Goal: Task Accomplishment & Management: Manage account settings

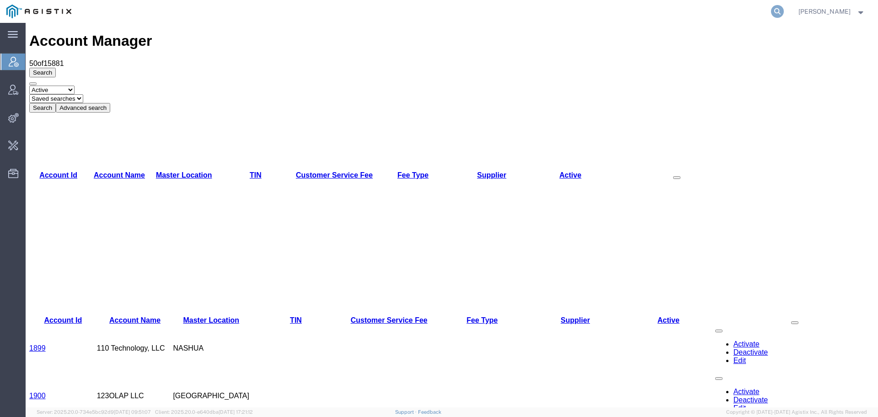
click at [784, 9] on icon at bounding box center [777, 11] width 13 height 13
type input "offline@pgw."
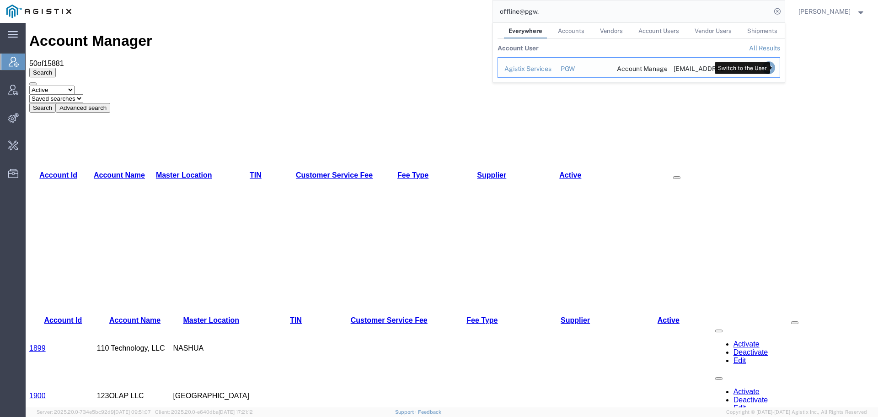
click at [775, 72] on icon "Search Results" at bounding box center [768, 67] width 13 height 13
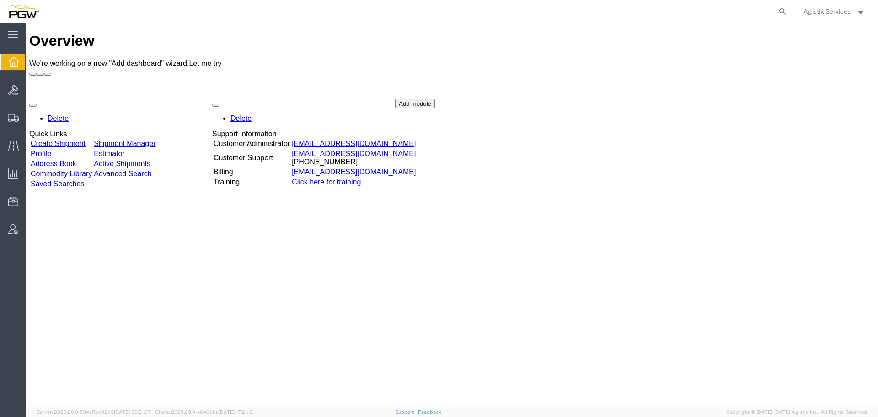
click at [189, 59] on span "We're working on a new "Add dashboard" wizard." at bounding box center [109, 63] width 160 height 8
click at [783, 14] on icon at bounding box center [782, 11] width 13 height 13
paste input "57084269"
type input "57084269"
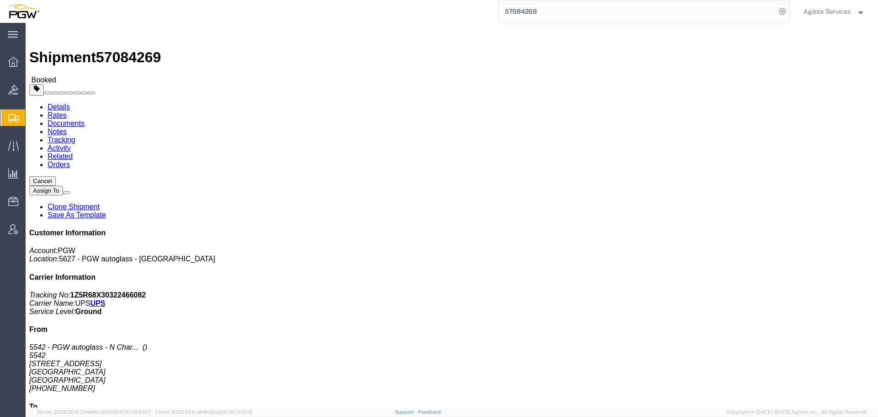
click span "button"
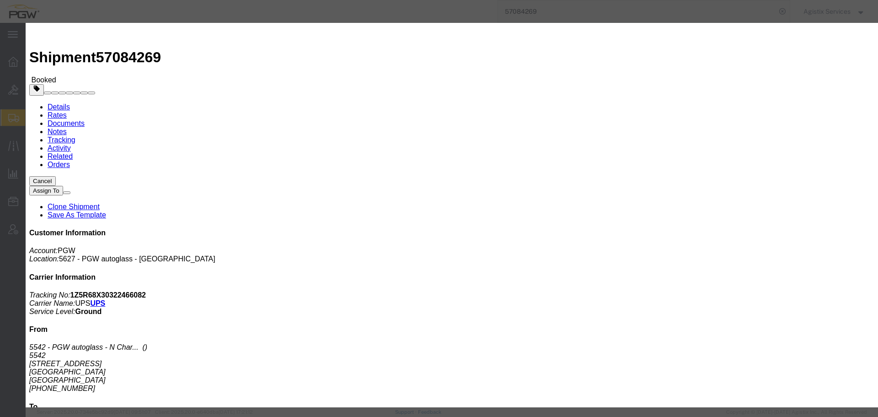
drag, startPoint x: 453, startPoint y: 21, endPoint x: 415, endPoint y: 166, distance: 150.0
click h2 "Edit Date and Time"
click icon "button"
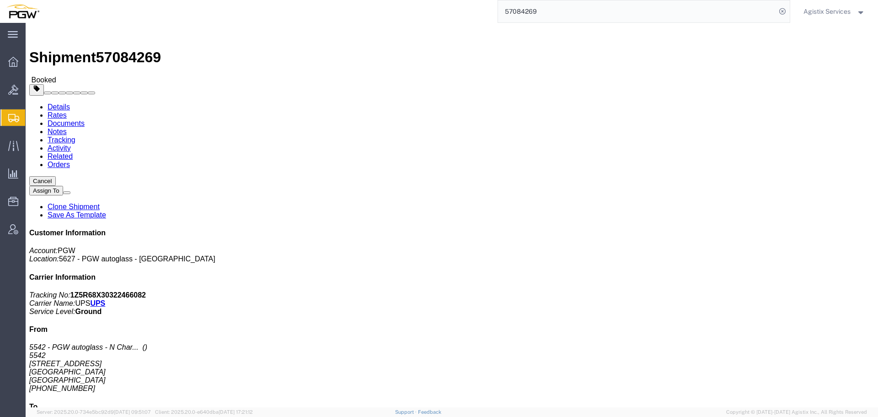
click span "button"
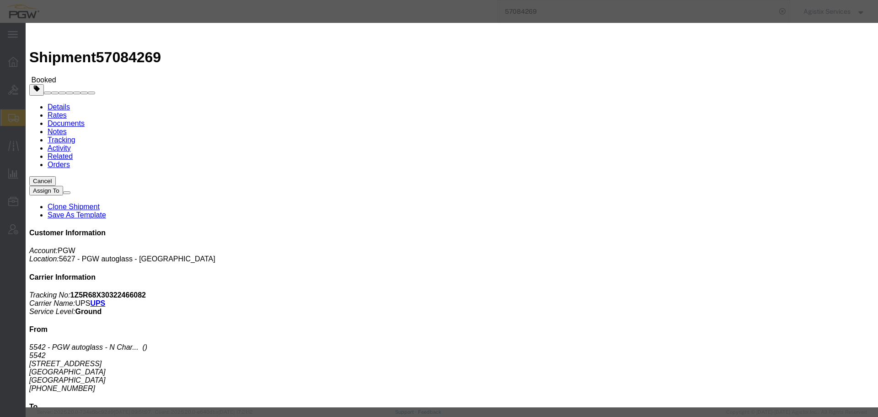
click div "Oct 09 2025 5:05 PM"
drag, startPoint x: 185, startPoint y: 370, endPoint x: 226, endPoint y: 374, distance: 41.4
click div "Open Time 5:05 PM"
type input "10:00 AM"
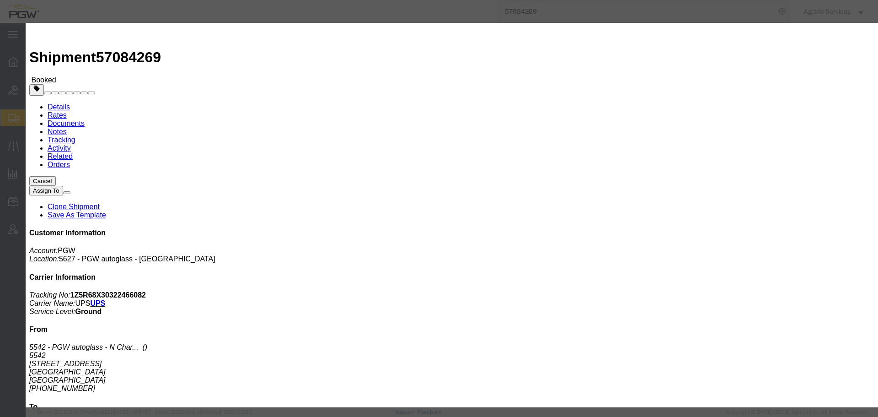
click button "Apply"
click div "Oct 10 2025 11:00 AM"
type input "2:00 p"
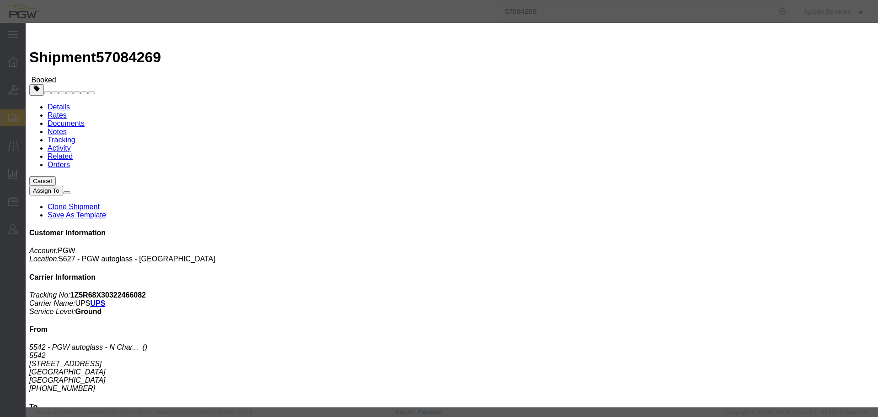
click button "Apply"
click button "Save"
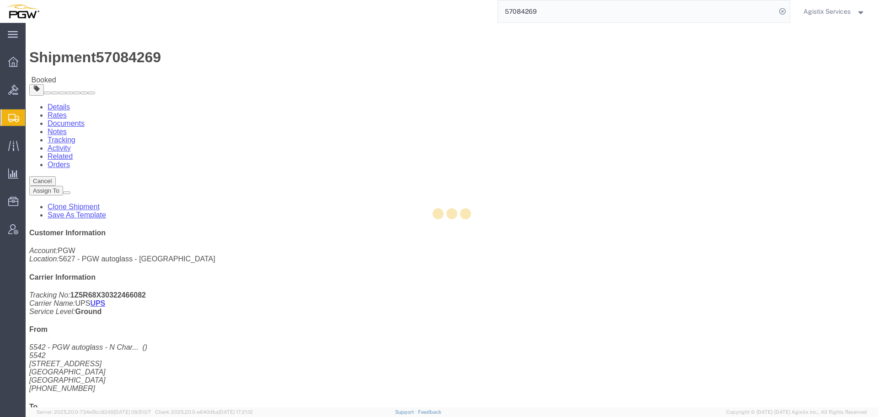
click at [586, 106] on div at bounding box center [452, 215] width 853 height 384
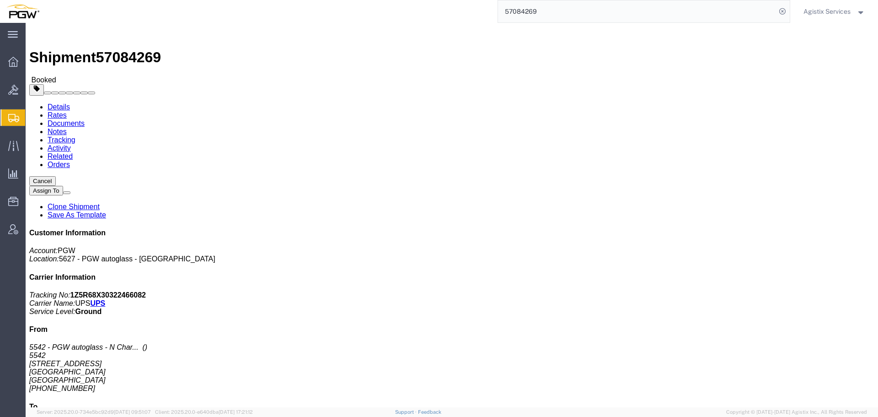
click button "Close"
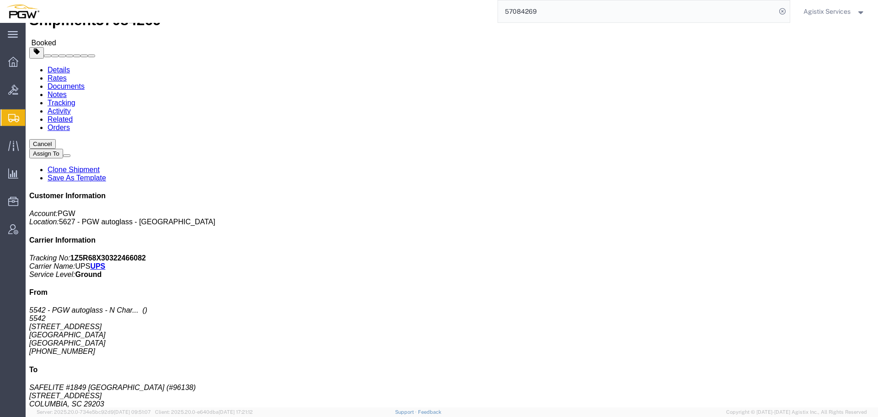
scroll to position [36, 0]
click at [724, 15] on input "57084269" at bounding box center [637, 11] width 278 height 22
type input "944106959"
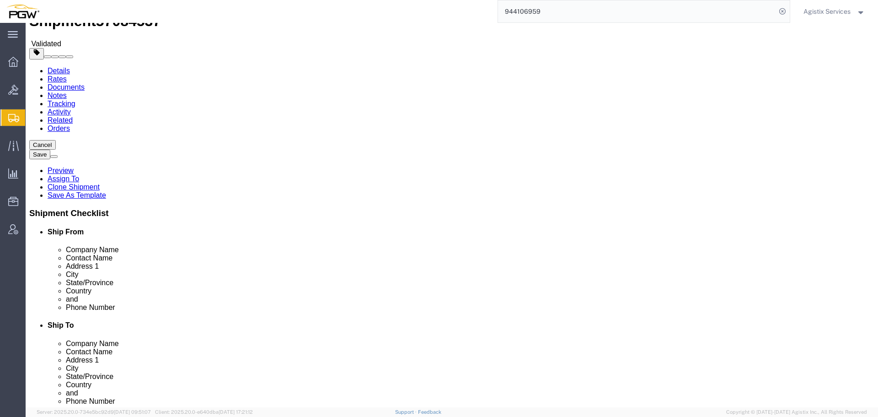
select select "28523"
select select "28509"
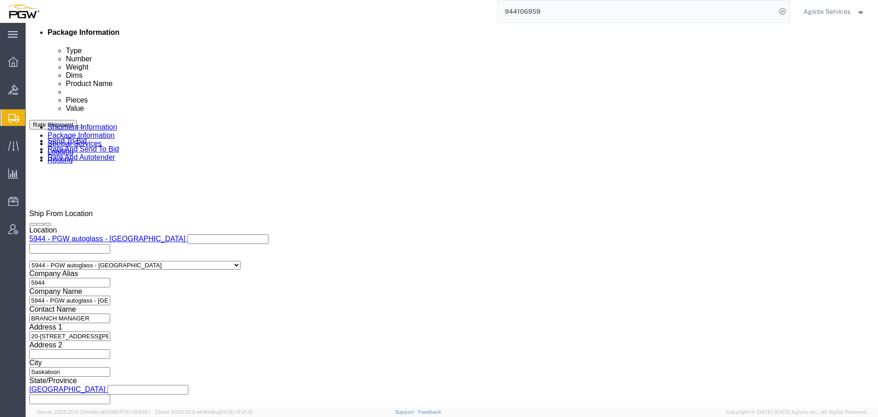
scroll to position [547, 0]
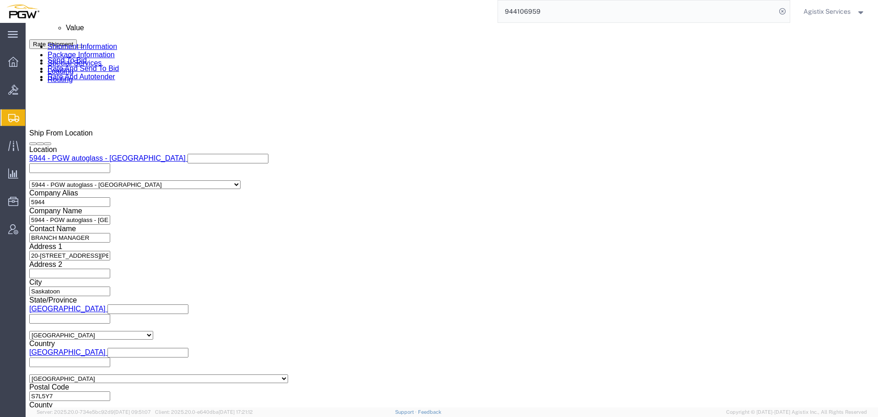
drag, startPoint x: 73, startPoint y: 262, endPoint x: 73, endPoint y: 268, distance: 6.4
click select "Select Air Less than Truckload Multi-Leg Ocean Freight Rail Small Parcel Truckl…"
select select "LTL"
click select "Select Air Less than Truckload Multi-Leg Ocean Freight Rail Small Parcel Truckl…"
click button "Rate Shipment"
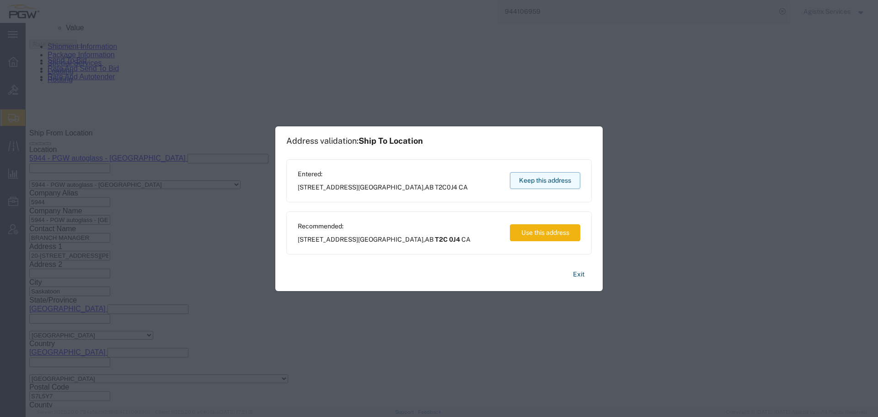
click at [555, 179] on button "Keep this address" at bounding box center [545, 180] width 70 height 17
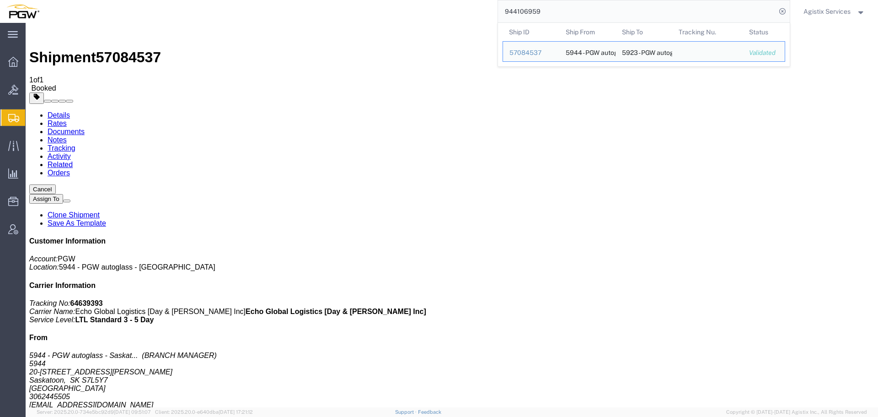
drag, startPoint x: 552, startPoint y: 15, endPoint x: 461, endPoint y: 15, distance: 90.6
click at [461, 15] on div "944106959 Ship ID Ship From Ship To Tracking Nu. Status Ship ID 57084537 Ship F…" at bounding box center [418, 11] width 745 height 23
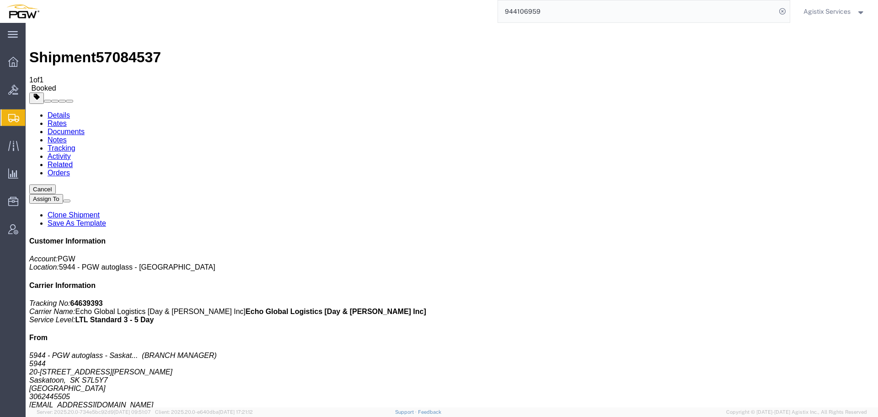
paste input "8"
type input "944106958"
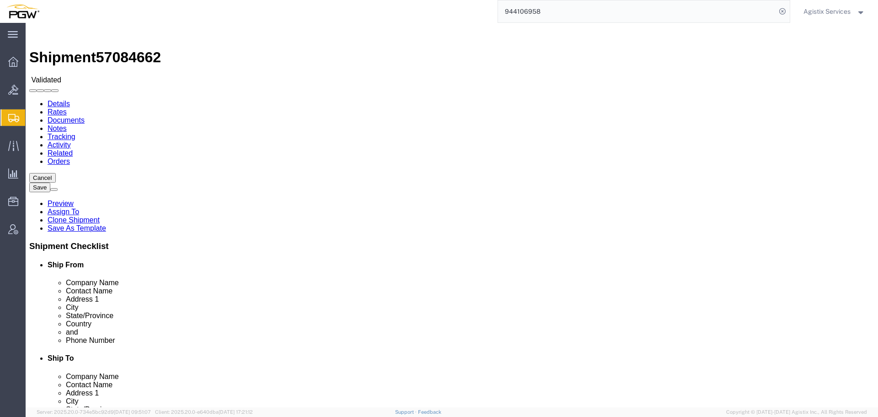
select select "28523"
select select "28507"
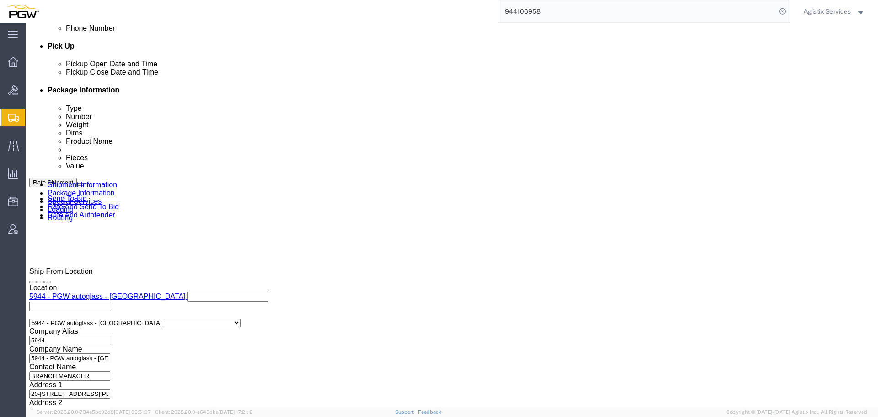
scroll to position [547, 0]
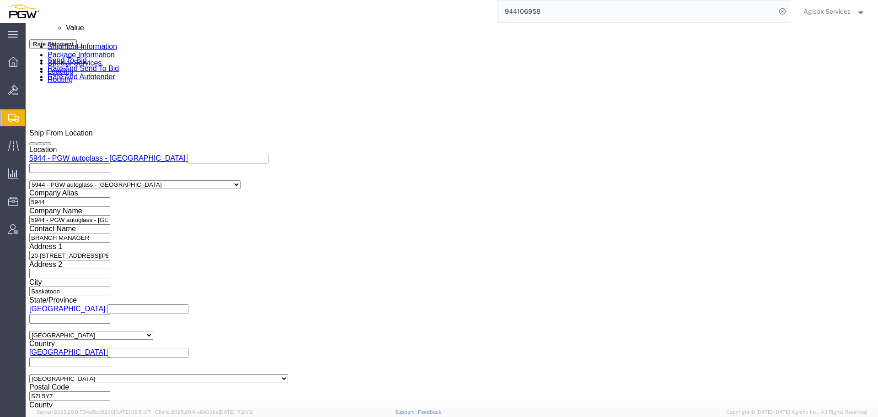
click select "Select Air Less than Truckload Multi-Leg Ocean Freight Rail Small Parcel Truckl…"
select select "LTL"
click select "Select Air Less than Truckload Multi-Leg Ocean Freight Rail Small Parcel Truckl…"
click button "Rate Shipment"
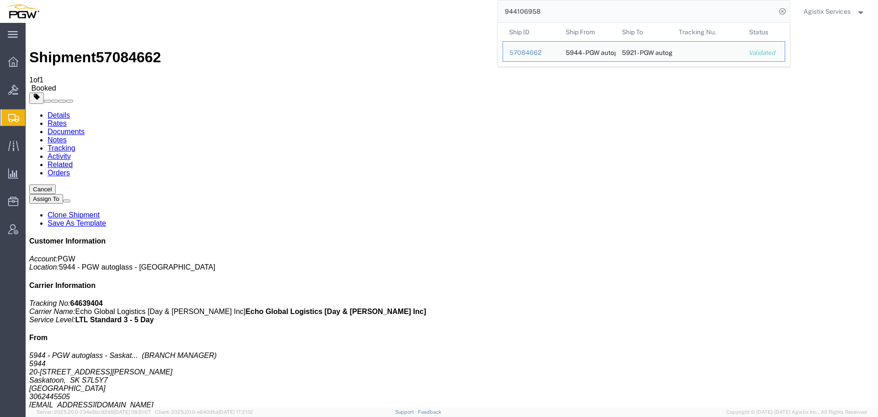
drag, startPoint x: 587, startPoint y: 11, endPoint x: 477, endPoint y: 12, distance: 109.3
click at [477, 12] on div "944106958 Ship ID Ship From Ship To Tracking Nu. Status Ship ID 57084662 Ship F…" at bounding box center [418, 11] width 745 height 23
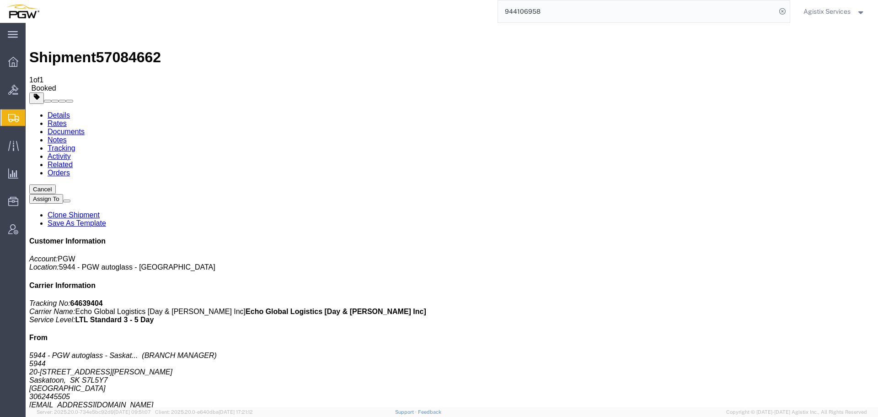
click at [564, 7] on input "944106958" at bounding box center [637, 11] width 278 height 22
click at [567, 10] on input "944106958" at bounding box center [637, 11] width 278 height 22
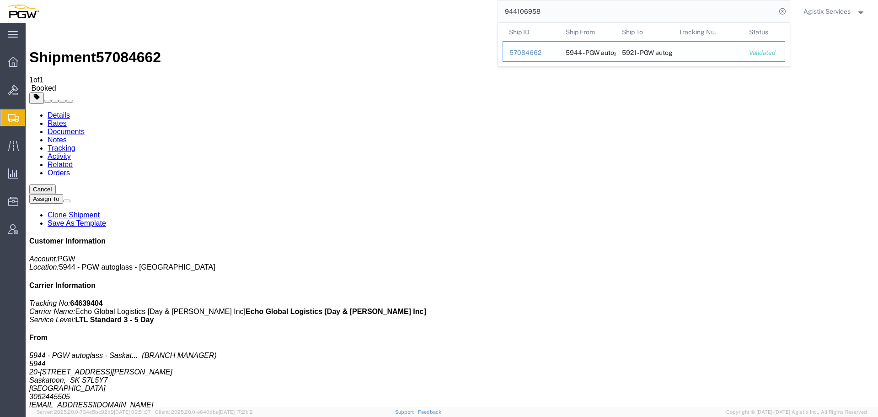
click at [538, 53] on div "57084662" at bounding box center [531, 53] width 43 height 10
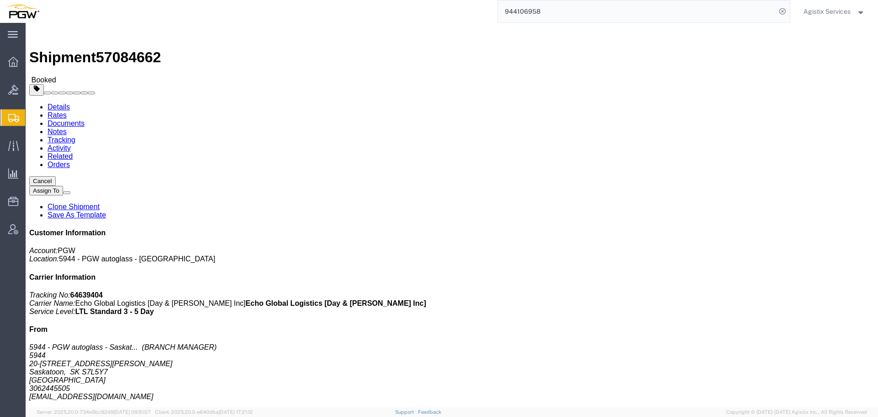
click at [569, 5] on input "944106958" at bounding box center [637, 11] width 278 height 22
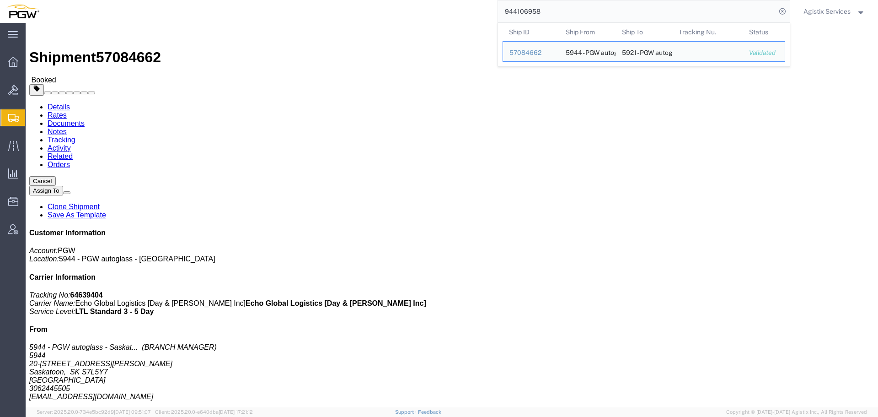
drag, startPoint x: 632, startPoint y: 12, endPoint x: 393, endPoint y: 19, distance: 238.4
click at [393, 19] on div "944106958 Ship ID Ship From Ship To Tracking Nu. Status Ship ID 57084662 Ship F…" at bounding box center [418, 11] width 745 height 23
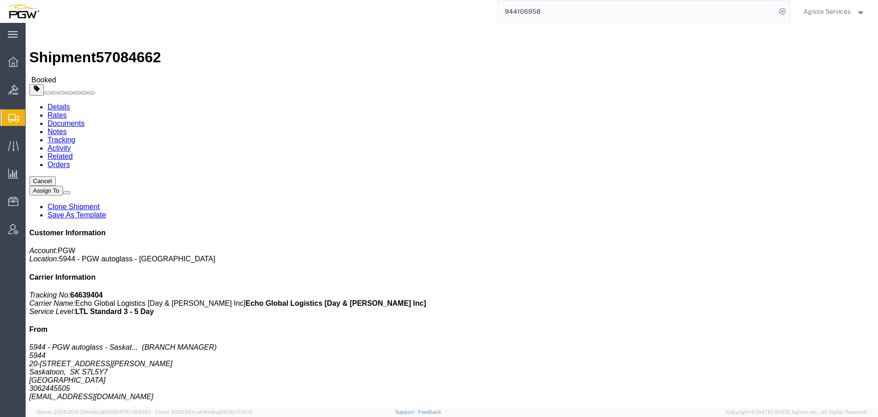
paste input "search"
type input "944106957"
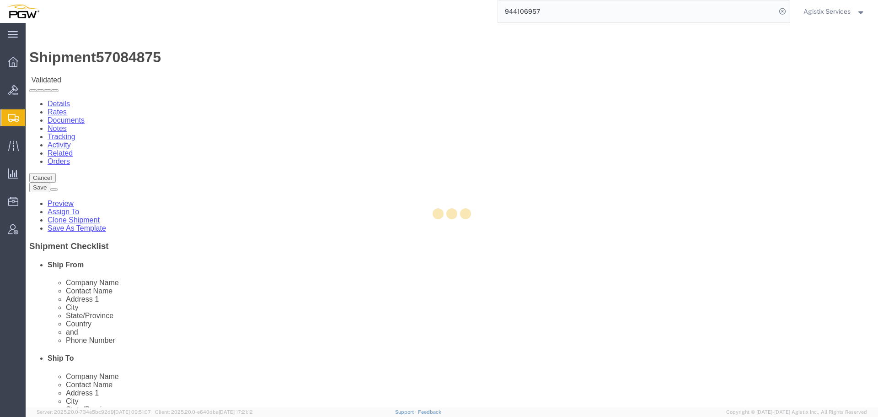
select select "28523"
select select "28529"
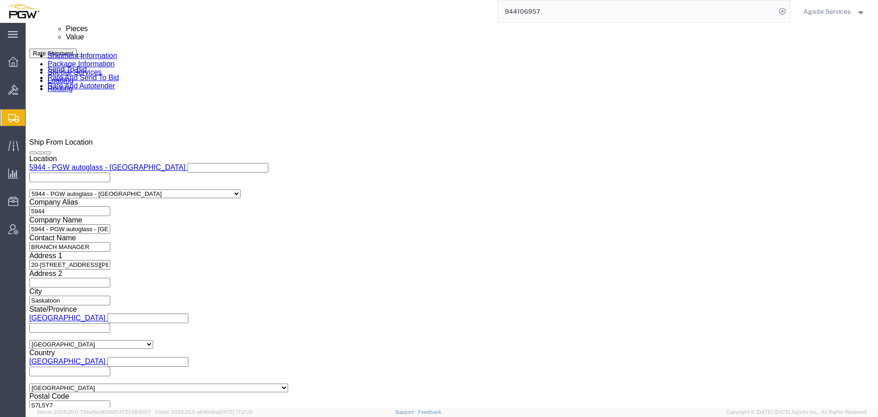
scroll to position [547, 0]
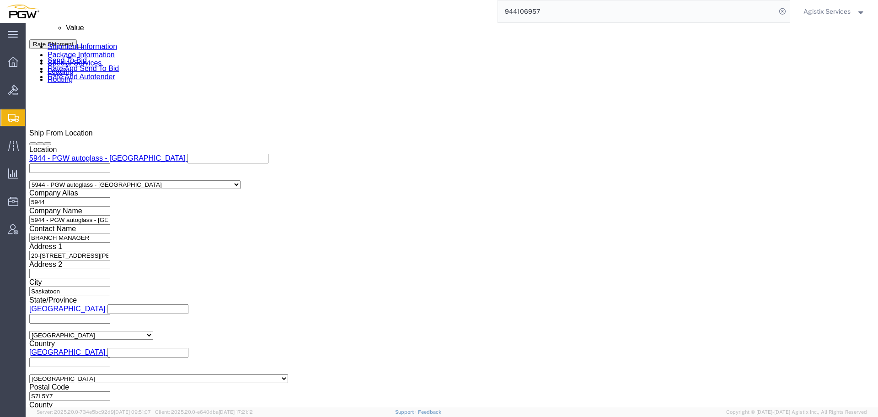
click select "Select Air Less than Truckload Multi-Leg Ocean Freight Rail Small Parcel Truckl…"
select select "LTL"
click select "Select Air Less than Truckload Multi-Leg Ocean Freight Rail Small Parcel Truckl…"
click button "Rate Shipment"
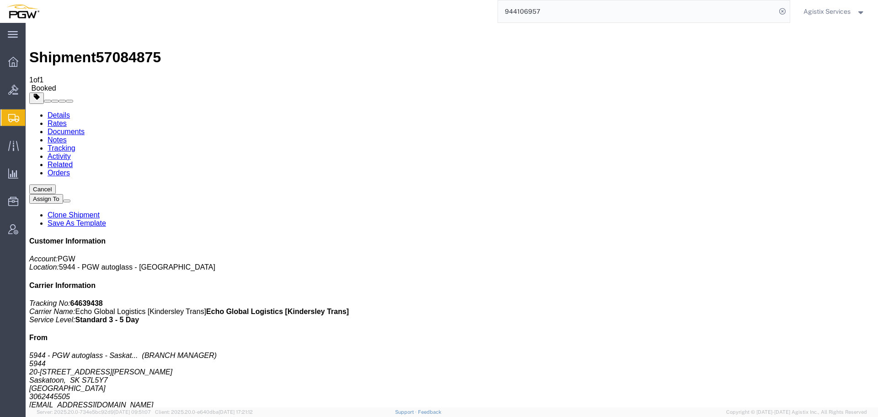
click at [817, 9] on span "Agistix Services" at bounding box center [827, 11] width 47 height 10
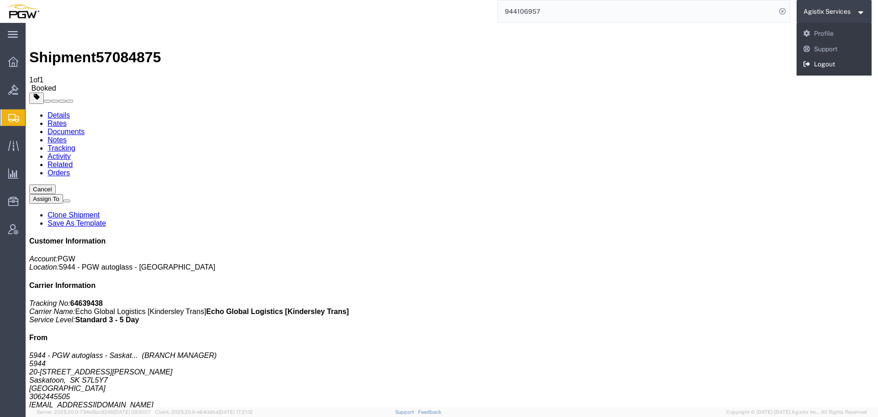
click at [823, 67] on link "Logout" at bounding box center [834, 65] width 75 height 16
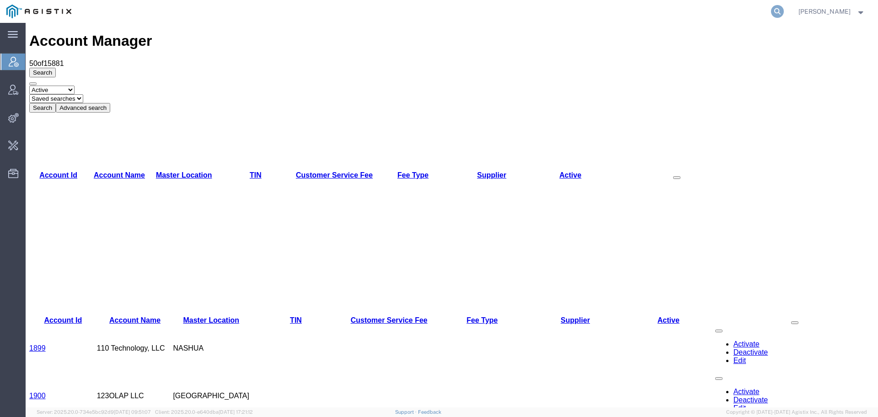
click at [783, 10] on icon at bounding box center [777, 11] width 13 height 13
paste input "57085133"
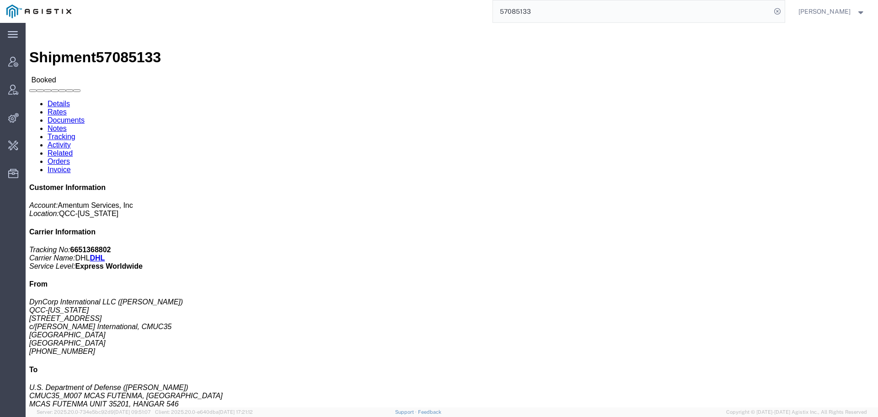
click link "Activity"
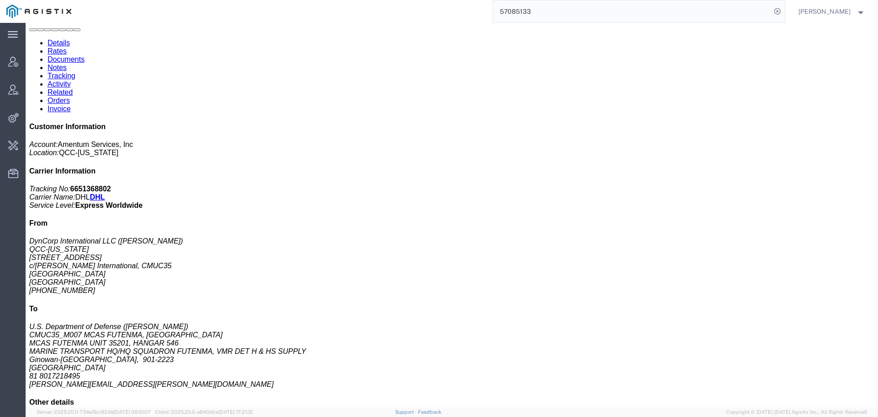
scroll to position [89, 0]
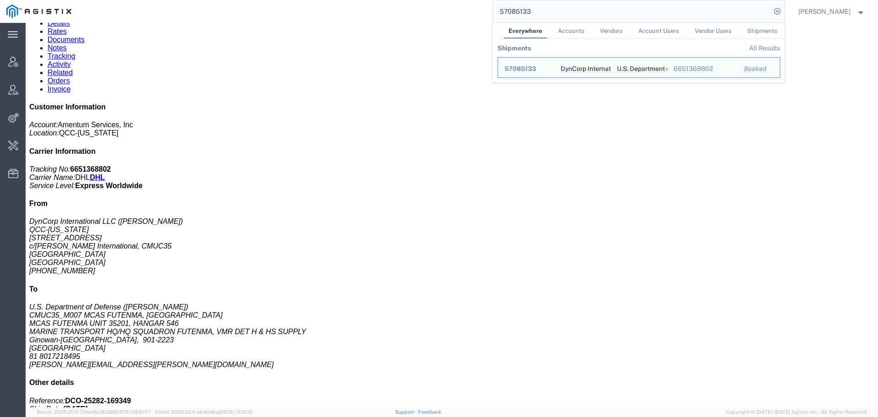
drag, startPoint x: 538, startPoint y: 9, endPoint x: 447, endPoint y: 7, distance: 90.6
click at [447, 7] on div "57085133 Everywhere Accounts Vendors Account Users Vendor Users Shipments Shipm…" at bounding box center [431, 11] width 707 height 23
paste input "3605093695"
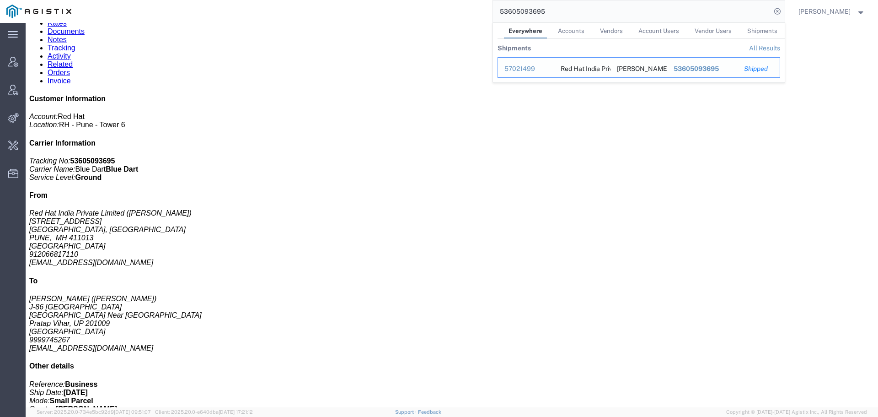
click at [523, 70] on div "57021499" at bounding box center [525, 69] width 43 height 10
drag, startPoint x: 618, startPoint y: 18, endPoint x: 398, endPoint y: 18, distance: 219.5
click at [398, 18] on div "53605093695 Everywhere Accounts Vendors Account Users Vendor Users Shipments Sh…" at bounding box center [431, 11] width 707 height 23
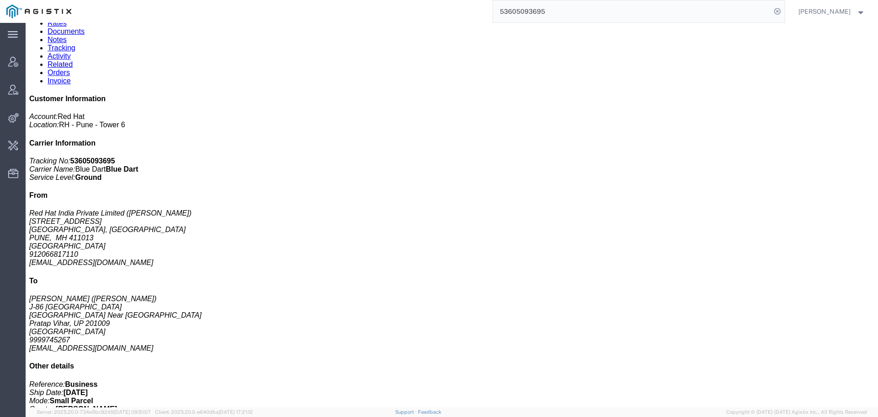
paste input "7082520"
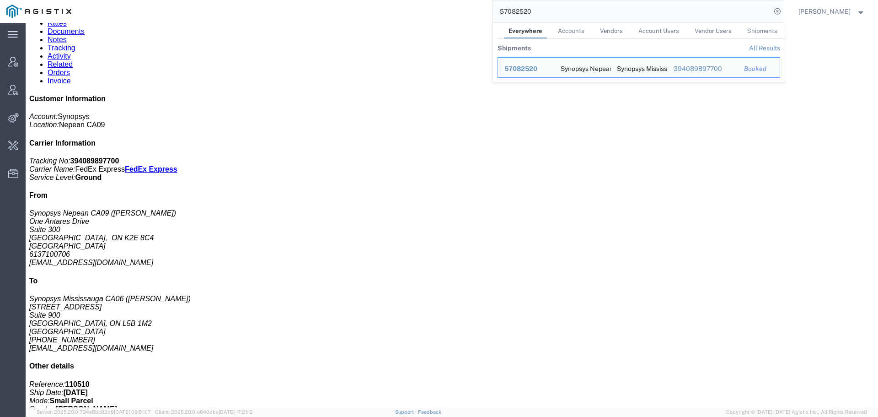
drag, startPoint x: 523, startPoint y: 14, endPoint x: 450, endPoint y: 15, distance: 73.6
click at [450, 15] on div "57082520 Everywhere Accounts Vendors Account Users Vendor Users Shipments Shipm…" at bounding box center [431, 11] width 707 height 23
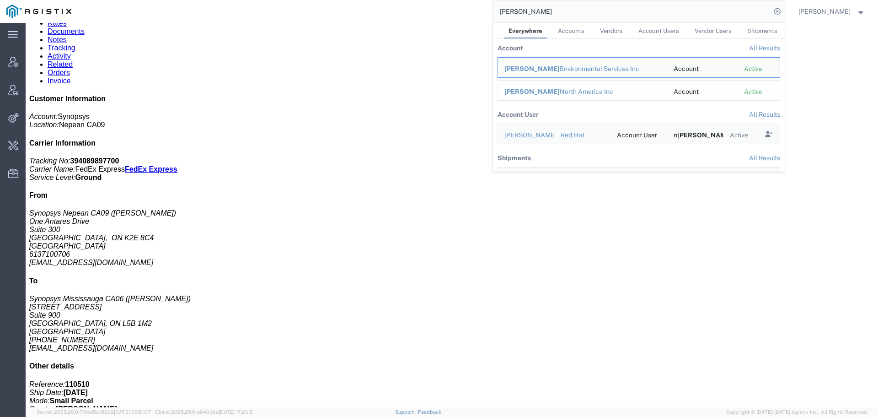
click at [551, 89] on div "Tait North America Inc" at bounding box center [582, 92] width 156 height 10
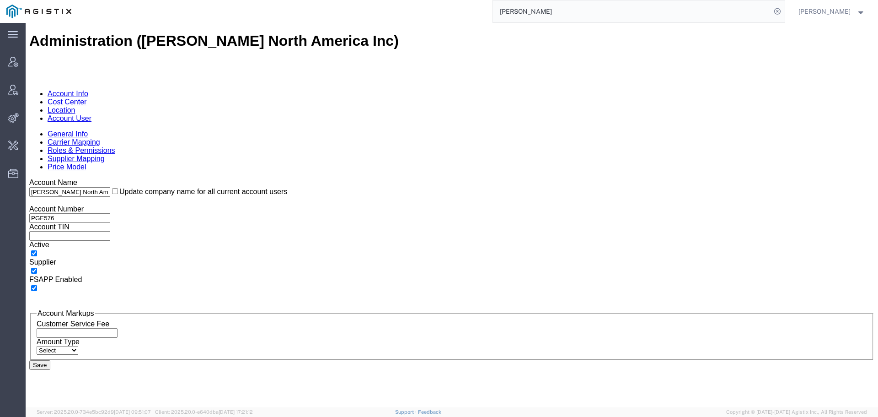
click at [91, 114] on link "Account User" at bounding box center [70, 118] width 44 height 8
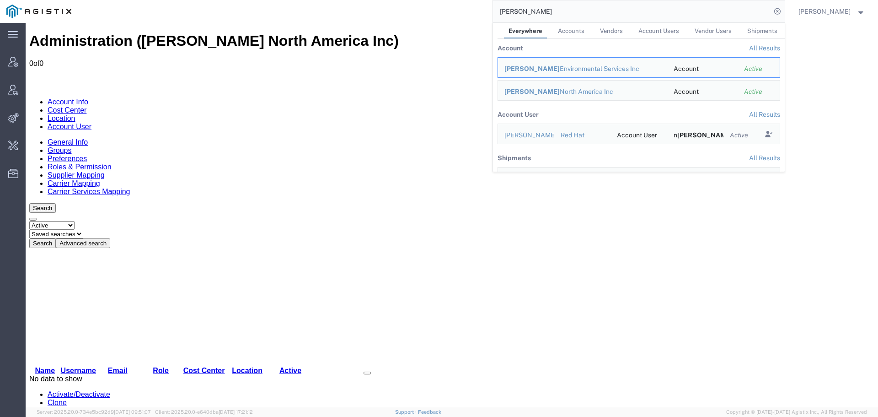
drag, startPoint x: 547, startPoint y: 15, endPoint x: 487, endPoint y: 16, distance: 60.4
click at [487, 16] on div "tait Everywhere Accounts Vendors Account Users Vendor Users Shipments Account A…" at bounding box center [431, 11] width 707 height 23
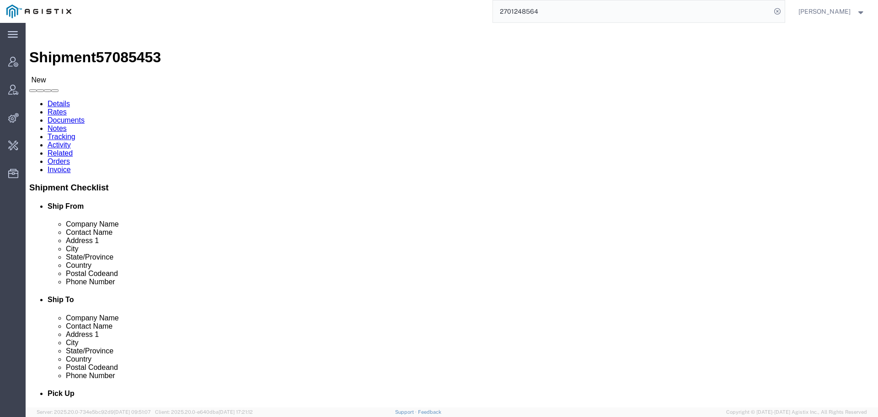
drag, startPoint x: 612, startPoint y: 13, endPoint x: 451, endPoint y: 14, distance: 161.0
click at [449, 14] on div "2701248564" at bounding box center [431, 11] width 707 height 23
type input "o"
type input "agistix@pge"
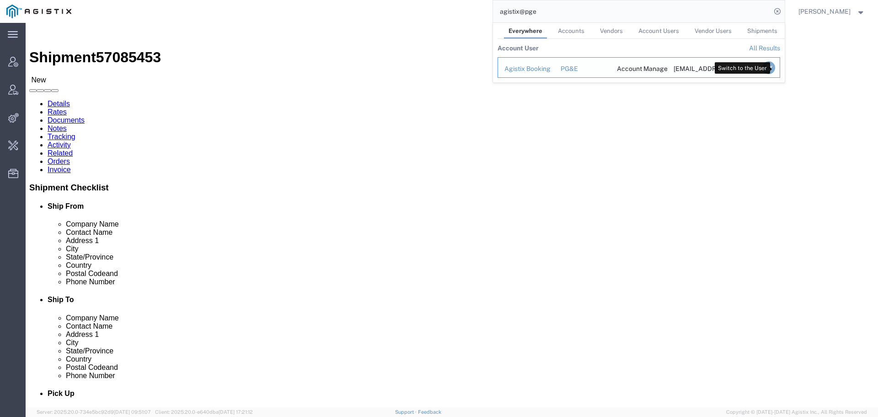
click at [775, 69] on icon "Search Results" at bounding box center [768, 67] width 13 height 13
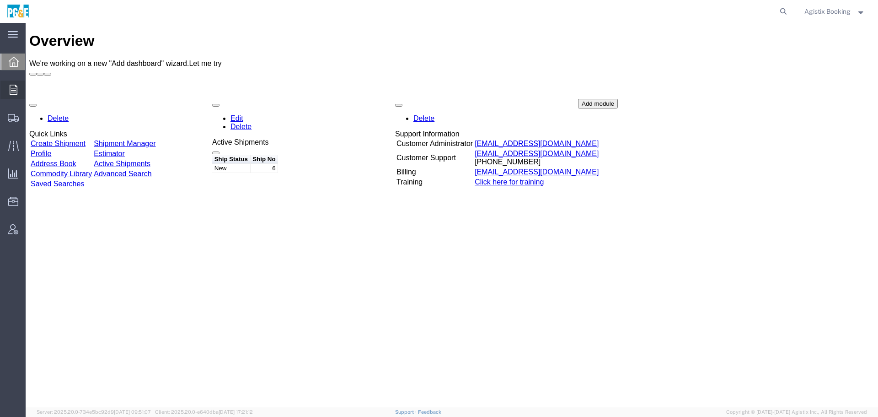
click at [14, 96] on div at bounding box center [13, 89] width 26 height 18
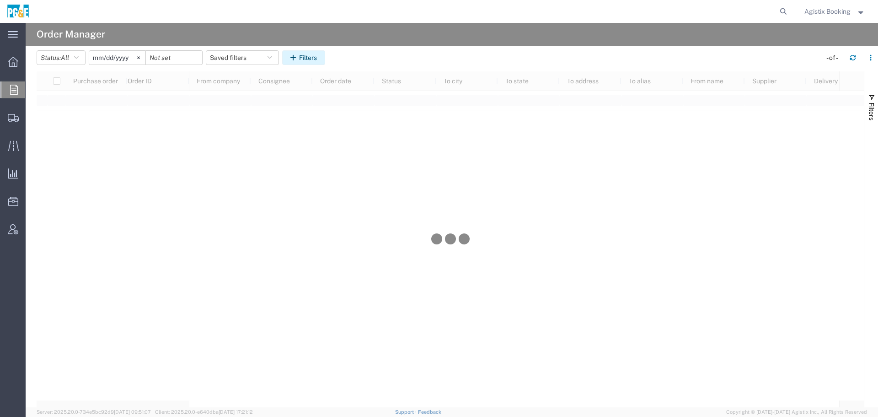
click at [290, 58] on button "Filters" at bounding box center [303, 57] width 43 height 15
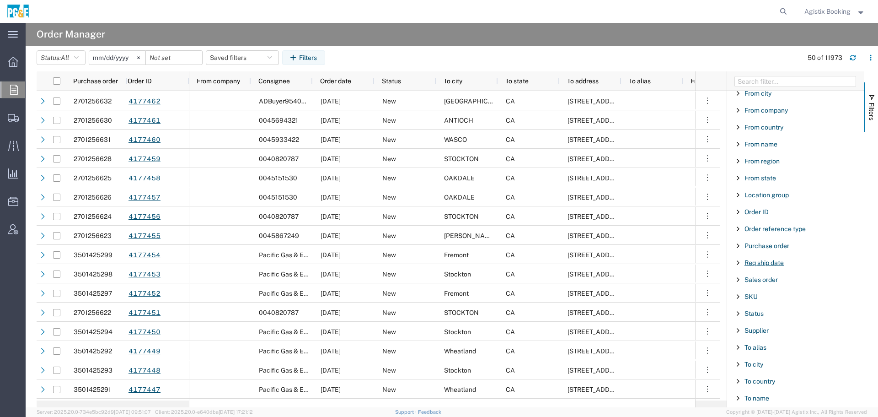
scroll to position [91, 0]
click at [767, 247] on span "Purchase order" at bounding box center [767, 244] width 45 height 7
type input "2701248564"
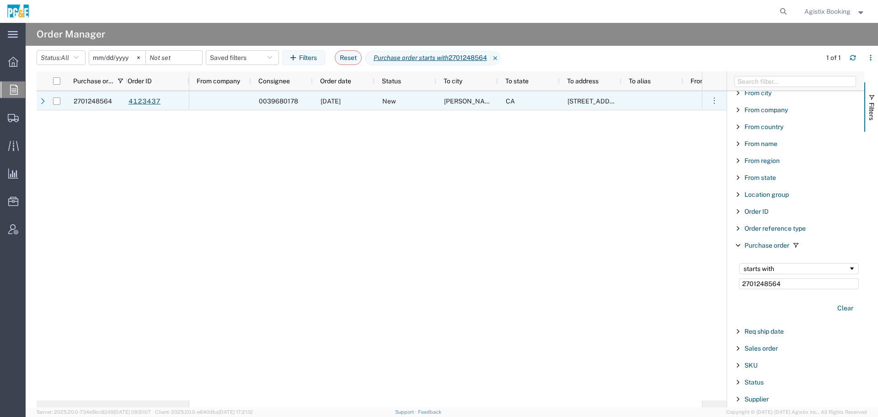
click at [212, 102] on div at bounding box center [220, 100] width 62 height 19
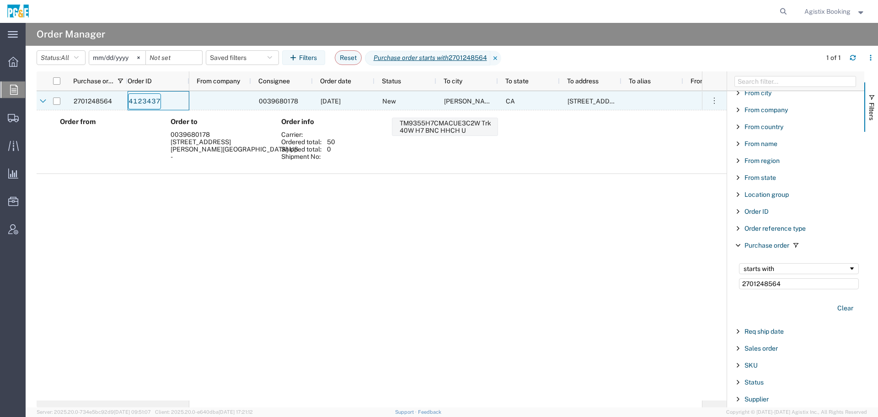
click at [143, 103] on link "4123437" at bounding box center [144, 101] width 33 height 16
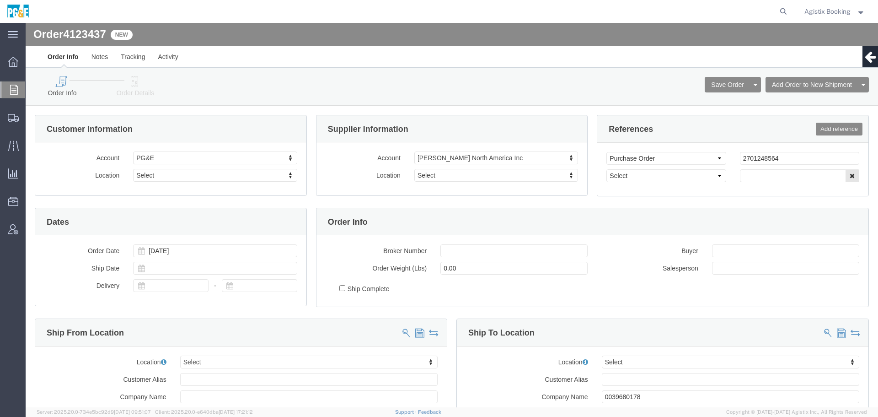
select select
click icon
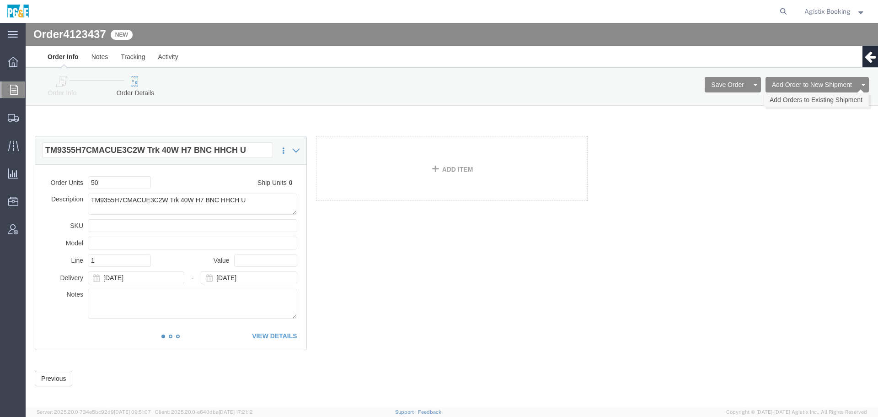
click link "Add Orders to Existing Shipment"
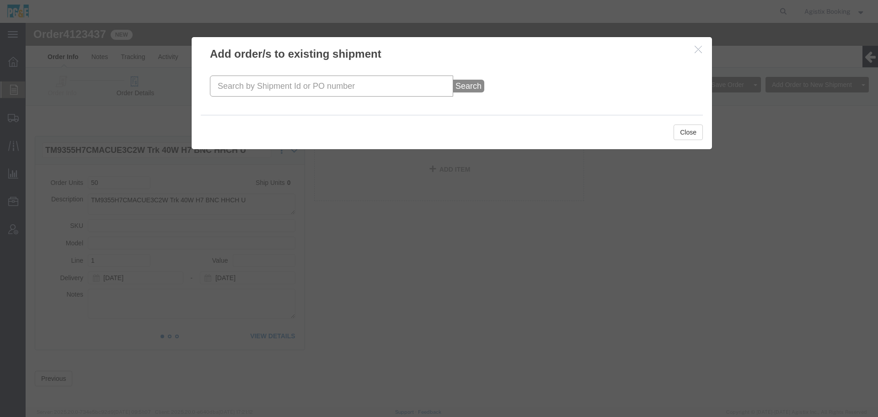
click input "text"
paste input "2701248564"
type input "2701248564"
click button "Search"
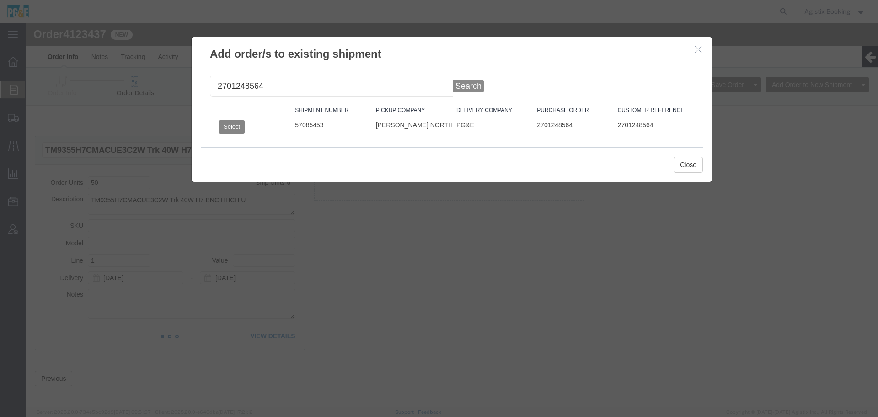
click button "Select"
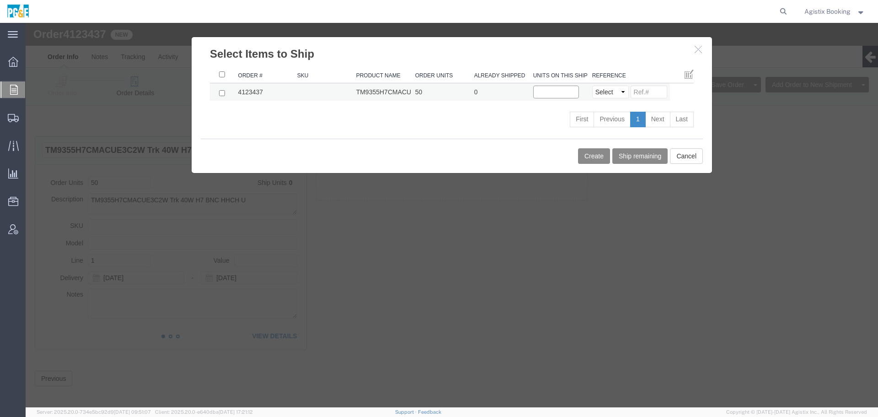
click input "text"
type input "8"
type input "50"
click button "Create"
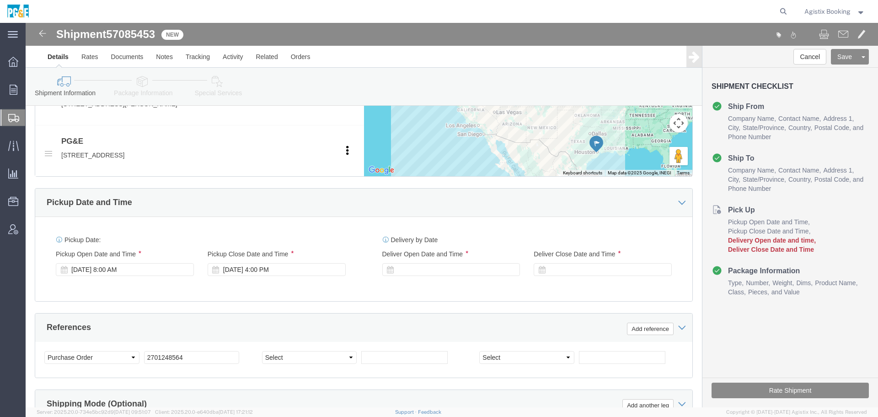
scroll to position [397, 0]
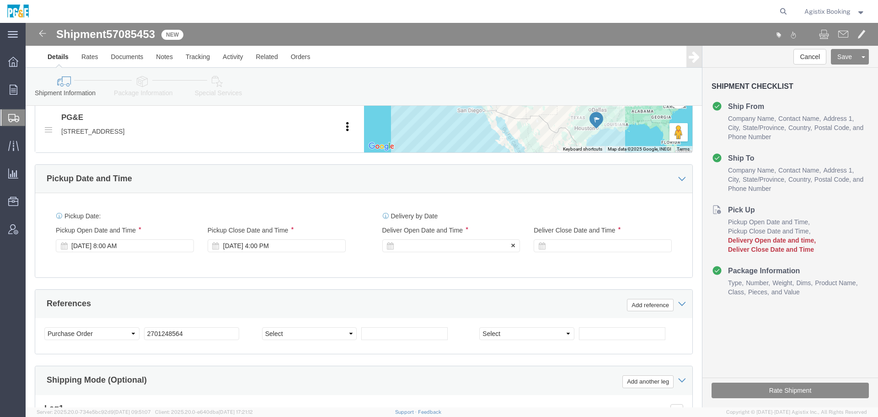
click div
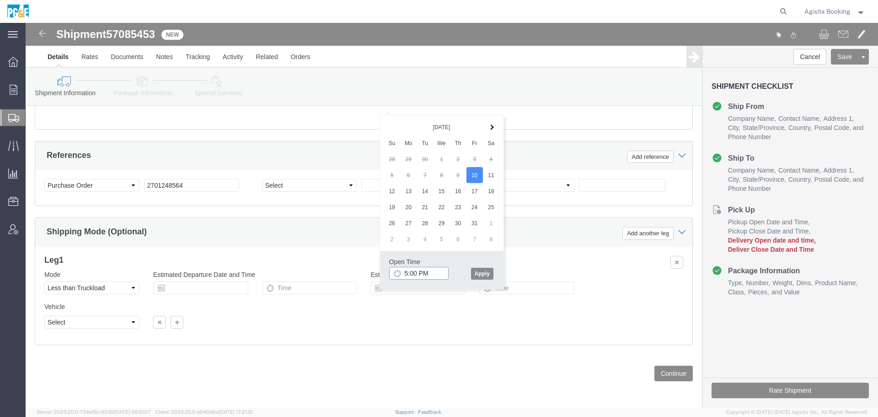
scroll to position [556, 0]
click input "5:00 PM"
type input "8:00 AM"
click button "Apply"
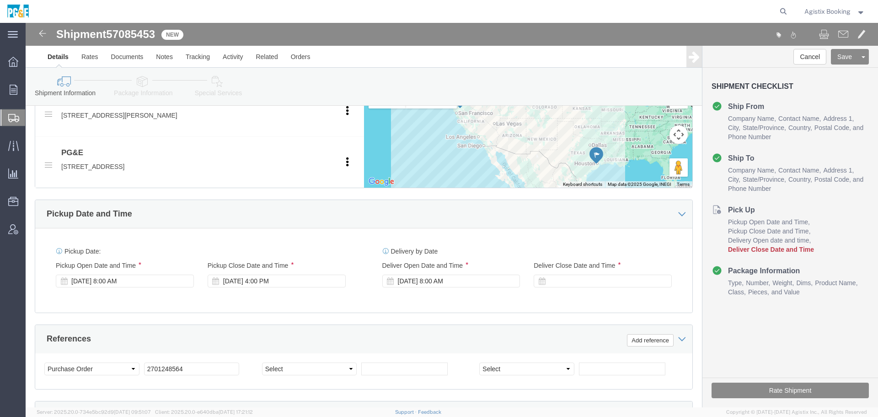
scroll to position [340, 0]
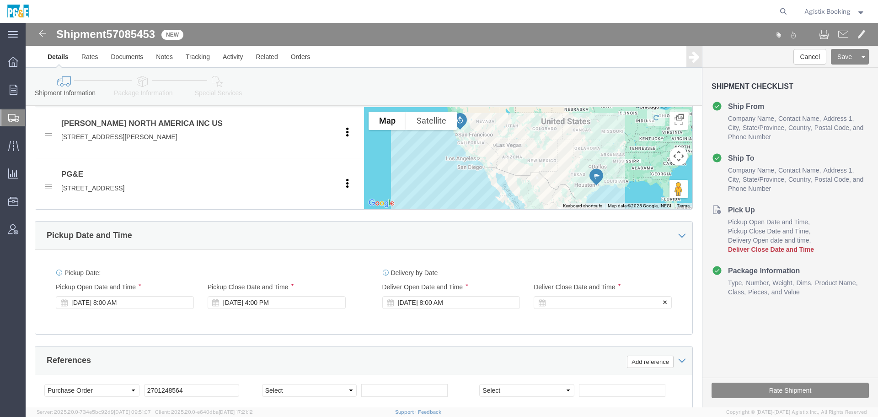
click div
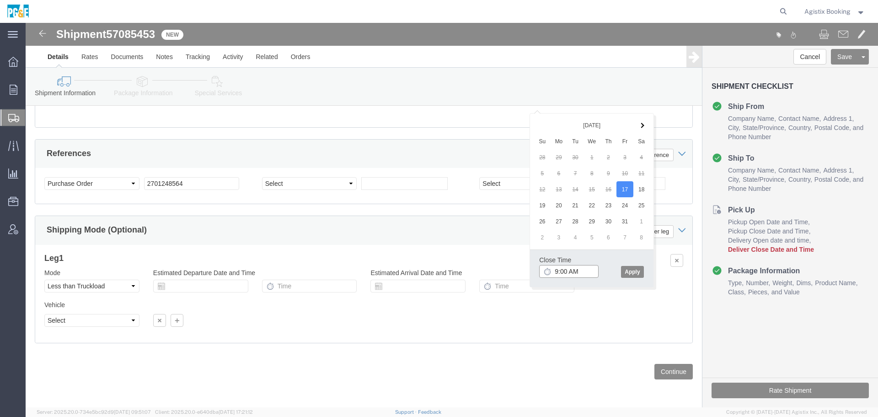
click input "9:00 AM"
type input "4:00 p"
type input "4:00 PM"
click input "4:00 PM"
click div "Close Time 4:00 PM"
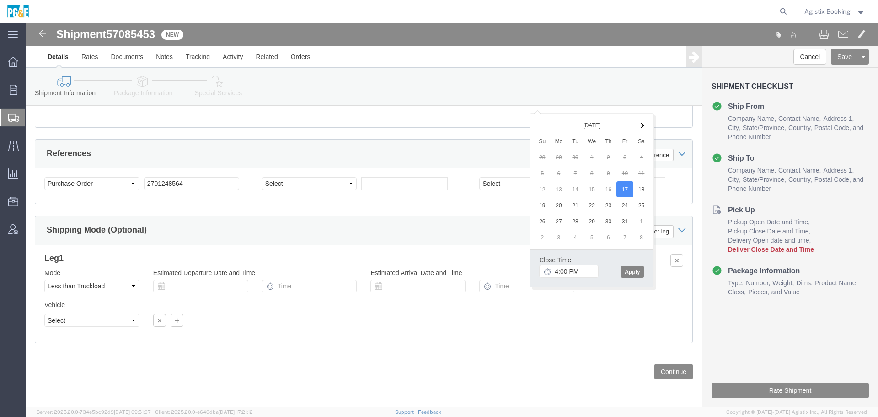
click button "Apply"
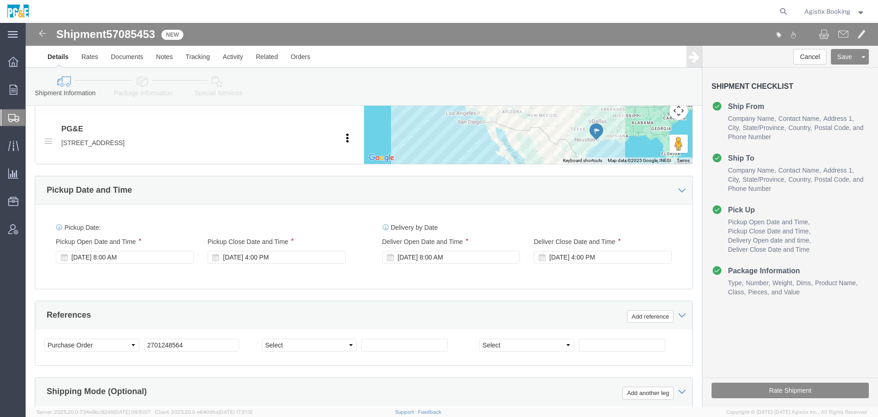
scroll to position [331, 0]
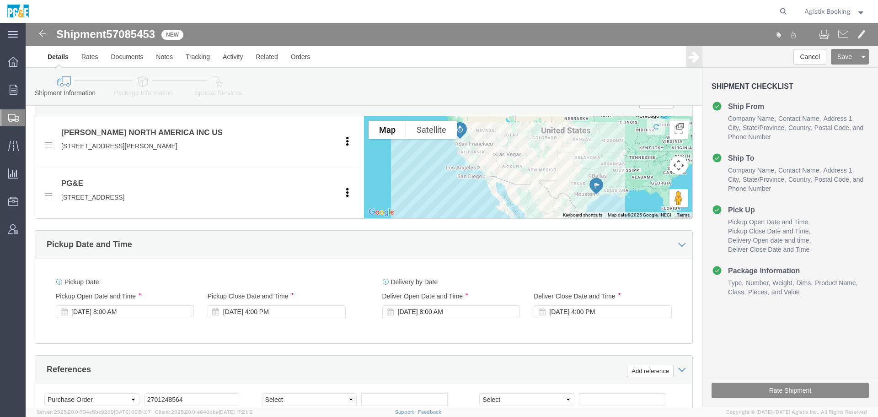
click link "Package Information"
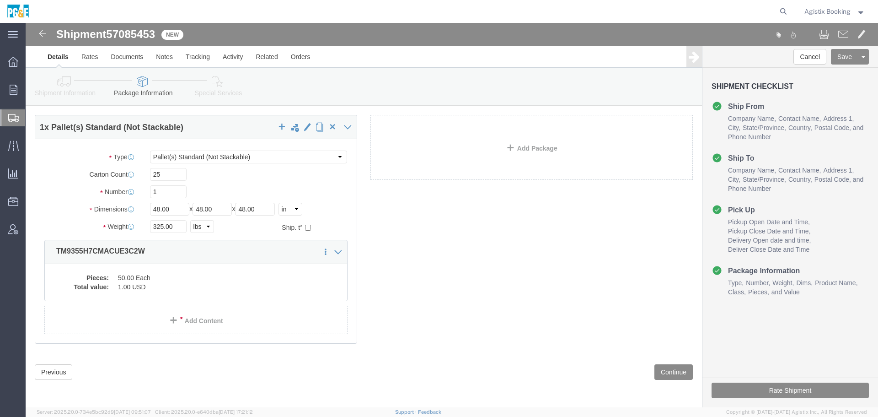
scroll to position [26, 0]
click dd "1.00 USD"
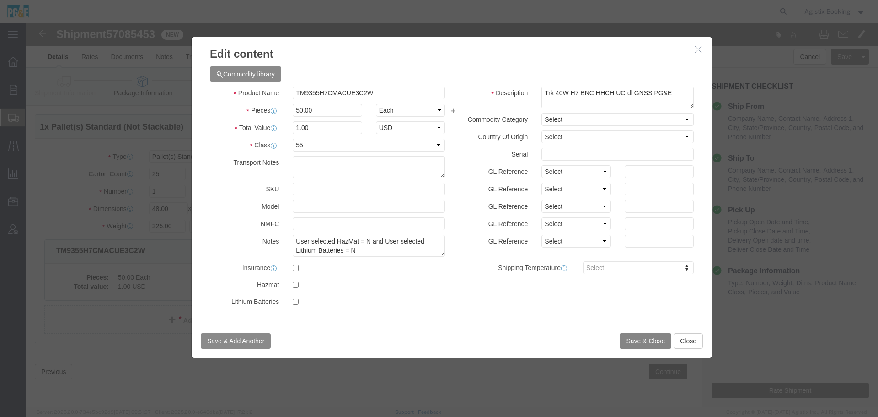
click button "Save & Close"
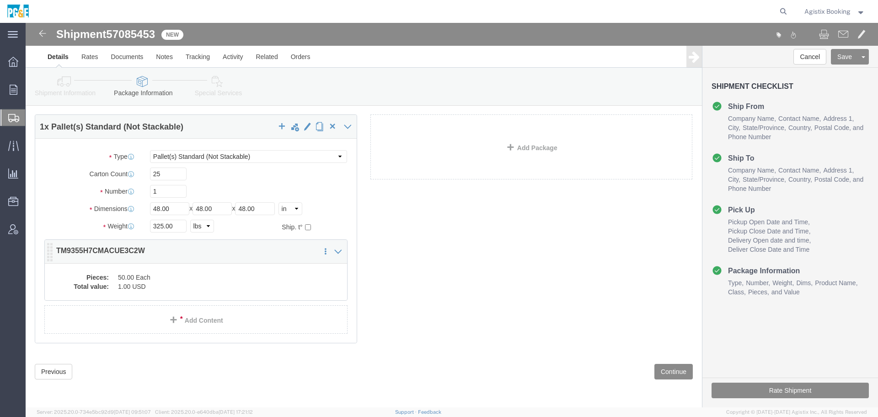
click dd "1.00 USD"
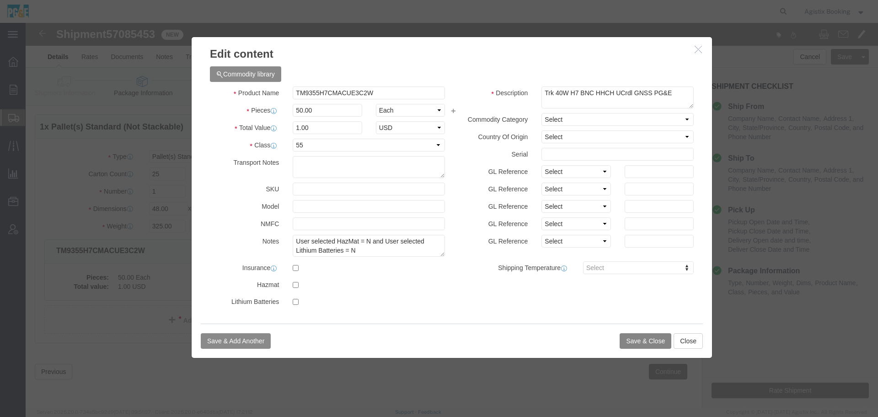
click button "Save & Close"
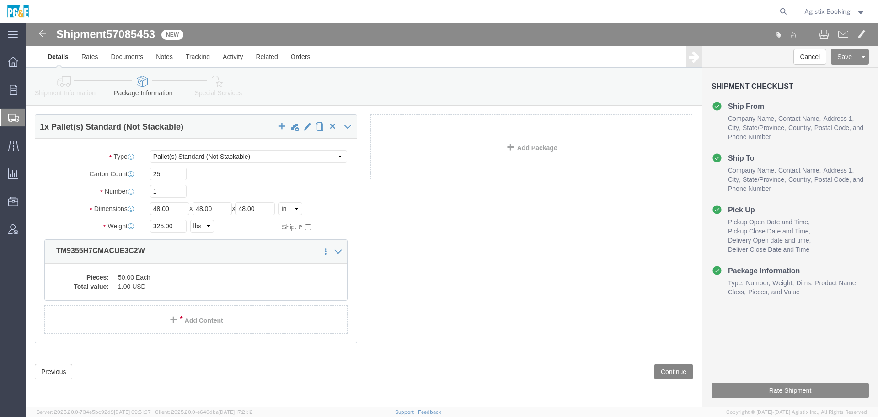
click button "Continue"
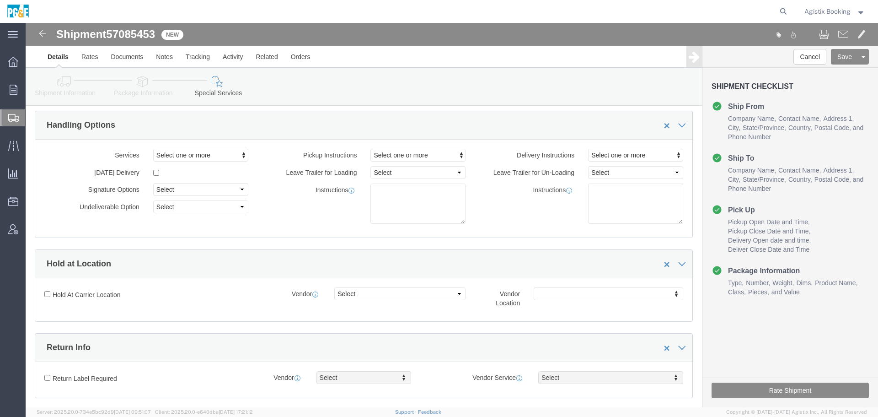
click icon
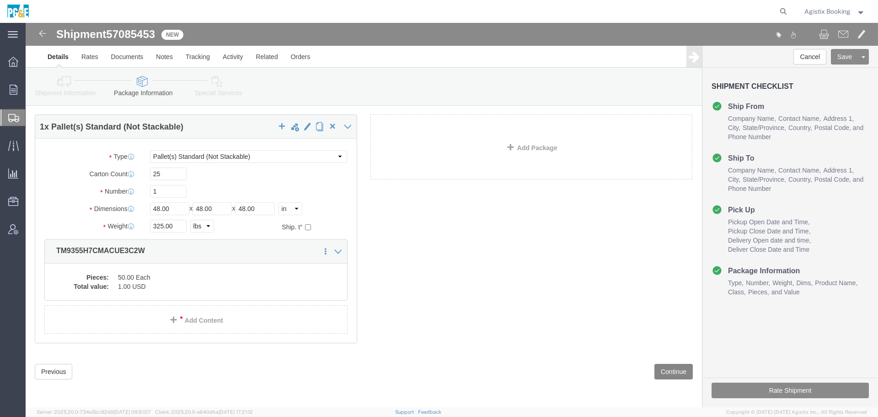
click button "Continue"
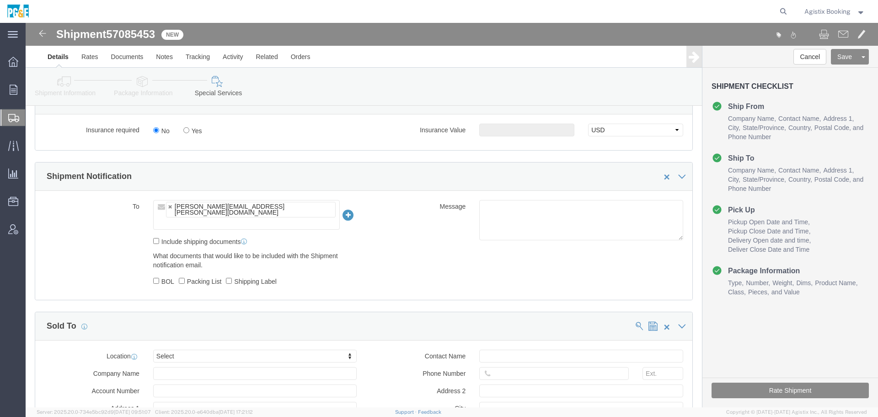
scroll to position [447, 0]
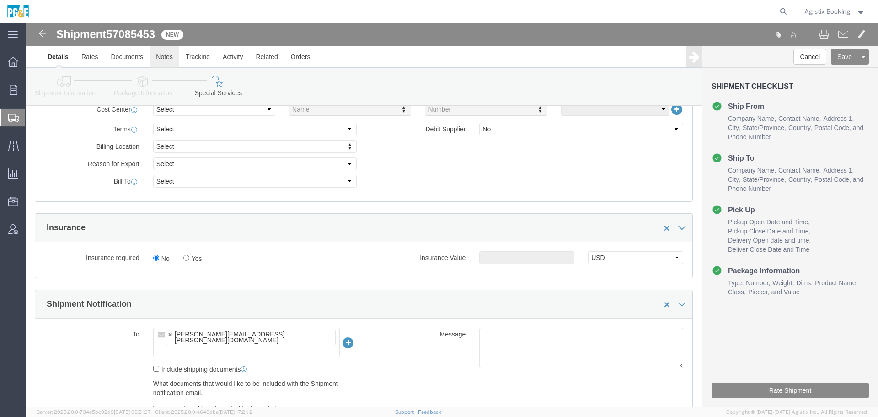
click link "Notes"
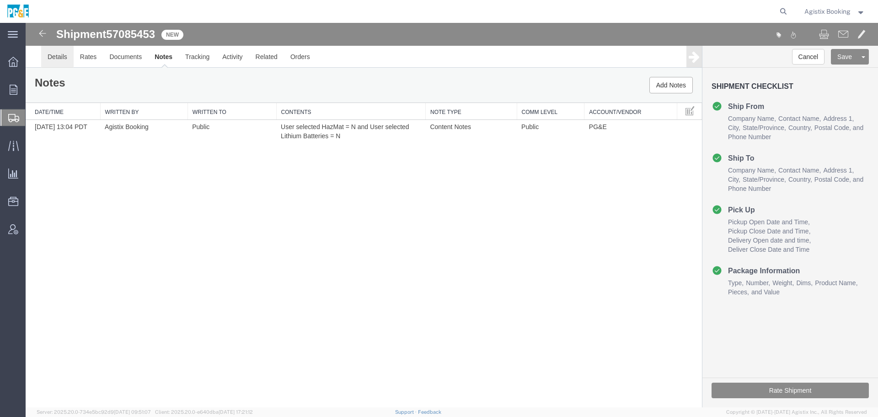
click at [65, 66] on link "Details" at bounding box center [57, 57] width 32 height 22
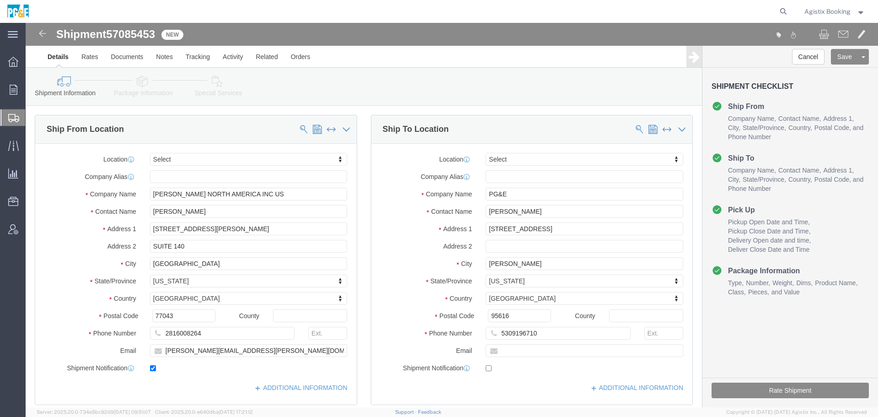
click link "Special Services"
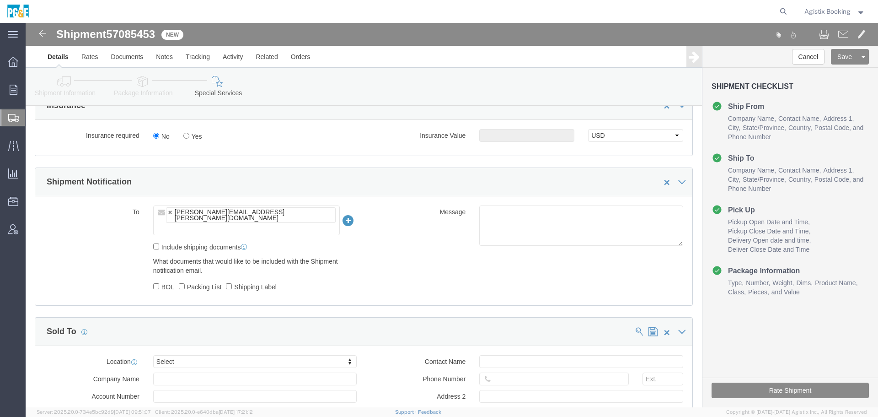
scroll to position [579, 0]
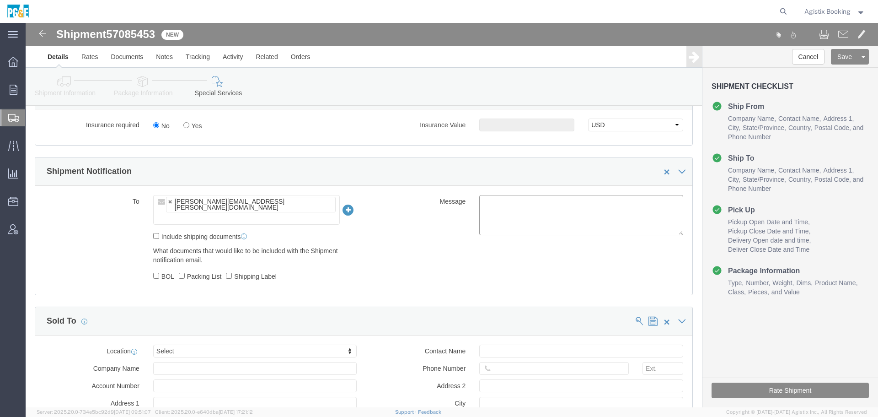
click textarea
paste textarea "Shipment #XXXXXXX has been booked. Once confirmed by the carrier, the BOL will …"
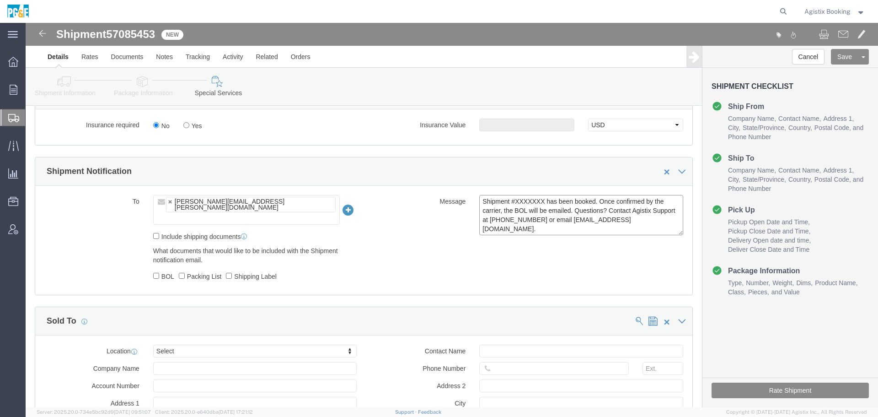
click textarea "Shipment #XXXXXXX has been booked. Once confirmed by the carrier, the BOL will …"
type textarea "Shipment #57085453 has been booked. Once confirmed by the carrier, the BOL will…"
click icon
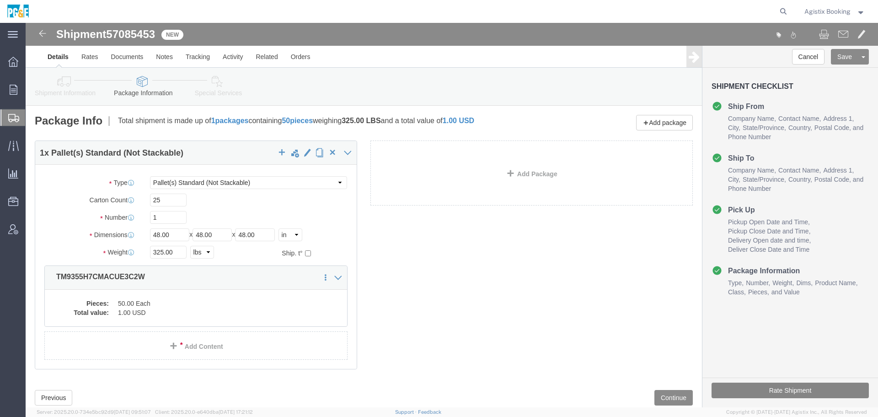
click button "Rate Shipment"
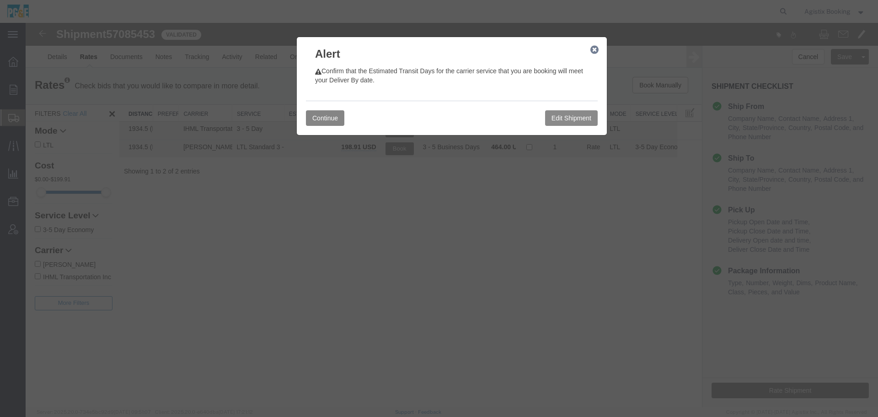
click at [330, 116] on button "Continue" at bounding box center [325, 118] width 38 height 16
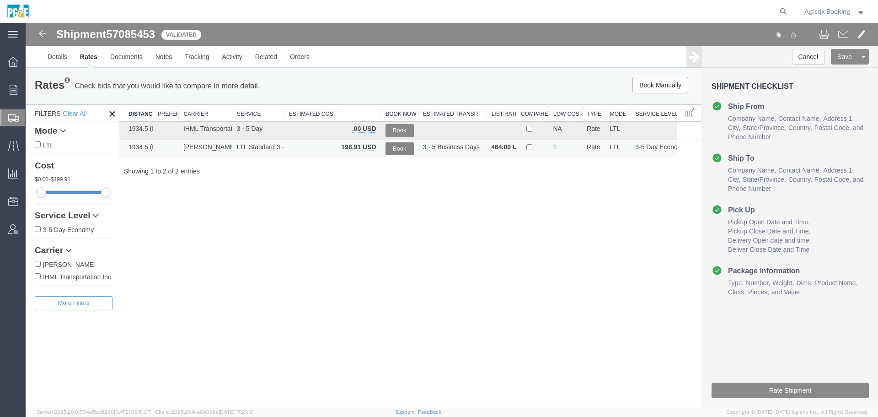
click at [404, 150] on button "Book" at bounding box center [400, 148] width 28 height 13
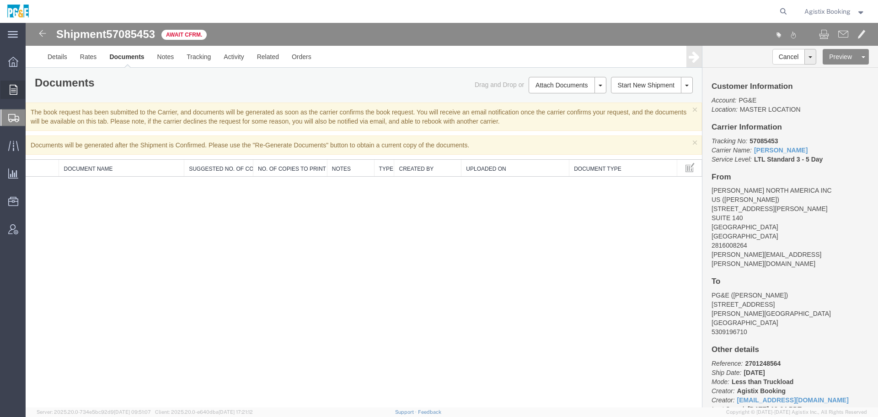
click at [22, 96] on div at bounding box center [13, 89] width 26 height 18
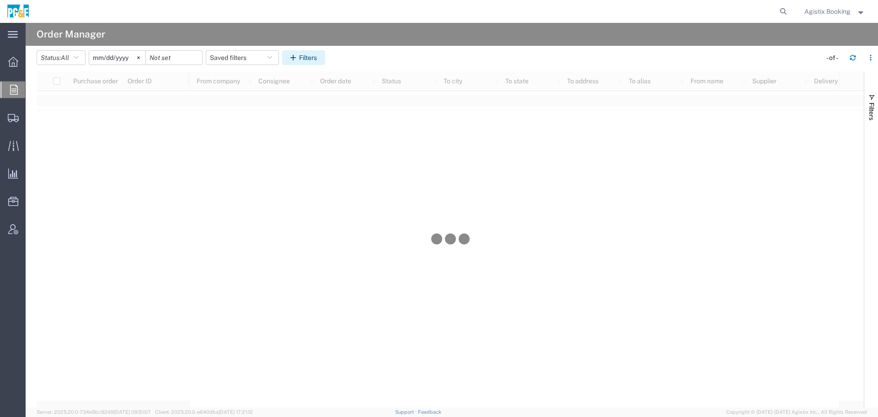
click at [306, 54] on button "Filters" at bounding box center [303, 57] width 43 height 15
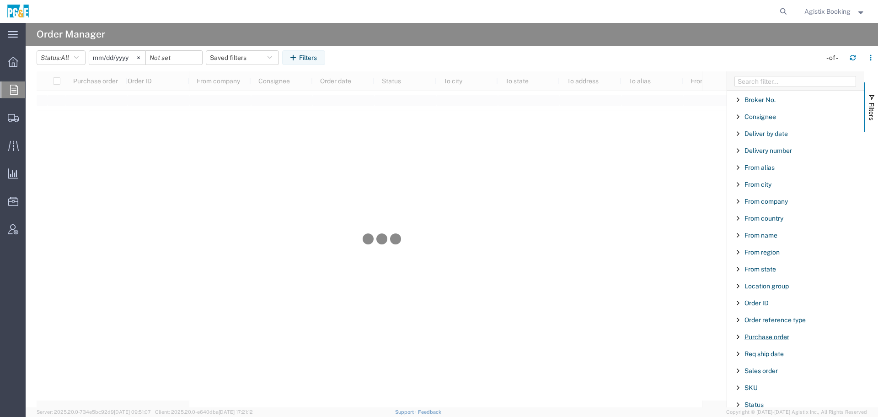
click at [770, 335] on span "Purchase order" at bounding box center [767, 336] width 45 height 7
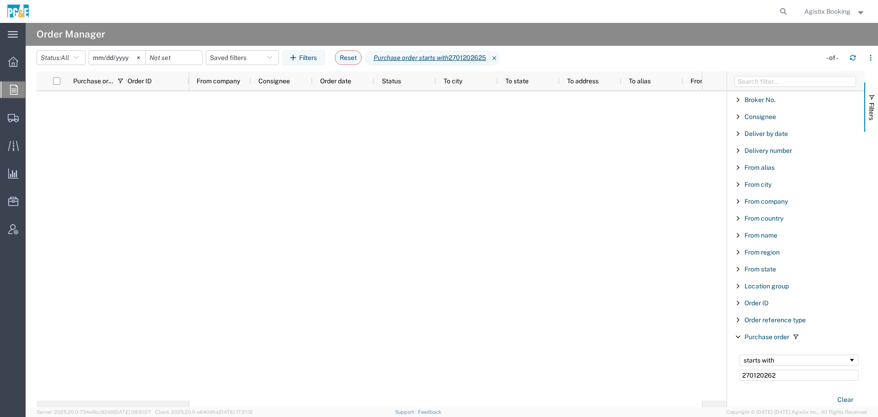
type input "270120262"
click at [145, 54] on svg-icon at bounding box center [139, 58] width 14 height 14
drag, startPoint x: 122, startPoint y: 49, endPoint x: 116, endPoint y: 58, distance: 10.9
click at [120, 52] on header "Status: All All Cancelled Orders New Orders Updated Orders Saved filters Filter…" at bounding box center [458, 59] width 842 height 26
click at [116, 58] on input "date" at bounding box center [117, 58] width 56 height 14
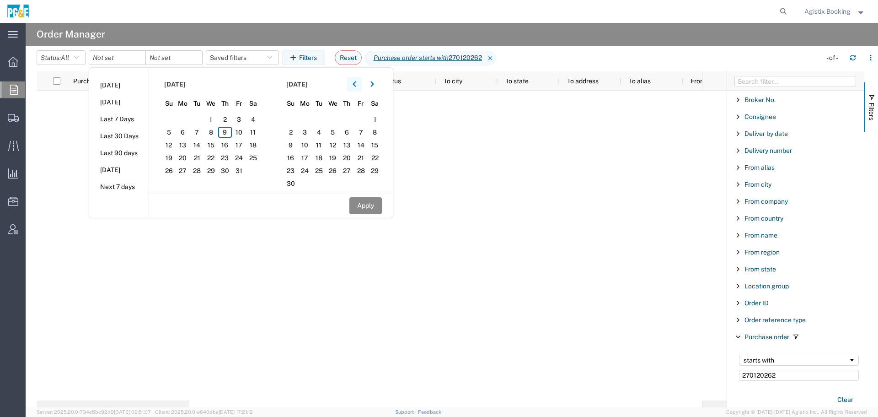
click at [361, 82] on button "button" at bounding box center [354, 84] width 15 height 15
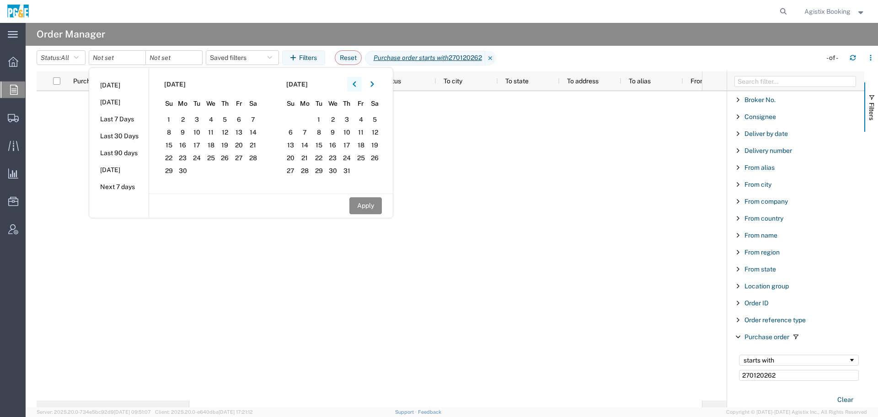
click at [361, 82] on button "button" at bounding box center [354, 84] width 15 height 15
click at [210, 123] on span "1" at bounding box center [211, 119] width 14 height 11
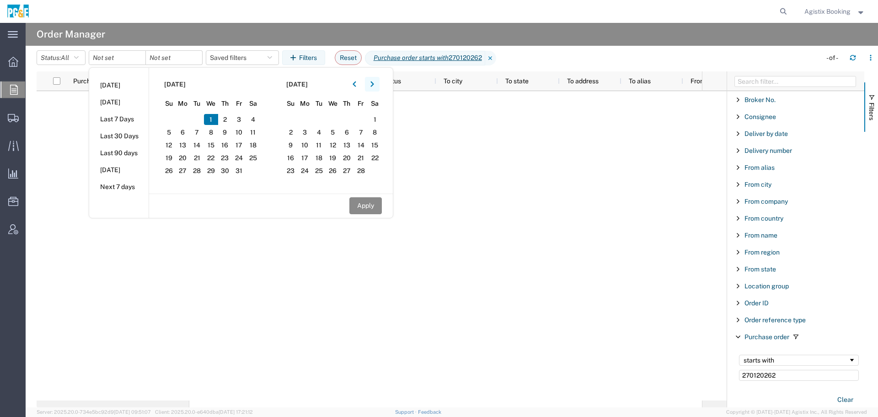
click at [374, 83] on icon "button" at bounding box center [372, 84] width 4 height 6
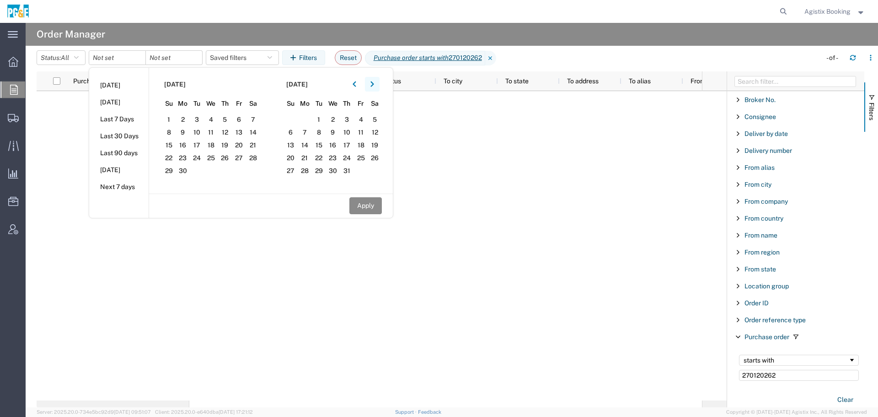
click at [374, 83] on icon "button" at bounding box center [372, 84] width 4 height 6
click at [346, 132] on span "9" at bounding box center [347, 132] width 14 height 11
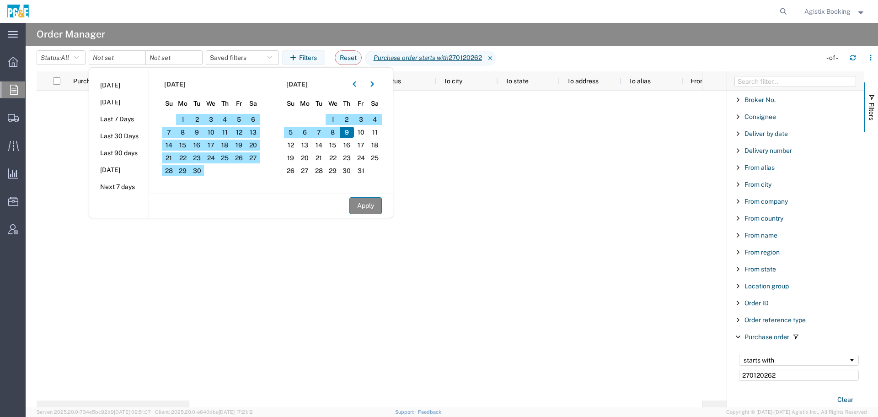
click at [367, 204] on button "Apply" at bounding box center [365, 205] width 32 height 17
type input "2025-01-01"
type input "[DATE]"
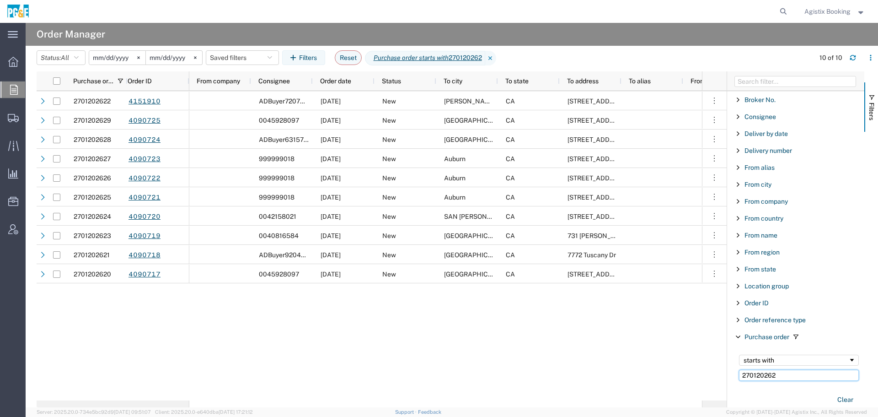
click at [787, 376] on input "270120262" at bounding box center [799, 375] width 120 height 11
click at [804, 373] on input "270120262" at bounding box center [799, 375] width 120 height 11
type input "2701202625"
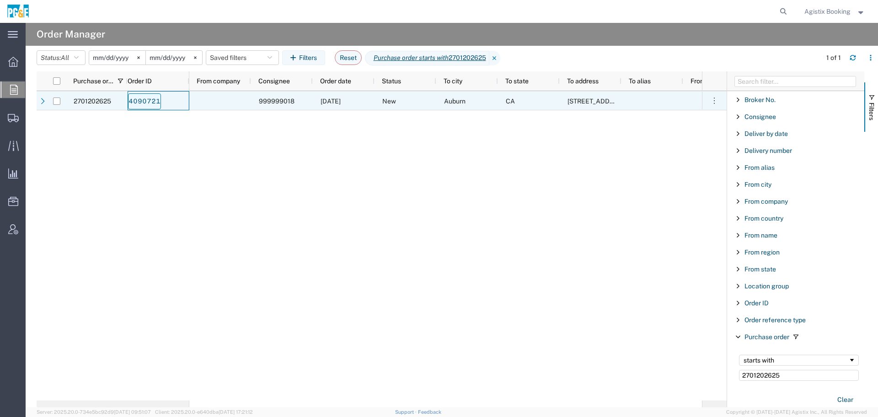
click at [155, 99] on link "4090721" at bounding box center [144, 101] width 33 height 16
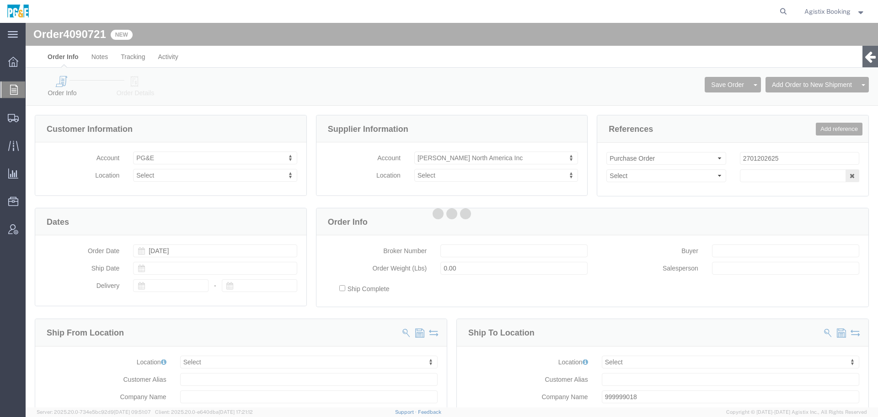
select select
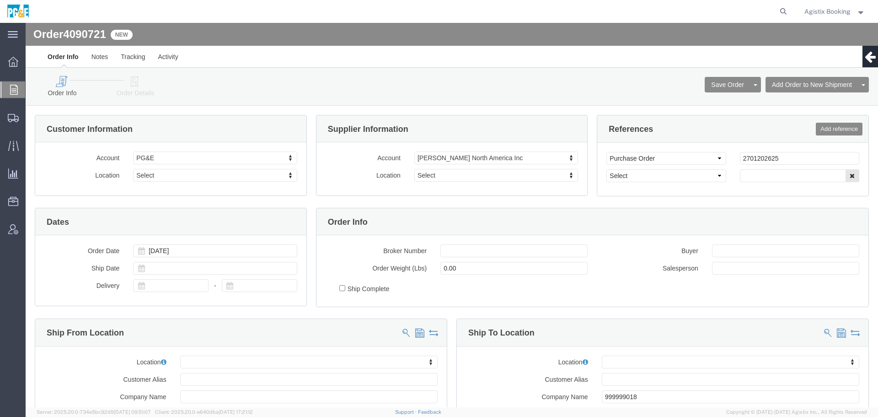
drag, startPoint x: 108, startPoint y: 61, endPoint x: 112, endPoint y: 54, distance: 8.2
click icon
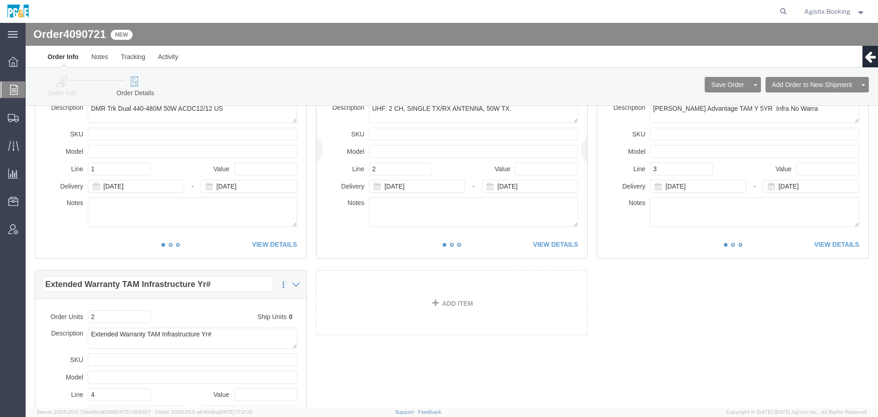
scroll to position [97, 0]
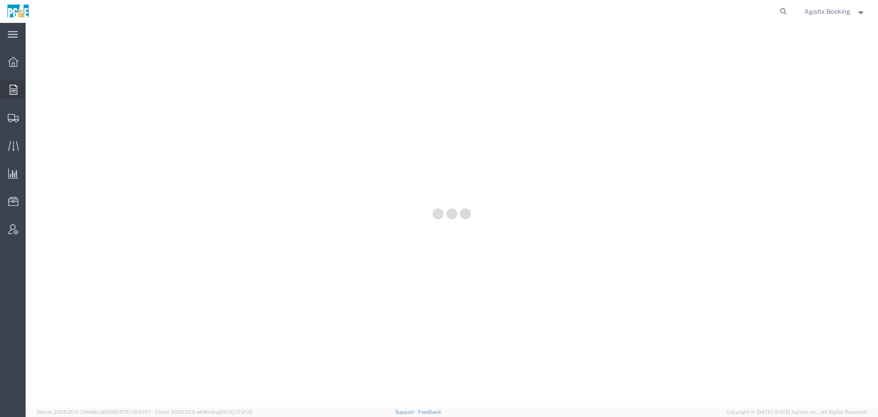
click at [16, 90] on icon at bounding box center [14, 90] width 8 height 10
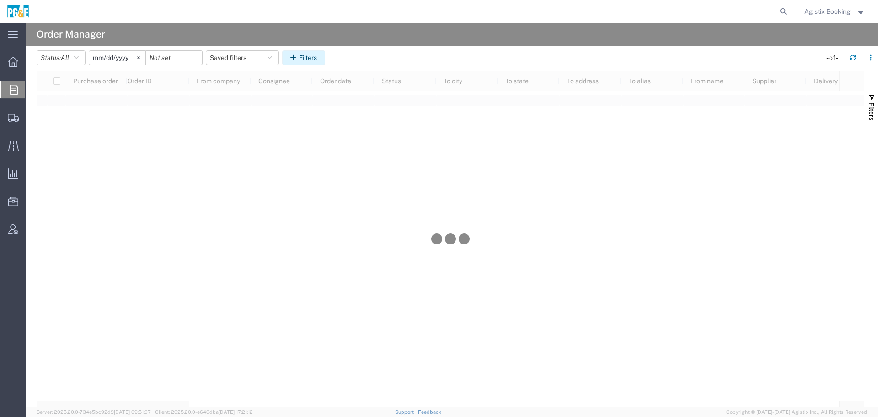
click at [314, 56] on button "Filters" at bounding box center [303, 57] width 43 height 15
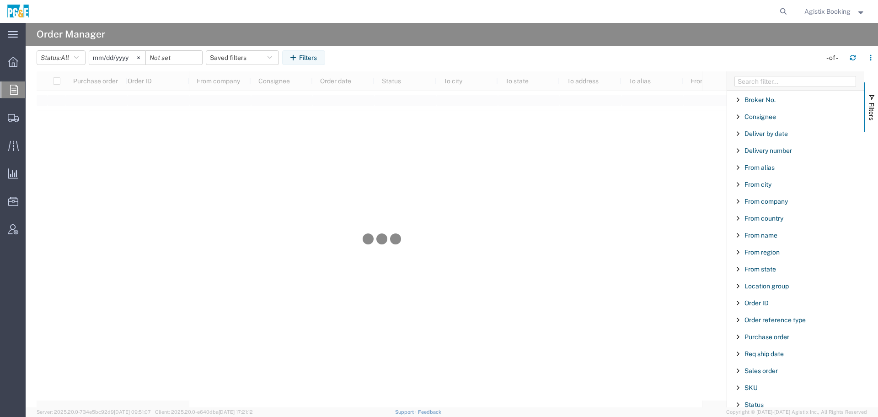
click at [768, 332] on div "Purchase order" at bounding box center [795, 336] width 137 height 16
type input "2701248564"
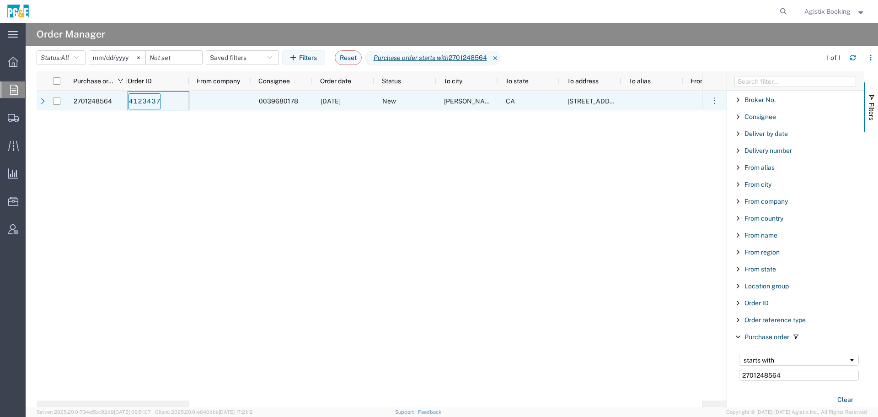
click at [140, 105] on link "4123437" at bounding box center [144, 101] width 33 height 16
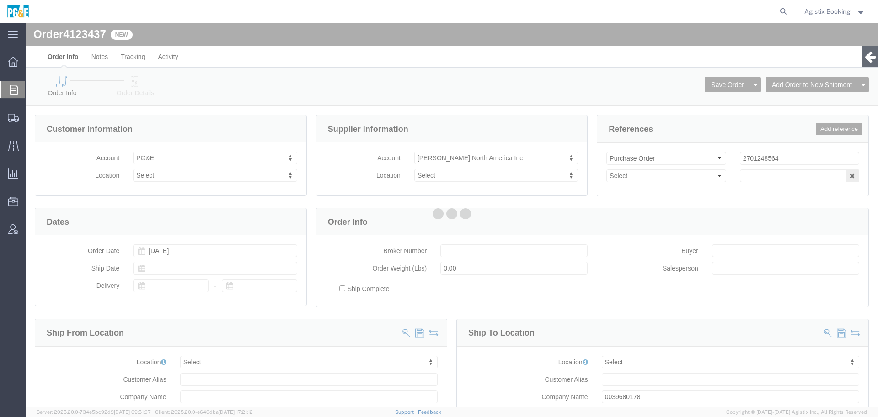
select select
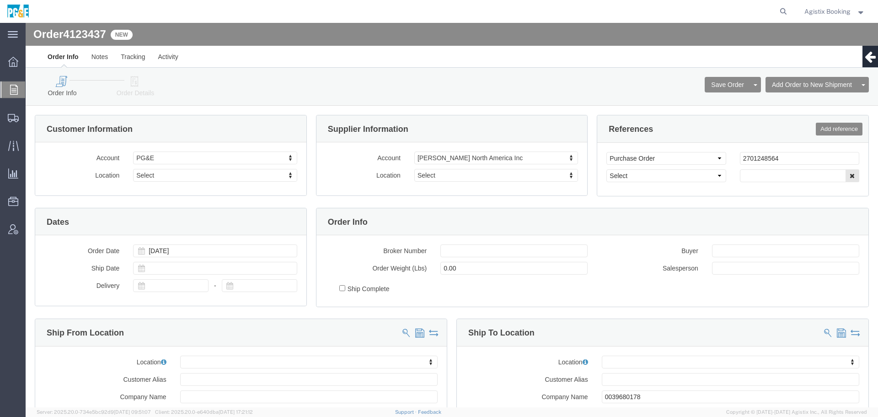
click icon
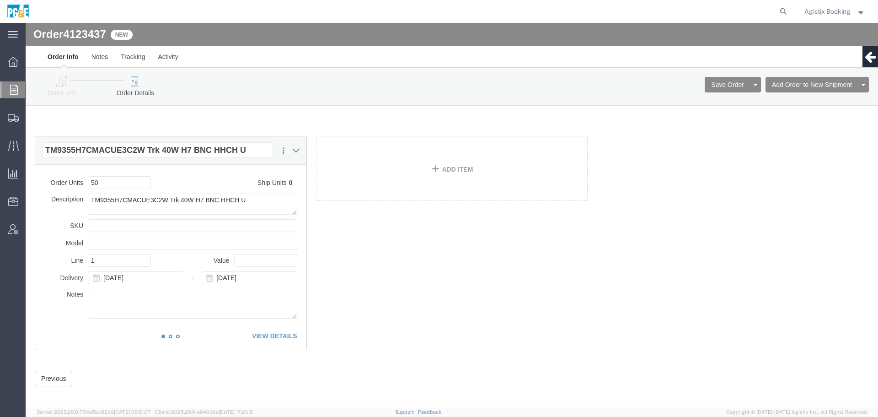
click icon
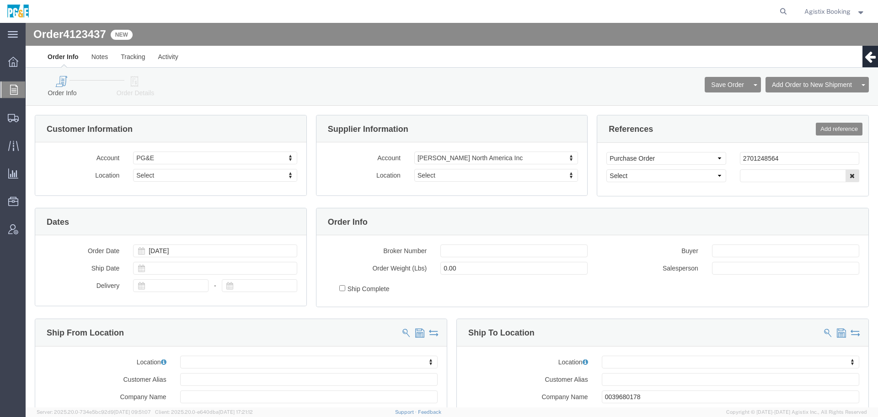
click link "Order Details"
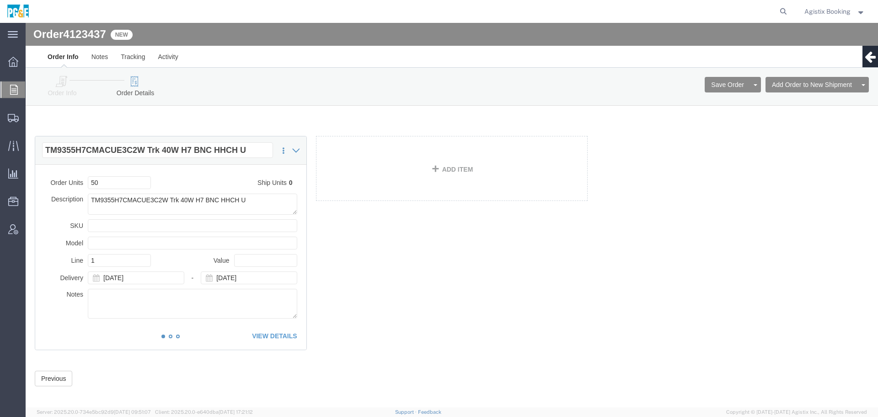
click icon
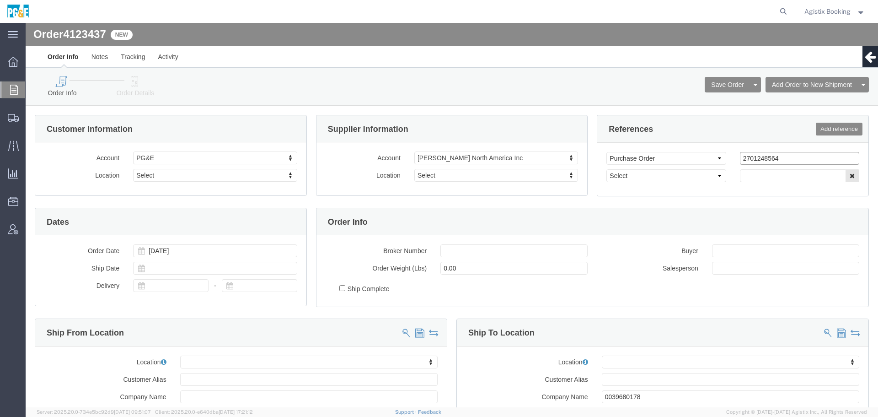
click div "Select Account Type Activity ID Airline Appointment Number ASN Batch Request # …"
drag, startPoint x: 764, startPoint y: 137, endPoint x: 660, endPoint y: 137, distance: 103.4
click div "Select Account Type Activity ID Airline Appointment Number ASN Batch Request # …"
click at [774, 15] on agx-global-search at bounding box center [645, 11] width 293 height 23
click at [780, 14] on icon at bounding box center [783, 11] width 13 height 13
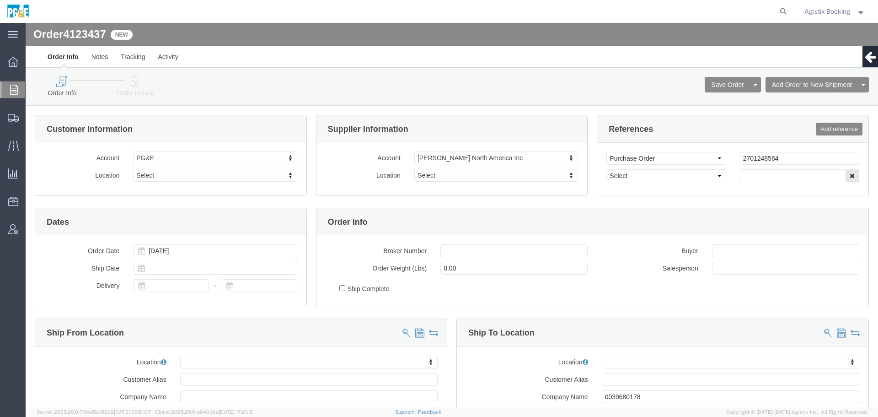
paste input "2701248564"
drag, startPoint x: 445, startPoint y: 6, endPoint x: 427, endPoint y: 5, distance: 18.8
click at [427, 5] on div "2701248564" at bounding box center [413, 11] width 755 height 23
paste input "search"
drag, startPoint x: 654, startPoint y: 7, endPoint x: 379, endPoint y: 6, distance: 275.3
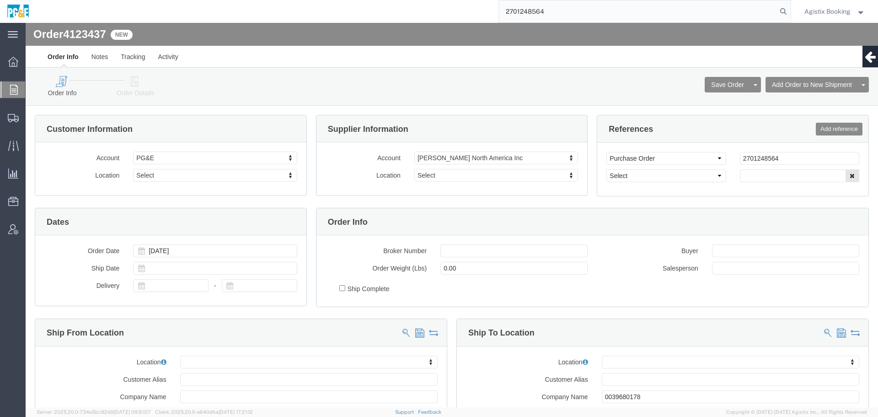
click at [379, 6] on div "2701248564" at bounding box center [413, 11] width 755 height 23
paste input "57085907"
type input "57085907"
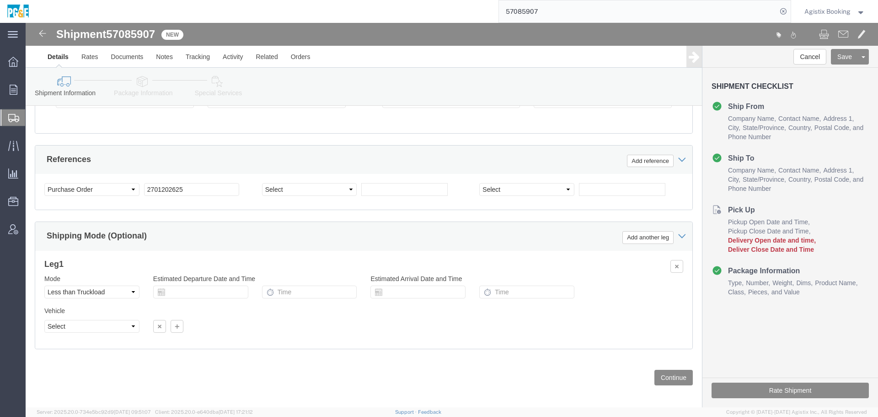
scroll to position [546, 0]
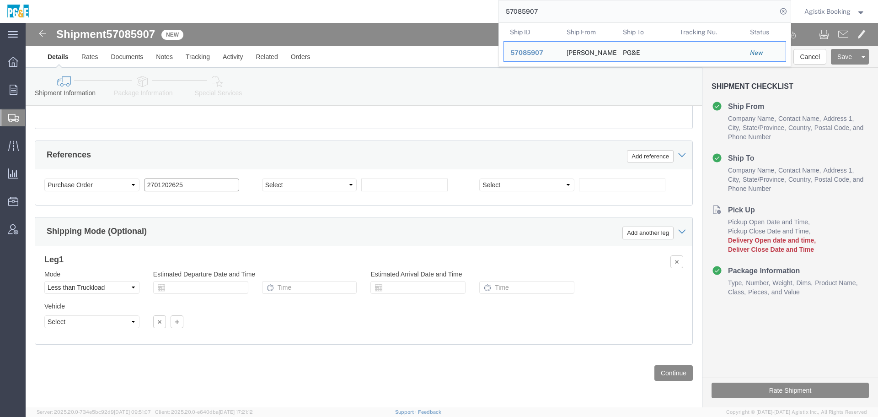
drag, startPoint x: 156, startPoint y: 172, endPoint x: 98, endPoint y: 177, distance: 57.8
click div "Select Account Type Activity ID Airline Appointment Number ASN Batch Request # …"
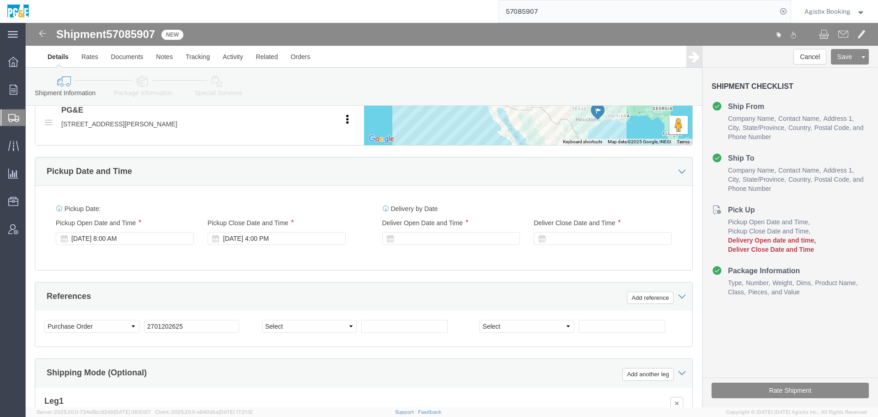
scroll to position [270, 0]
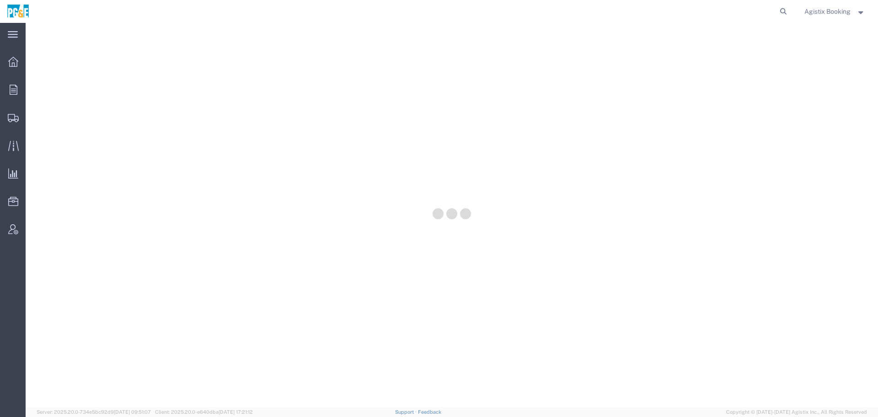
click at [846, 13] on span "Agistix Booking" at bounding box center [828, 11] width 46 height 10
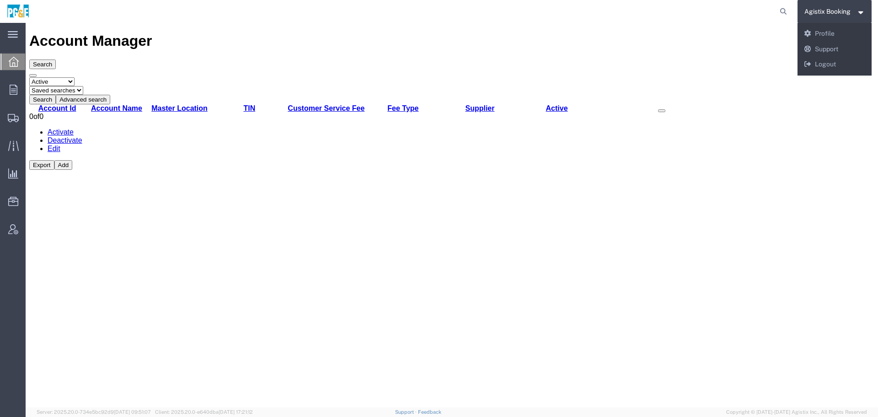
click at [841, 75] on div "Agistix Booking Messages Notifications Profile Support Logout" at bounding box center [835, 49] width 75 height 53
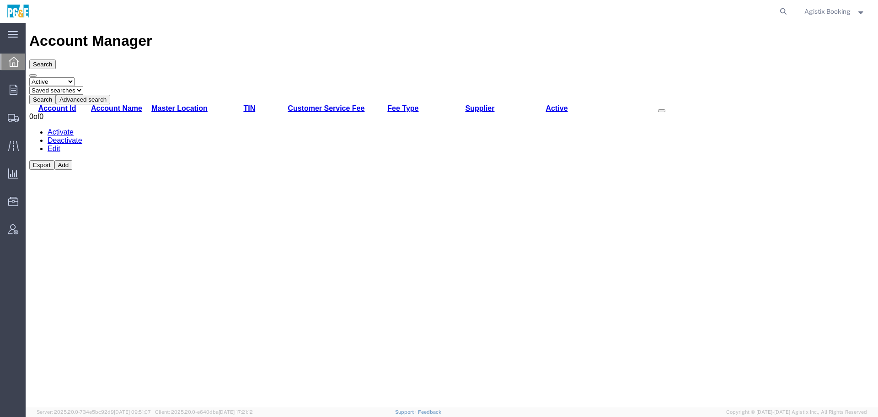
click at [841, 75] on div "Search Select status Active All Inactive Saved searches Search Advanced search …" at bounding box center [451, 81] width 845 height 45
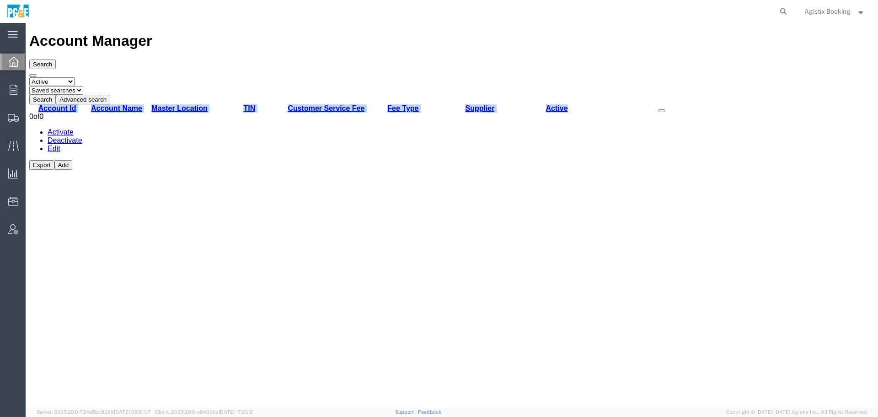
drag, startPoint x: 866, startPoint y: 97, endPoint x: 554, endPoint y: 45, distance: 316.3
click at [649, 97] on div "Account Manager Search Select status Active All Inactive Saved searches Search …" at bounding box center [451, 224] width 845 height 384
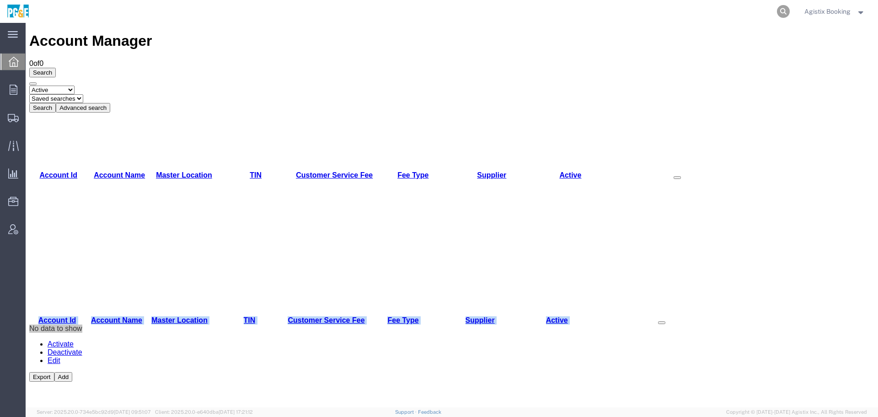
click at [778, 10] on icon at bounding box center [783, 11] width 13 height 13
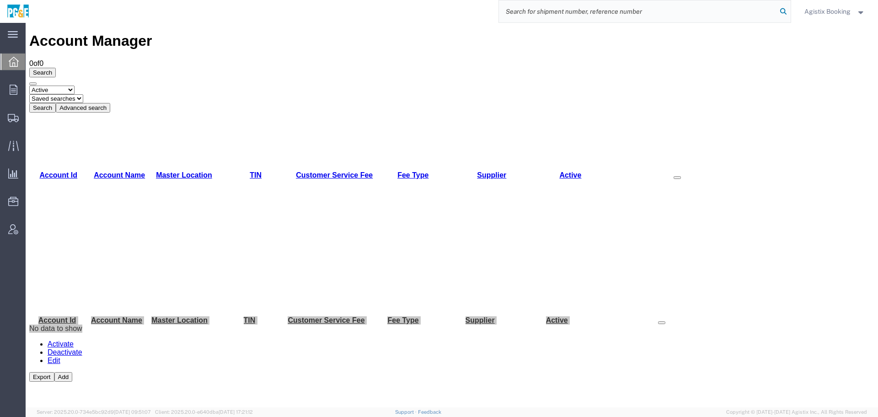
paste input "2701202625"
type input "2701202625"
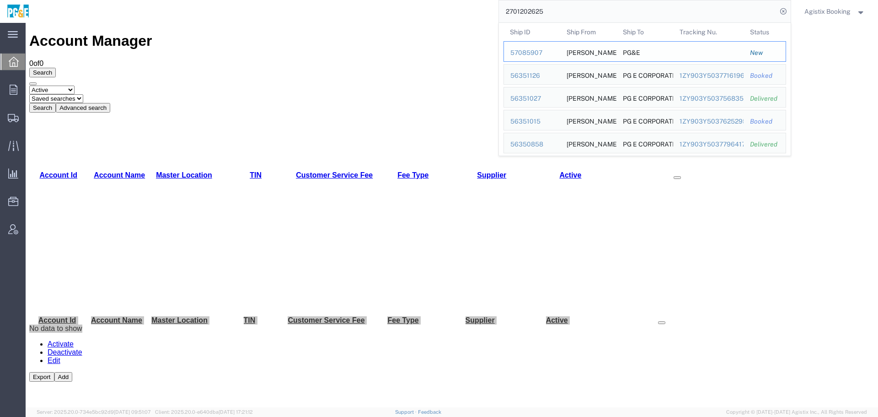
click at [517, 52] on div "57085907" at bounding box center [531, 53] width 43 height 10
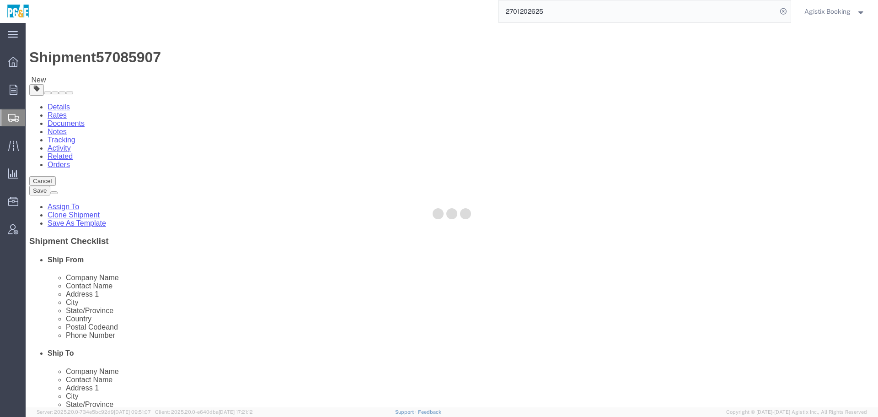
select select
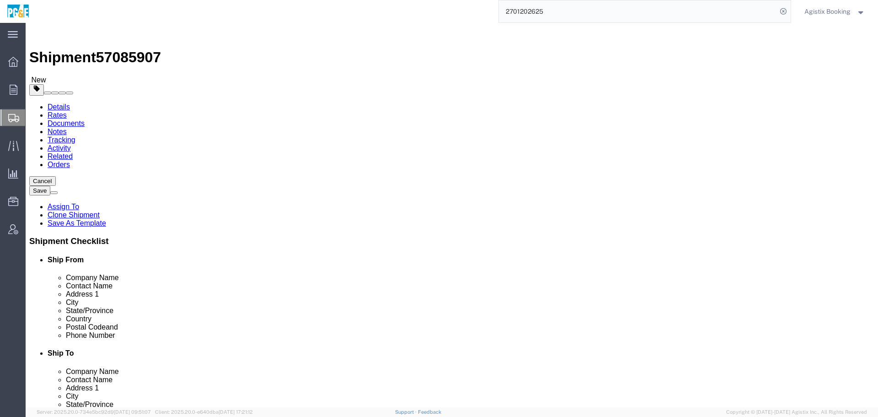
click span "57085907"
copy span "57085907"
click link "Package Information"
click div "Pieces: 6.00 Each Total value: 1.00 USD"
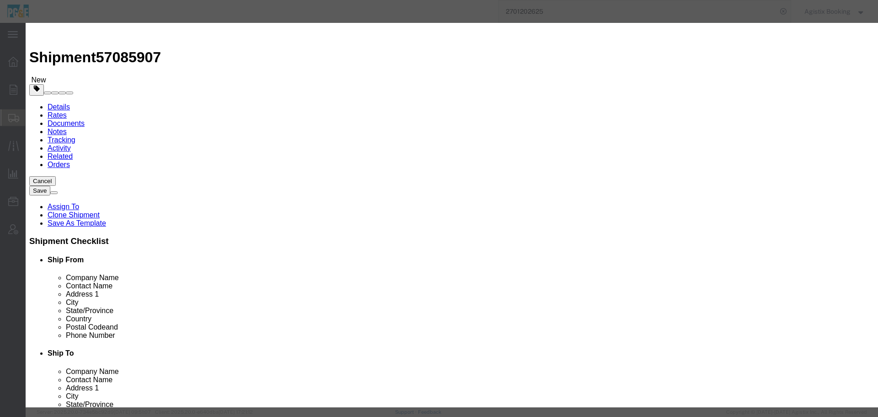
click button "Close"
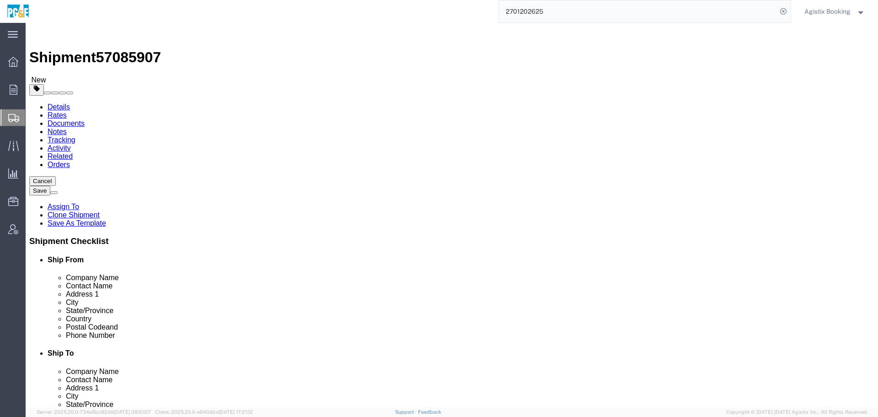
click link "Shipment Information"
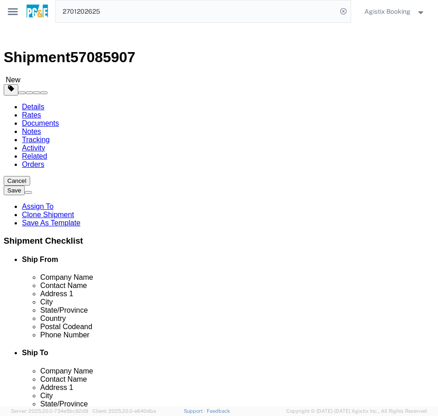
click icon
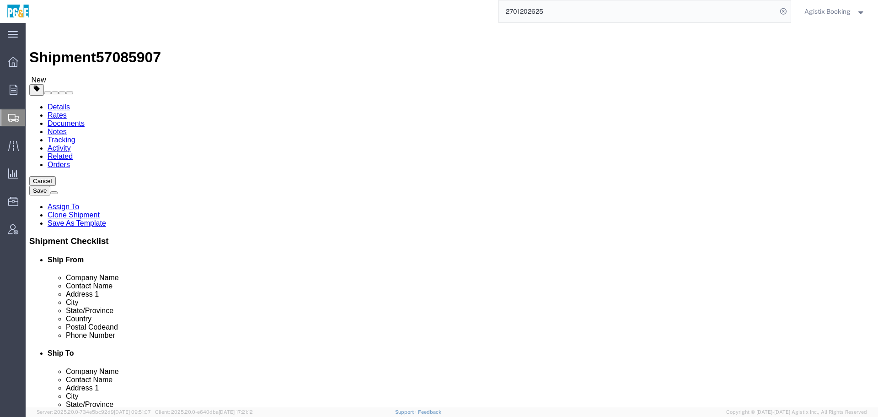
click icon
drag, startPoint x: 247, startPoint y: 329, endPoint x: 115, endPoint y: 330, distance: 132.6
click div "Email jose.leon@taitcommunications.com"
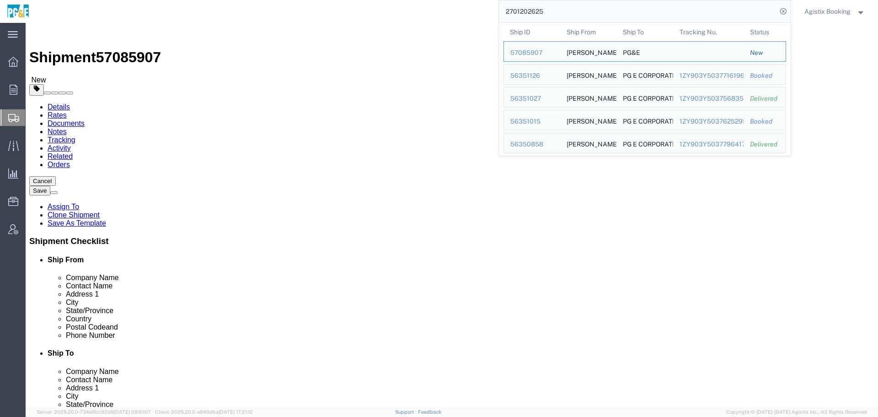
drag, startPoint x: 571, startPoint y: 11, endPoint x: 488, endPoint y: 21, distance: 83.8
click at [488, 21] on div "2701202625 Ship ID Ship From Ship To Tracking Nu. Status Ship ID 57085907 Ship …" at bounding box center [413, 11] width 755 height 23
click icon
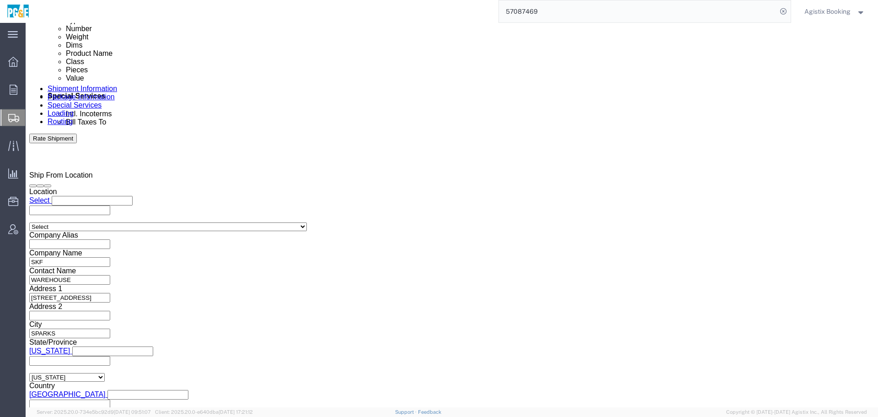
scroll to position [521, 0]
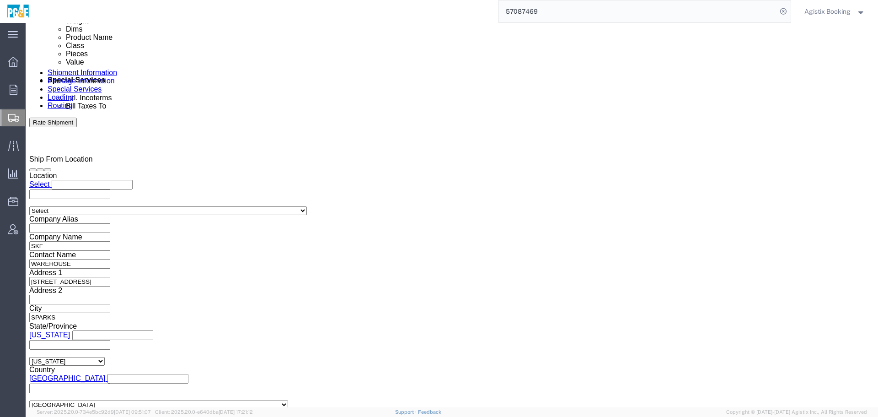
drag, startPoint x: 380, startPoint y: 187, endPoint x: 333, endPoint y: 194, distance: 47.7
click div "Select Account Type Activity ID Airline Appointment Number ASN Batch Request # …"
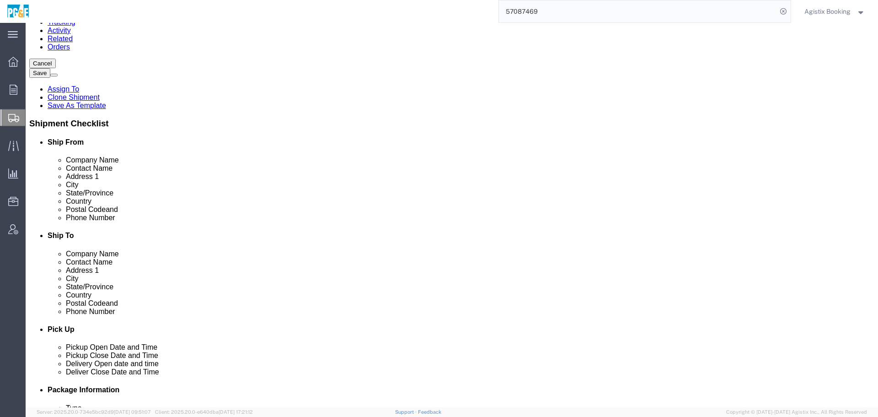
scroll to position [0, 0]
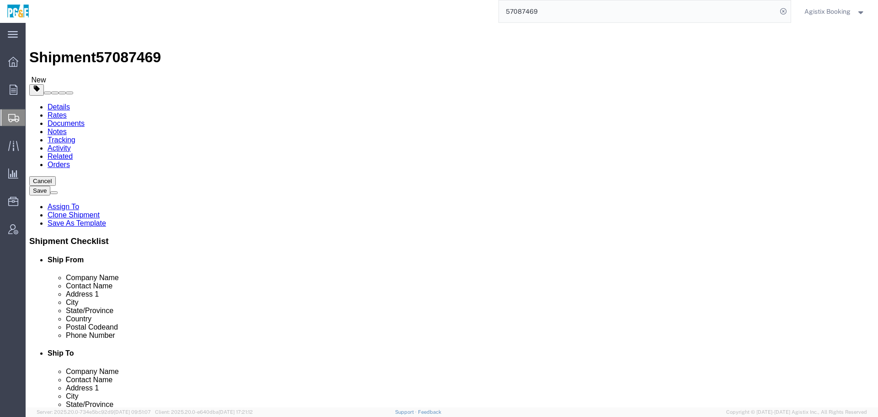
drag, startPoint x: 151, startPoint y: 329, endPoint x: 134, endPoint y: 330, distance: 17.4
click div "[EMAIL_ADDRESS][DOMAIN_NAME]"
click link "Activity"
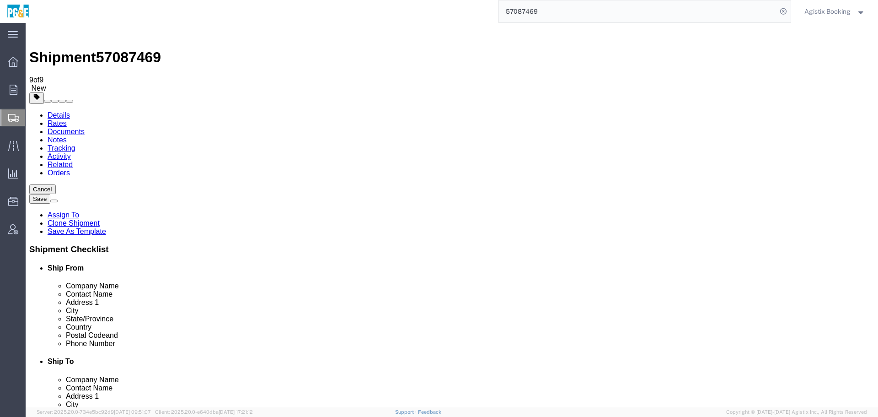
click at [70, 111] on link "Details" at bounding box center [59, 115] width 22 height 8
drag, startPoint x: 222, startPoint y: 333, endPoint x: 126, endPoint y: 333, distance: 96.0
click input "[EMAIL_ADDRESS][DOMAIN_NAME]"
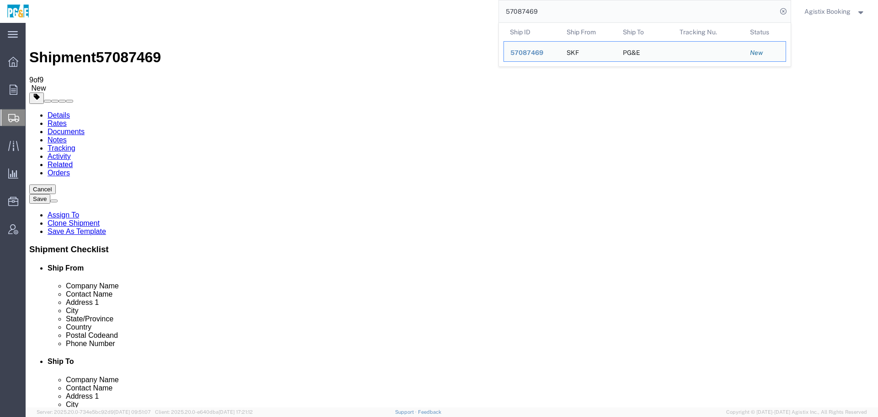
drag, startPoint x: 492, startPoint y: 16, endPoint x: 462, endPoint y: 17, distance: 30.2
click at [462, 17] on div "57087469 Ship ID Ship From Ship To Tracking Nu. Status Ship ID 57087469 Ship Fr…" at bounding box center [413, 11] width 755 height 23
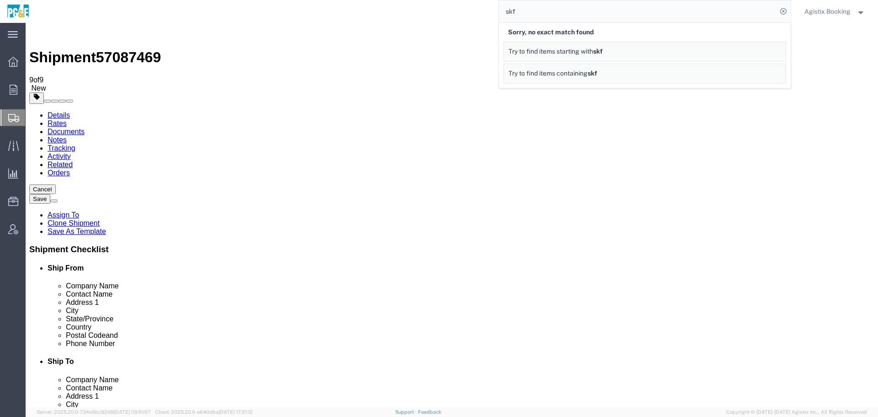
drag, startPoint x: 458, startPoint y: 15, endPoint x: 416, endPoint y: 16, distance: 41.6
click at [416, 16] on div "skf Sorry, no exact match found Try to find items starting with skf Try to find…" at bounding box center [413, 11] width 755 height 23
drag, startPoint x: 198, startPoint y: 206, endPoint x: 118, endPoint y: 206, distance: 80.5
click div "[STREET_ADDRESS]"
drag, startPoint x: 551, startPoint y: 8, endPoint x: 453, endPoint y: 11, distance: 97.5
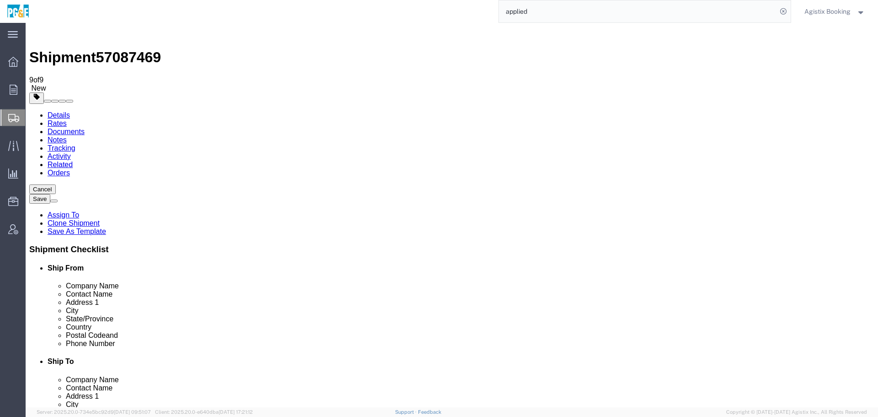
click at [453, 11] on div "applied" at bounding box center [413, 11] width 755 height 23
type input "[STREET_ADDRESS]"
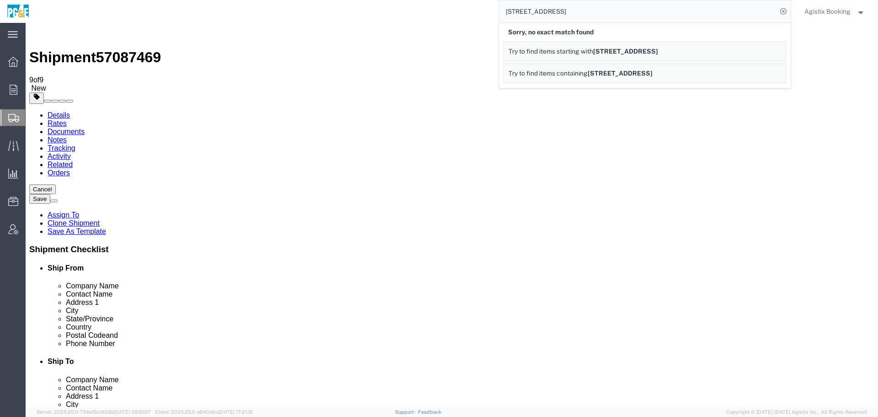
drag, startPoint x: 217, startPoint y: 328, endPoint x: 109, endPoint y: 327, distance: 107.5
click div "Email jmedeiros@applied.com"
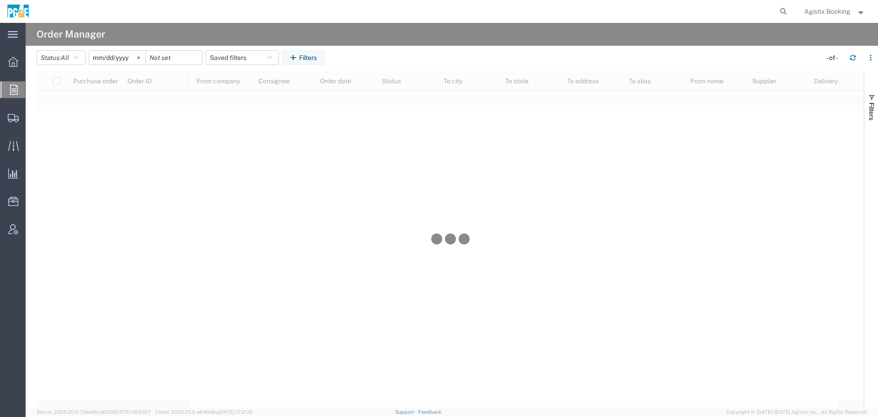
click at [145, 58] on svg-icon at bounding box center [139, 58] width 14 height 14
click at [314, 54] on button "Filters" at bounding box center [303, 57] width 43 height 15
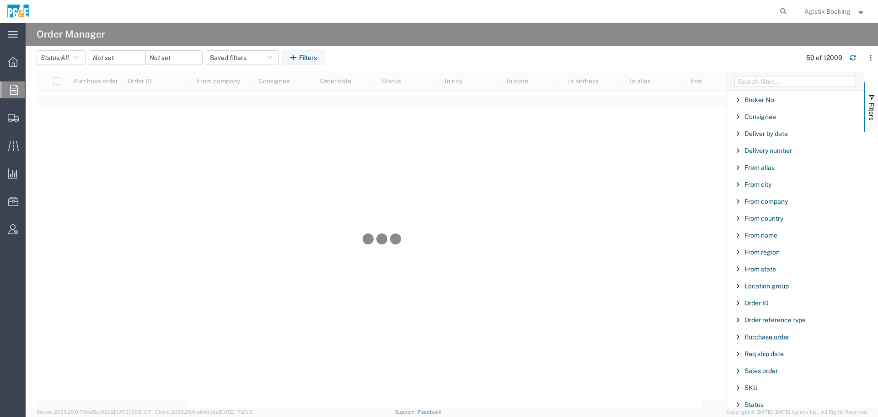
click at [772, 336] on span "Purchase order" at bounding box center [767, 336] width 45 height 7
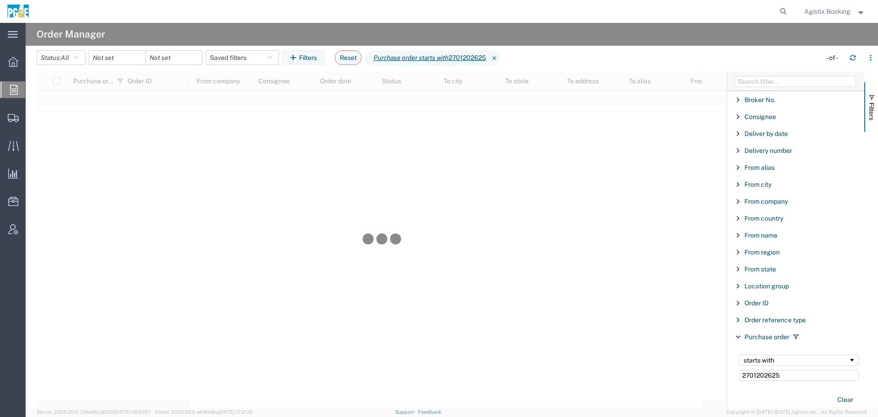
type input "2701202625"
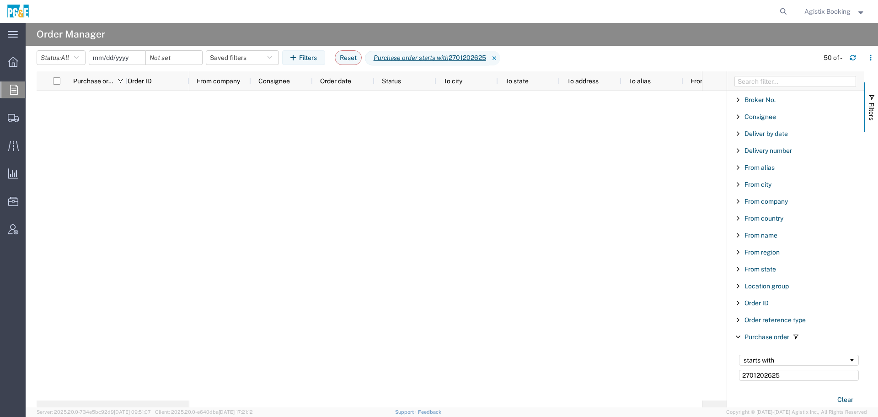
click at [130, 58] on input "date" at bounding box center [117, 58] width 56 height 14
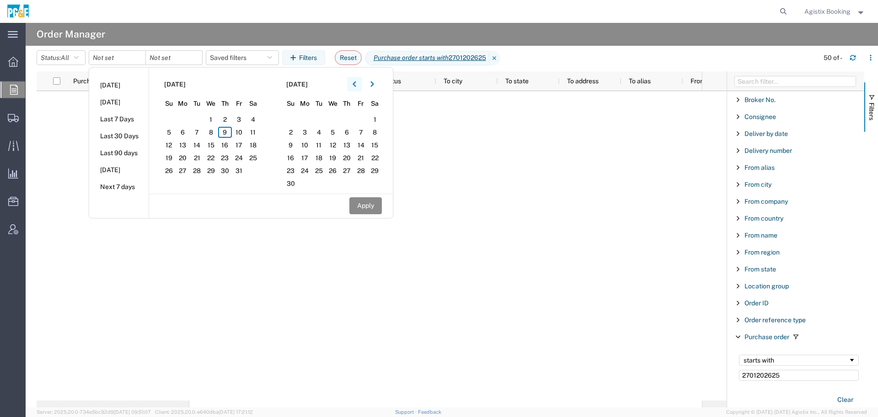
click at [354, 81] on button "button" at bounding box center [354, 84] width 15 height 15
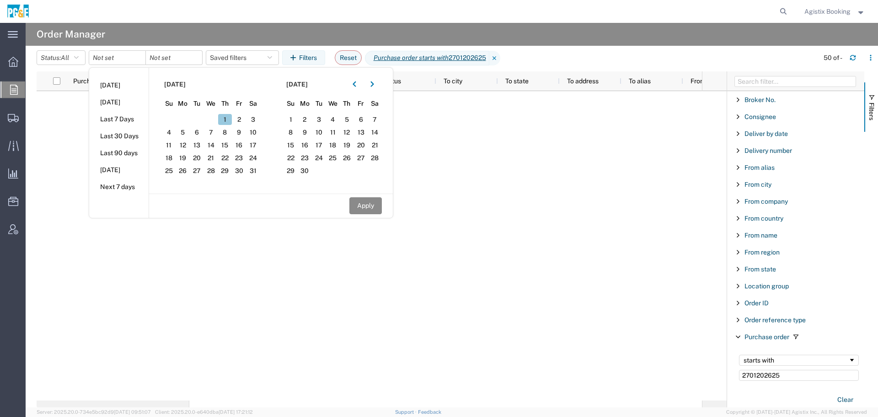
click at [225, 119] on span "1" at bounding box center [225, 119] width 14 height 11
click at [374, 85] on icon "button" at bounding box center [372, 84] width 4 height 6
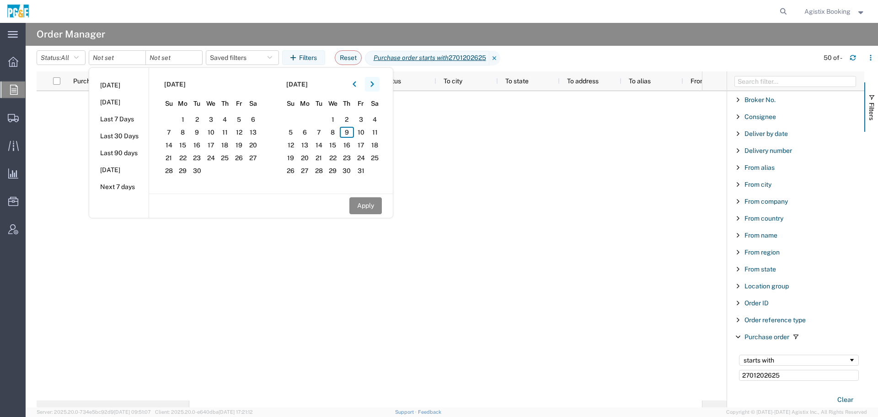
click at [374, 85] on icon "button" at bounding box center [372, 84] width 4 height 6
click at [361, 89] on button "button" at bounding box center [354, 84] width 15 height 15
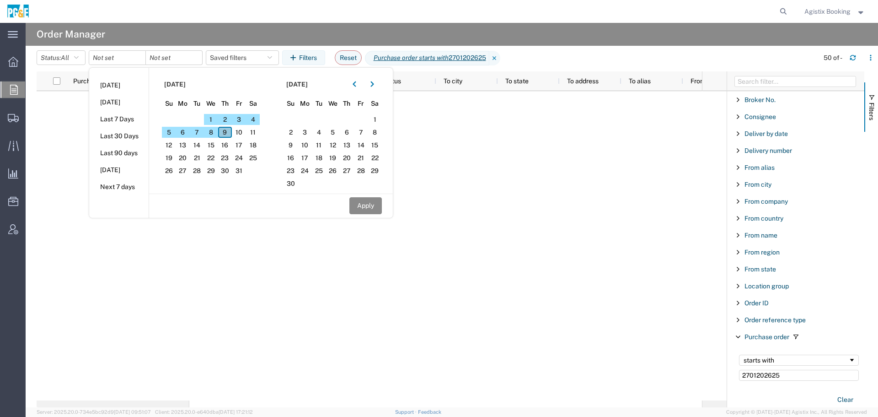
click at [228, 134] on span "9" at bounding box center [225, 132] width 14 height 11
click at [346, 202] on div "Apply" at bounding box center [271, 205] width 244 height 24
click at [355, 204] on button "Apply" at bounding box center [365, 205] width 32 height 17
type input "[DATE]"
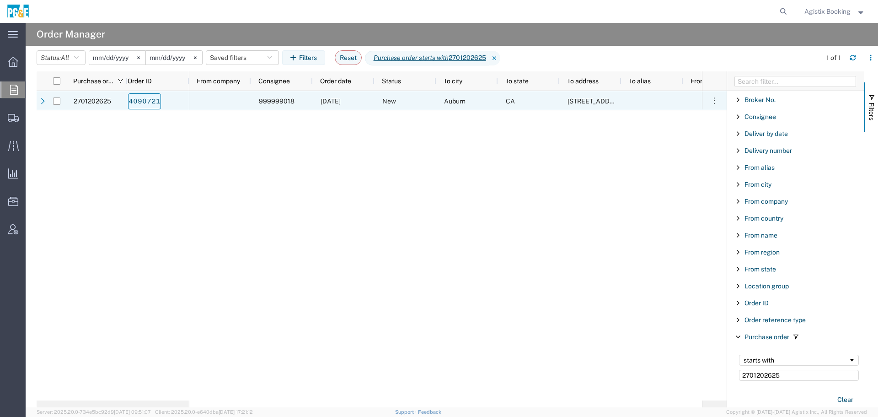
click at [156, 99] on link "4090721" at bounding box center [144, 101] width 33 height 16
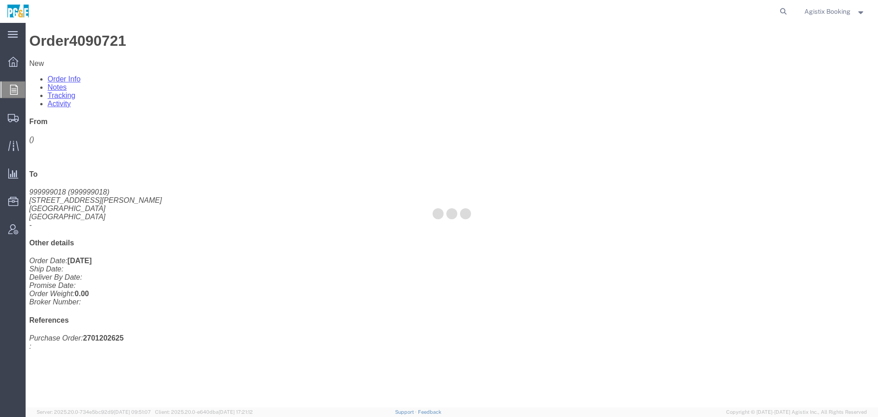
select select
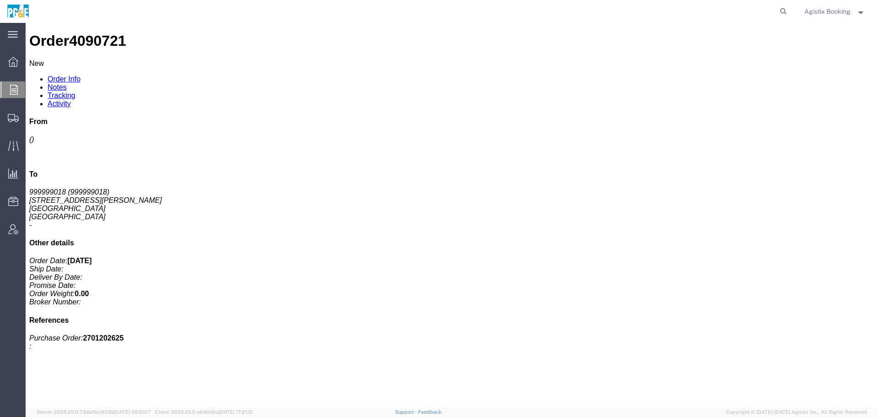
click link "Add Orders to Existing Shipment"
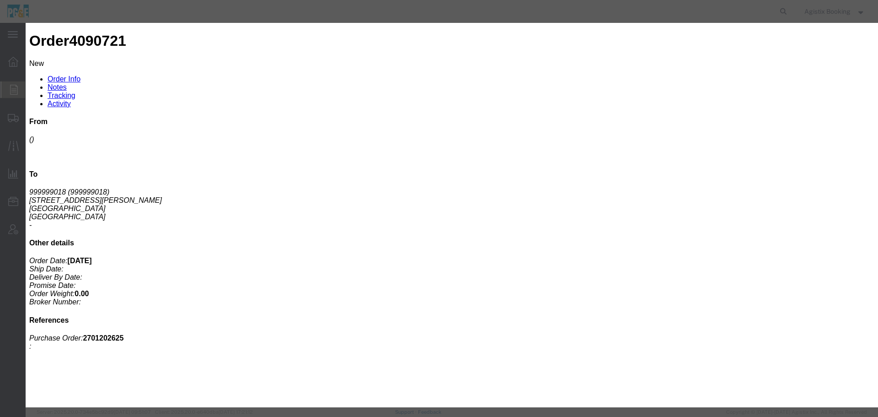
click input "text"
paste input "57085907"
type input "57085907"
click button "Search"
click button "Select"
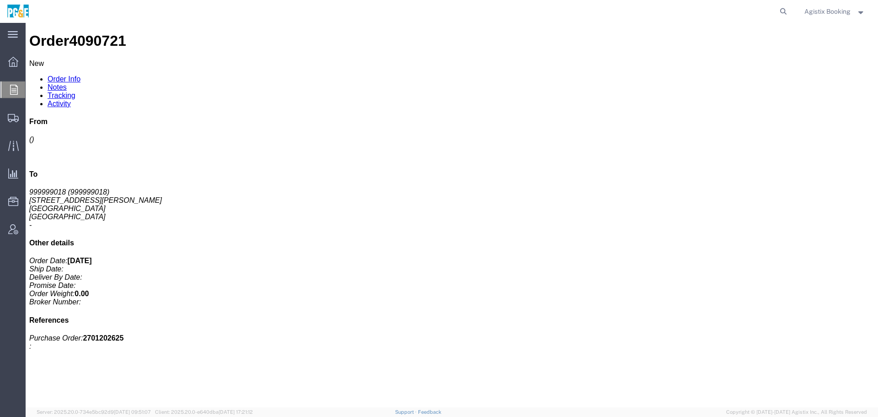
drag, startPoint x: 398, startPoint y: 21, endPoint x: 392, endPoint y: 80, distance: 59.8
click h3 "Select Items to Ship"
click div
click button "Cancel"
click link "Tracking"
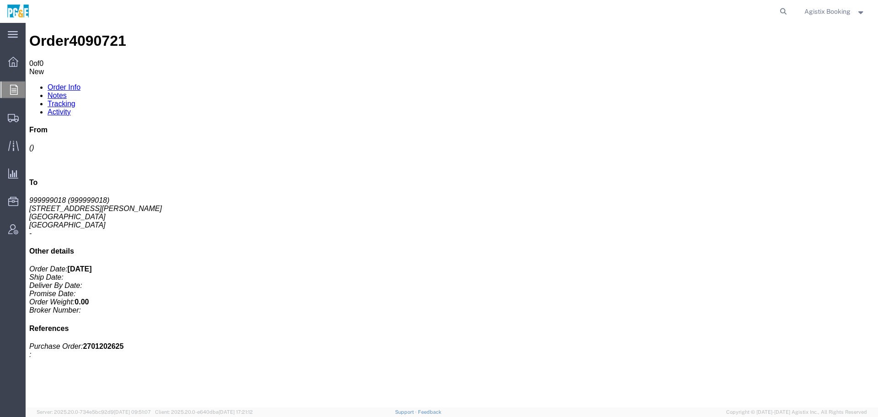
click at [60, 83] on link "Order Info" at bounding box center [64, 87] width 33 height 8
click icon
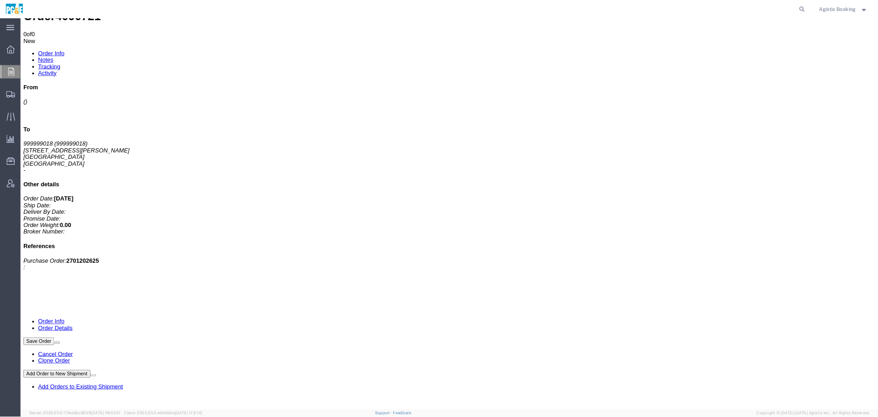
scroll to position [23, 0]
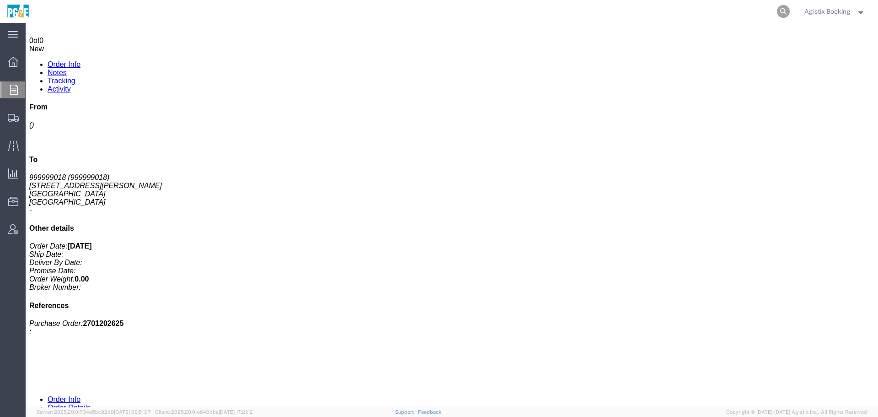
drag, startPoint x: 774, startPoint y: 7, endPoint x: 788, endPoint y: 7, distance: 13.3
click at [779, 7] on agx-global-search at bounding box center [645, 11] width 293 height 23
click at [788, 7] on icon at bounding box center [783, 11] width 13 height 13
paste input "3501424051"
type input "3501424051"
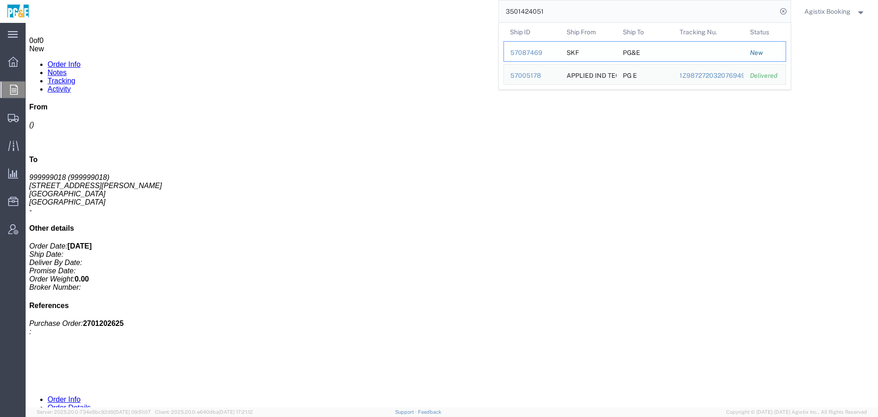
click at [536, 51] on div "57087469" at bounding box center [531, 53] width 43 height 10
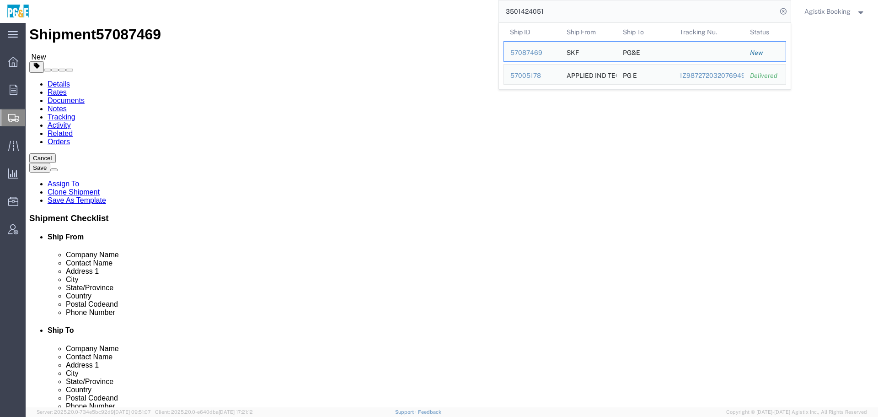
click at [559, 11] on input "3501424051" at bounding box center [638, 11] width 278 height 22
click at [18, 91] on div at bounding box center [13, 89] width 26 height 18
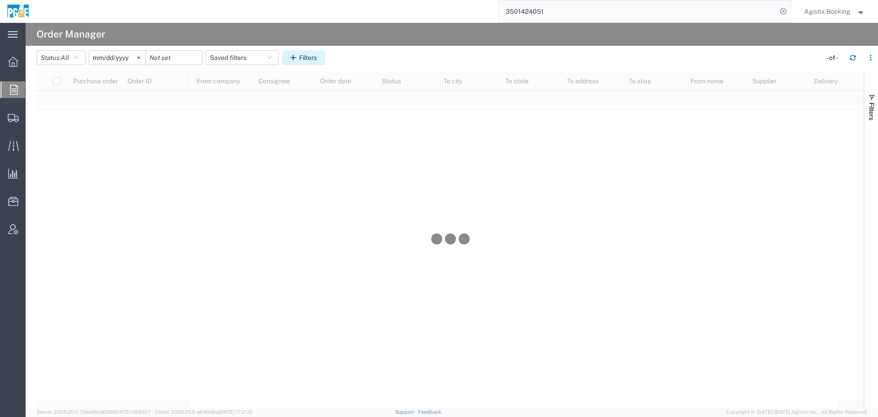
click at [309, 58] on button "Filters" at bounding box center [303, 57] width 43 height 15
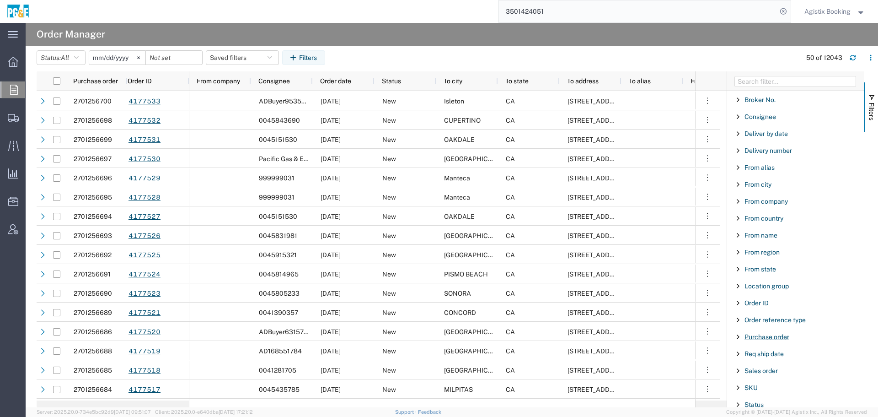
click at [766, 340] on span "Purchase order" at bounding box center [767, 336] width 45 height 7
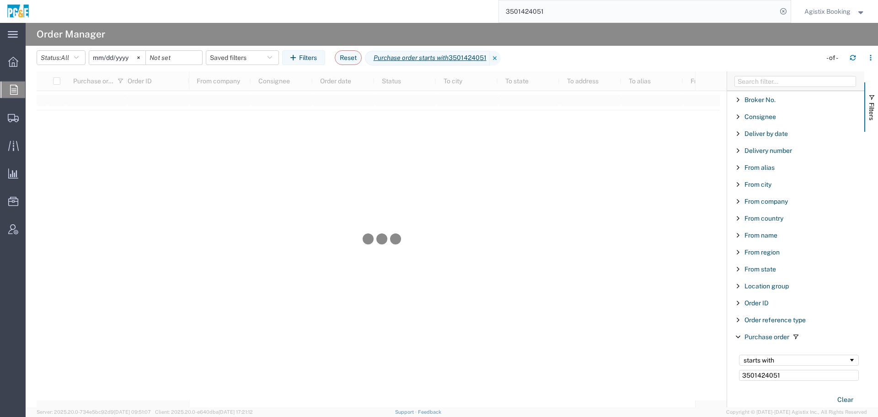
type input "3501424051"
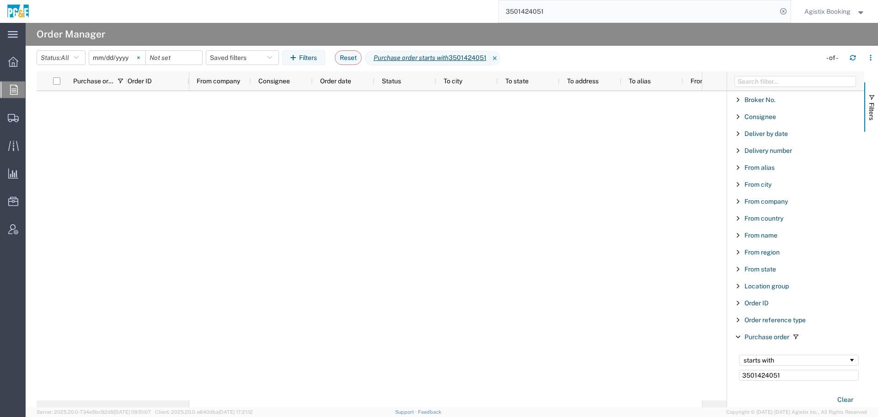
click at [141, 54] on svg-icon at bounding box center [139, 58] width 14 height 14
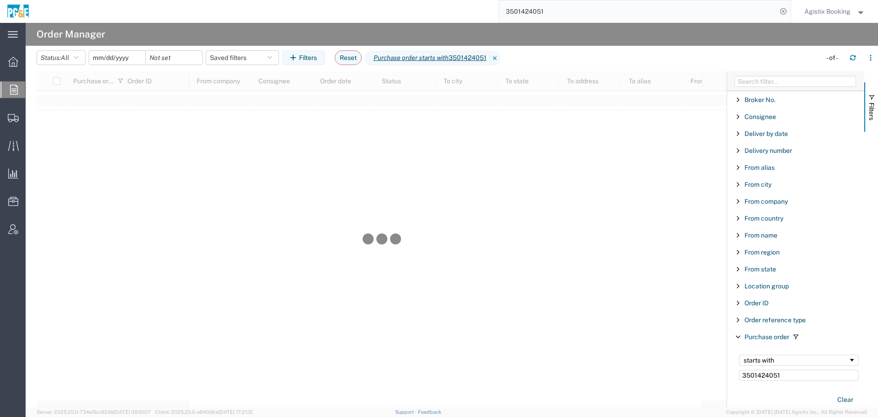
click at [136, 62] on input "date" at bounding box center [117, 58] width 56 height 14
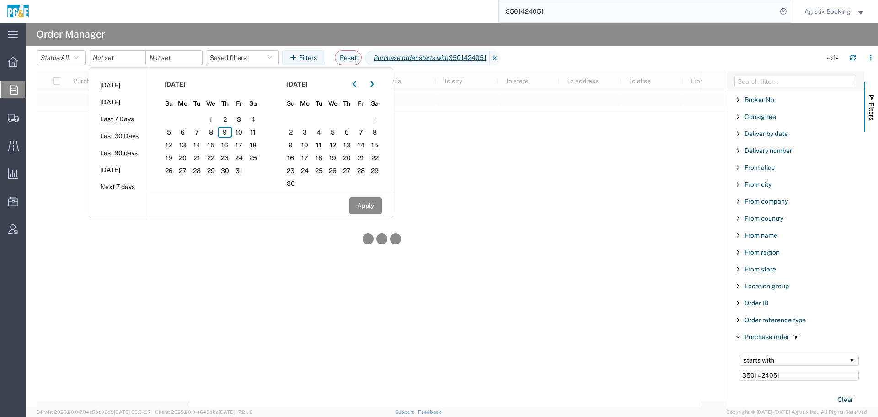
click at [348, 77] on div "[DATE]" at bounding box center [333, 84] width 98 height 15
click at [367, 83] on div at bounding box center [363, 84] width 32 height 15
click at [362, 84] on button "button" at bounding box center [354, 84] width 15 height 15
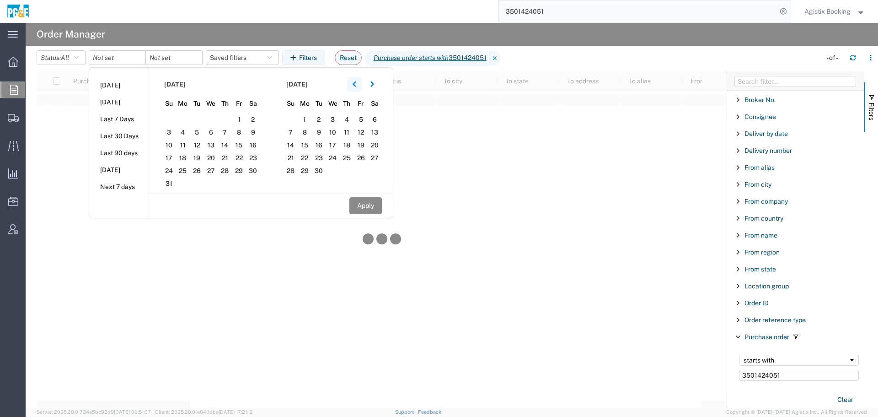
click at [362, 84] on button "button" at bounding box center [354, 84] width 15 height 15
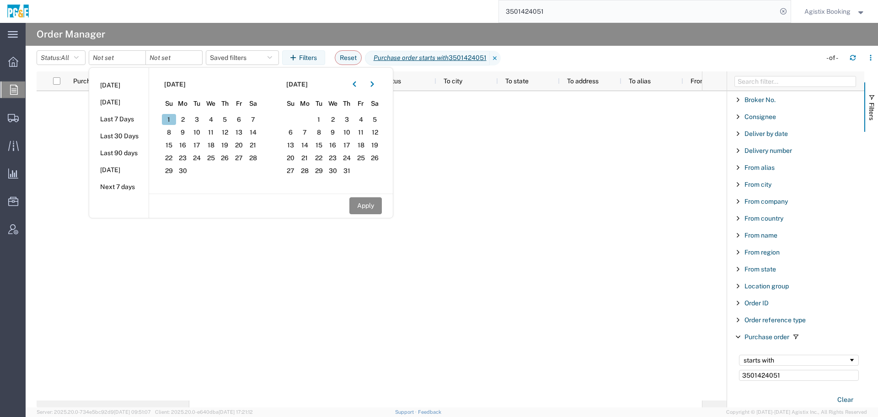
click at [176, 121] on span "1" at bounding box center [169, 119] width 14 height 11
click at [374, 85] on icon "button" at bounding box center [371, 83] width 3 height 5
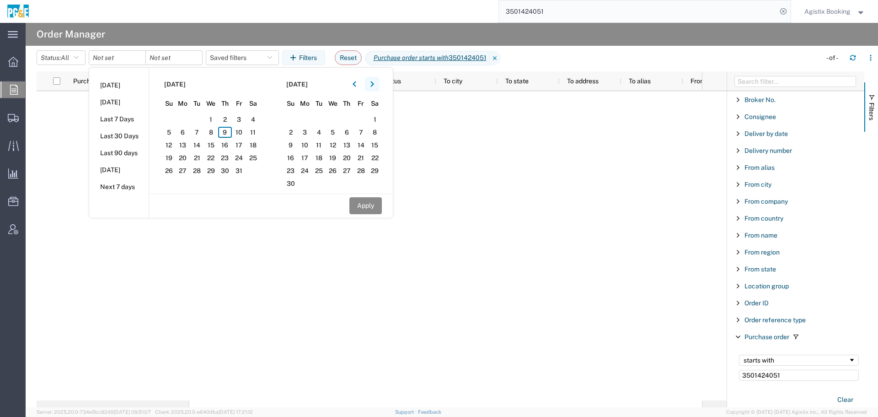
click at [374, 85] on icon "button" at bounding box center [371, 83] width 3 height 5
click at [354, 80] on button "button" at bounding box center [354, 84] width 15 height 15
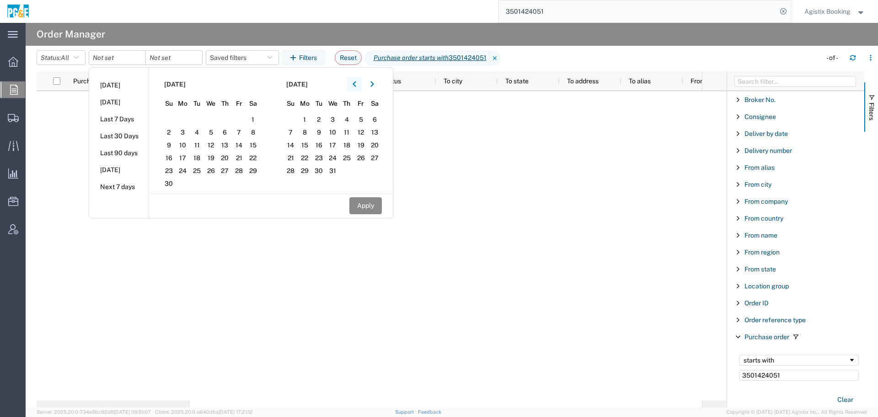
click at [354, 80] on button "button" at bounding box center [354, 84] width 15 height 15
click at [374, 82] on icon "button" at bounding box center [372, 84] width 4 height 6
click at [354, 78] on button "button" at bounding box center [354, 84] width 15 height 15
click at [351, 129] on span "9" at bounding box center [347, 132] width 14 height 11
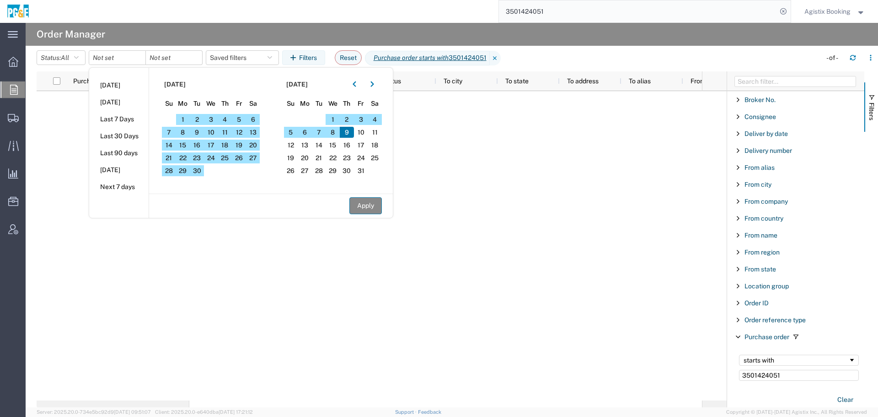
click at [375, 210] on button "Apply" at bounding box center [365, 205] width 32 height 17
type input "[DATE]"
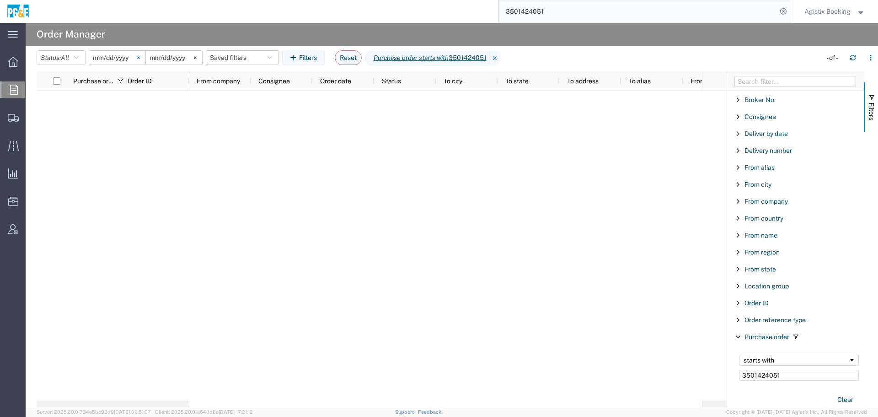
click at [139, 59] on svg-icon at bounding box center [139, 58] width 14 height 14
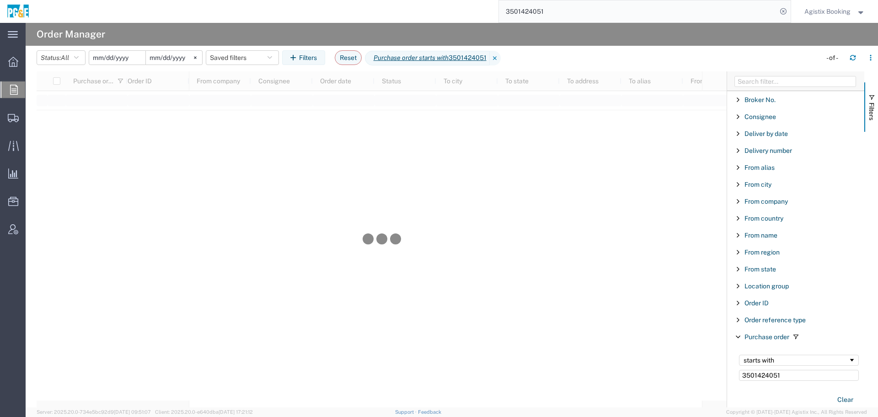
click at [129, 61] on input "date" at bounding box center [117, 58] width 56 height 14
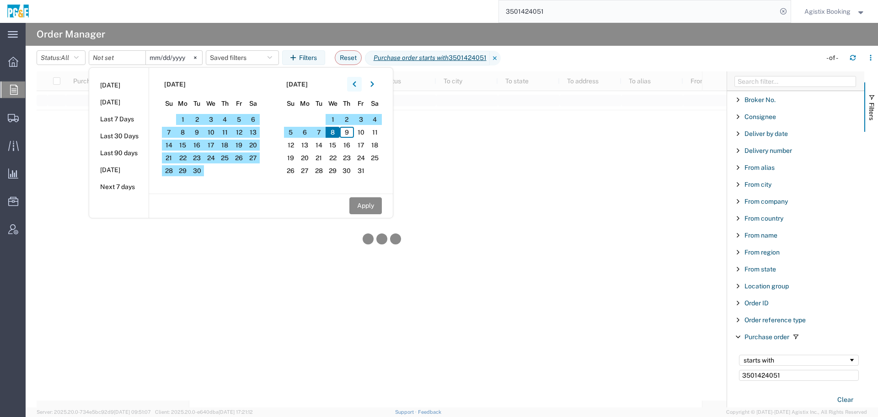
click at [356, 81] on icon "button" at bounding box center [355, 84] width 4 height 6
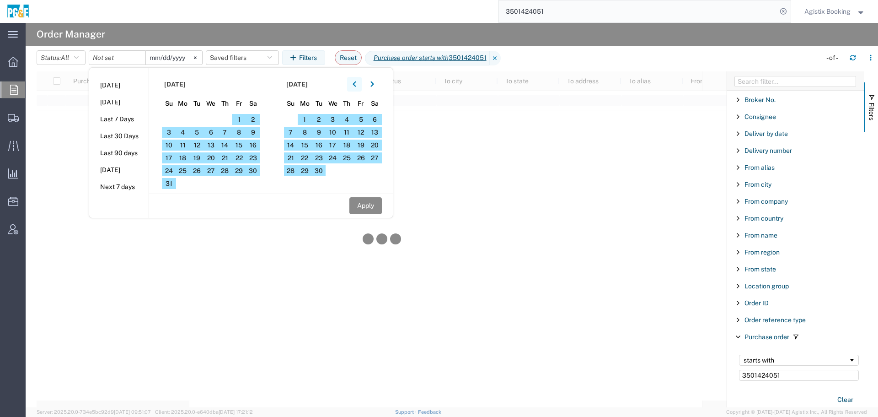
click at [356, 81] on icon "button" at bounding box center [355, 84] width 4 height 6
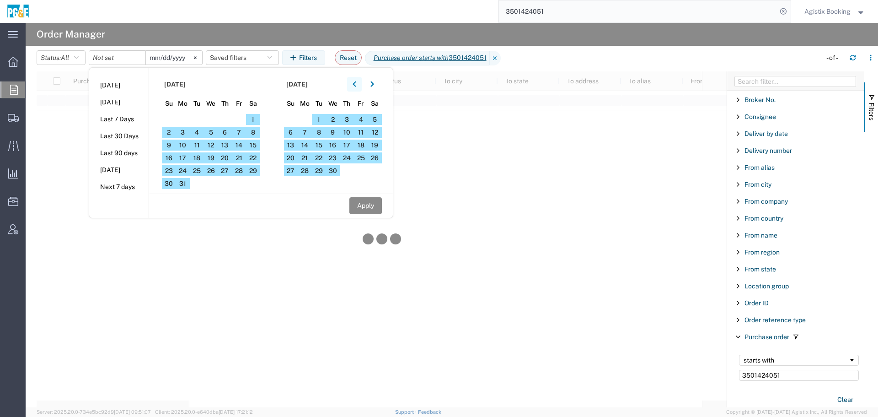
click at [356, 81] on icon "button" at bounding box center [355, 84] width 4 height 6
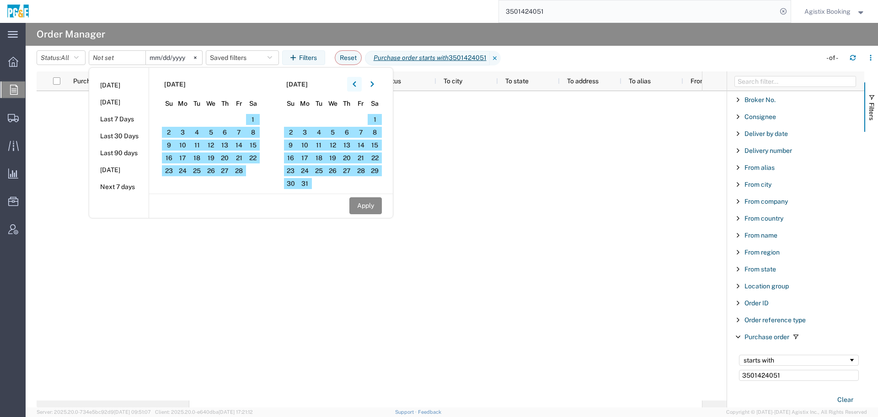
click at [356, 81] on icon "button" at bounding box center [355, 84] width 4 height 6
click at [369, 199] on button "Apply" at bounding box center [365, 205] width 32 height 17
type input "[DATE]"
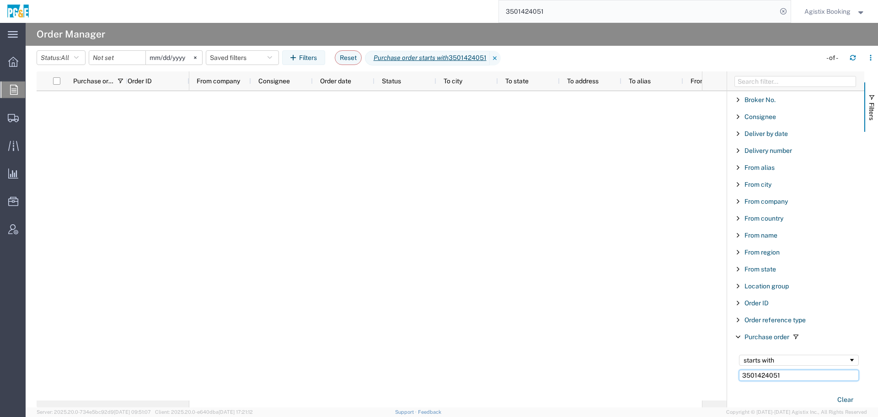
click at [786, 374] on input "3501424051" at bounding box center [799, 375] width 120 height 11
type input "350142405"
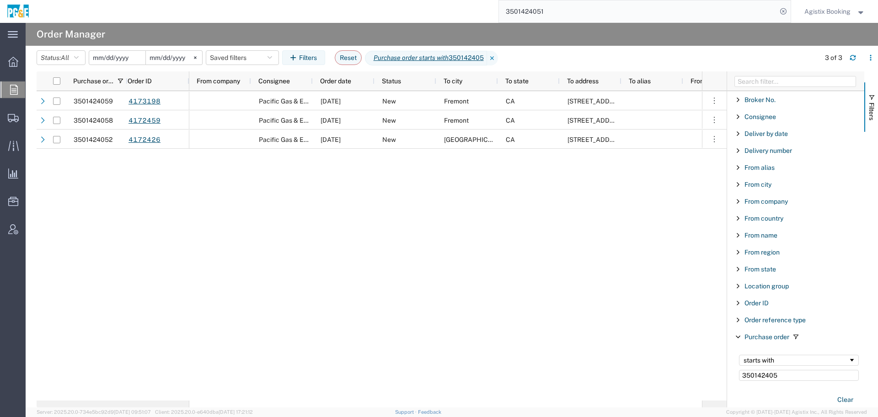
click at [125, 63] on input "date" at bounding box center [117, 58] width 56 height 14
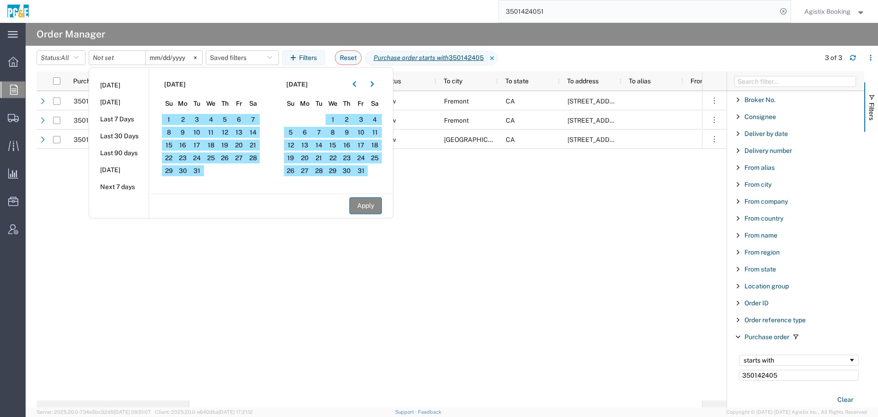
click at [364, 206] on button "Apply" at bounding box center [365, 205] width 32 height 17
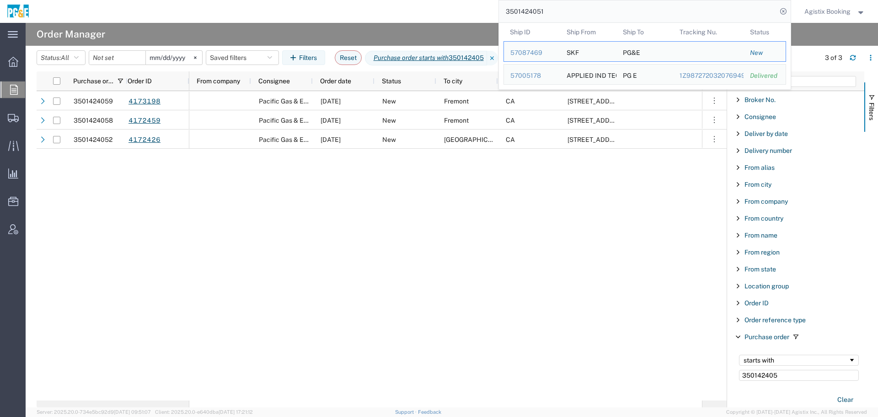
drag, startPoint x: 548, startPoint y: 11, endPoint x: 471, endPoint y: 13, distance: 76.9
click at [471, 13] on div "3501424051 Ship ID Ship From Ship To Tracking Nu. Status Ship ID 57087469 Ship …" at bounding box center [413, 11] width 755 height 23
click at [394, 204] on div "Pacific Gas & Electric Company [DATE] [GEOGRAPHIC_DATA] [GEOGRAPHIC_DATA][PERSO…" at bounding box center [445, 245] width 513 height 309
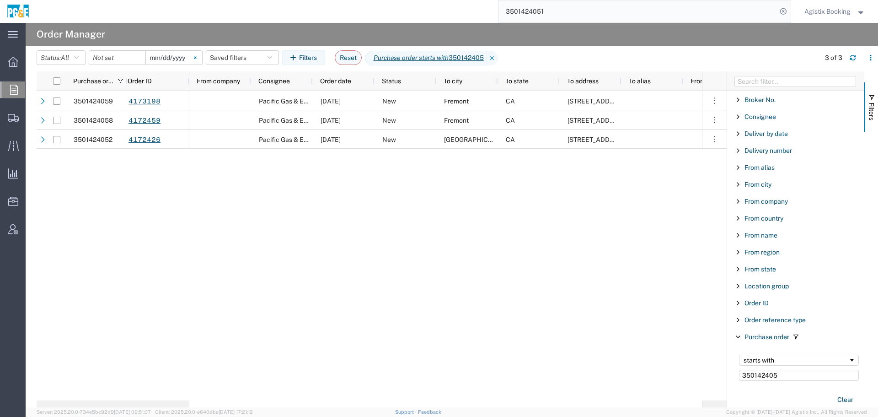
click at [197, 59] on icon at bounding box center [195, 57] width 3 height 3
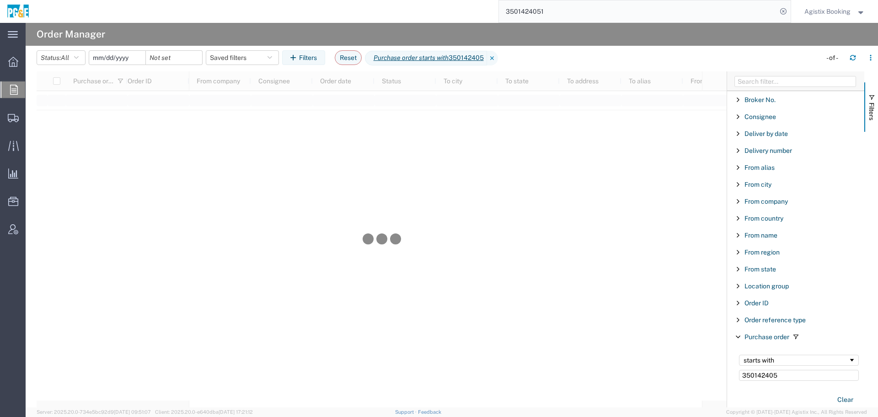
click at [125, 56] on input "date" at bounding box center [117, 58] width 56 height 14
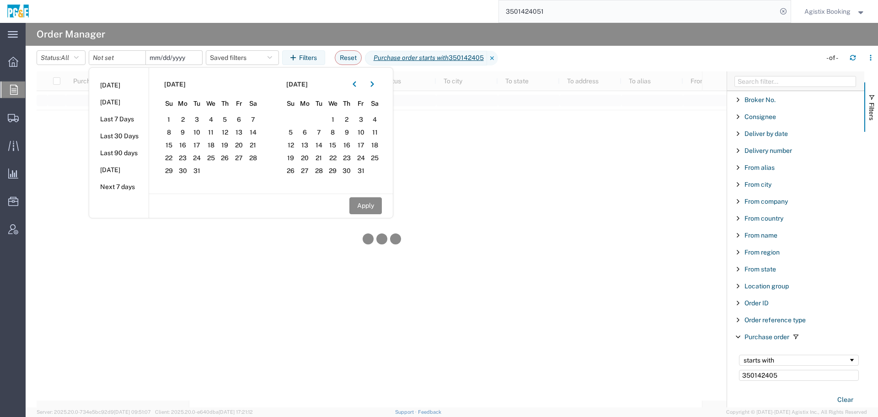
click at [173, 54] on input "date" at bounding box center [174, 58] width 56 height 14
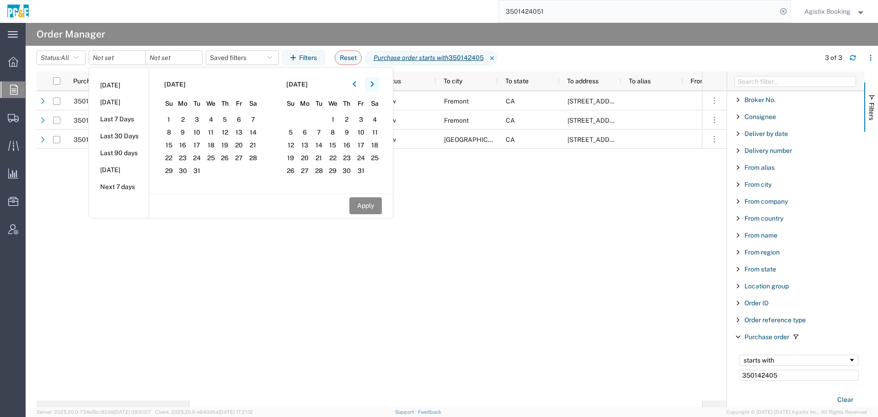
click at [374, 85] on icon "button" at bounding box center [372, 84] width 4 height 6
click at [483, 221] on div "Pacific Gas & Electric Company [DATE] [GEOGRAPHIC_DATA] [GEOGRAPHIC_DATA][PERSO…" at bounding box center [445, 245] width 513 height 309
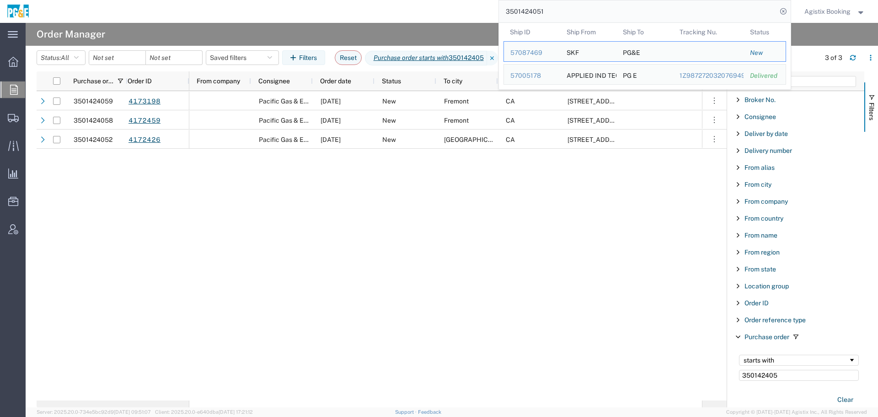
click at [438, 13] on div "3501424051 Ship ID Ship From Ship To Tracking Nu. Status Ship ID 57087469 Ship …" at bounding box center [413, 11] width 755 height 23
